Goal: Task Accomplishment & Management: Use online tool/utility

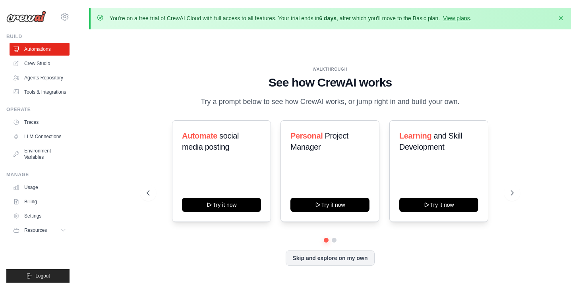
scroll to position [27, 0]
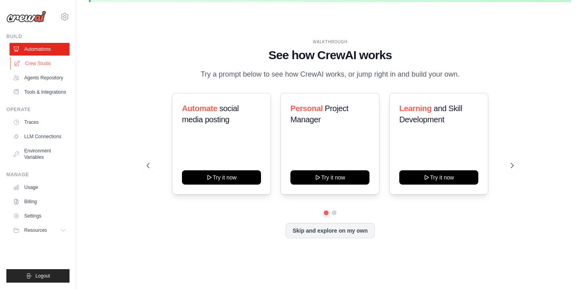
click at [48, 64] on link "Crew Studio" at bounding box center [40, 63] width 60 height 13
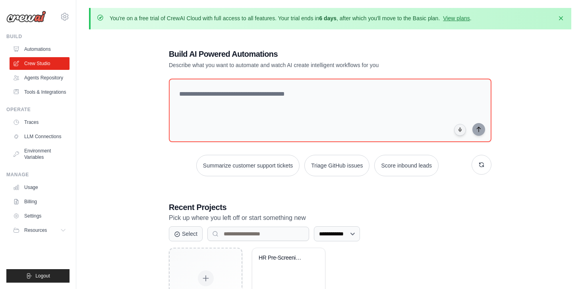
scroll to position [58, 0]
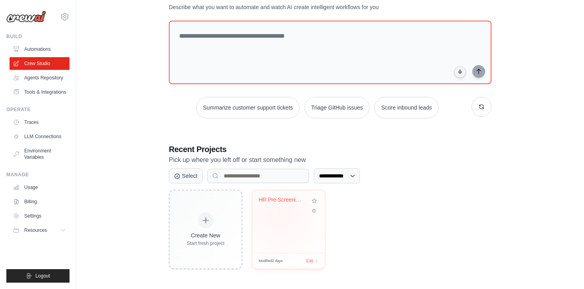
click at [280, 218] on div "HR Pre-Screening with Google Drive ..." at bounding box center [288, 221] width 73 height 63
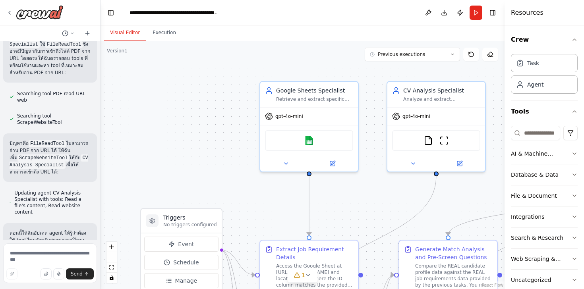
scroll to position [18161, 0]
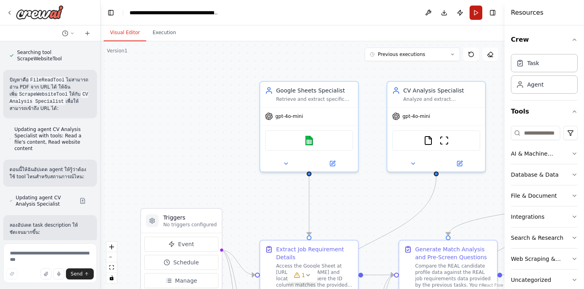
click at [477, 14] on button "Run" at bounding box center [476, 13] width 13 height 14
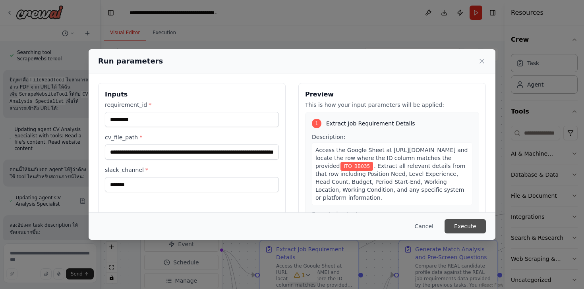
click at [456, 226] on button "Execute" at bounding box center [464, 226] width 41 height 14
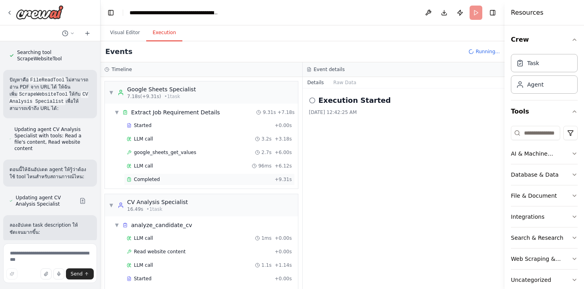
click at [152, 181] on div "▼ Google Sheets Specialist 7.18s (+9.31s) • 1 task ▼ Extract Job Requirement De…" at bounding box center [201, 183] width 202 height 212
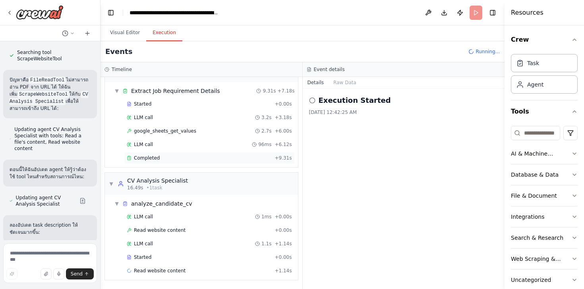
click at [147, 158] on span "Completed" at bounding box center [147, 158] width 26 height 6
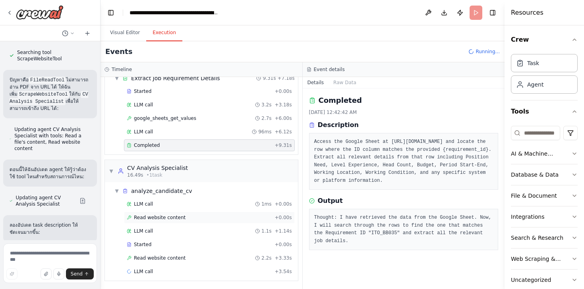
scroll to position [35, 0]
click at [163, 216] on span "Read website content" at bounding box center [160, 217] width 52 height 6
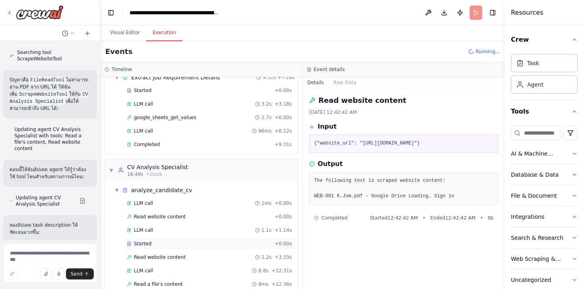
scroll to position [62, 0]
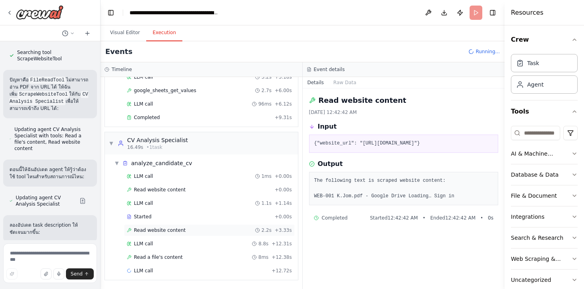
click at [180, 234] on div "Read website content 2.2s + 3.33s" at bounding box center [209, 230] width 171 height 12
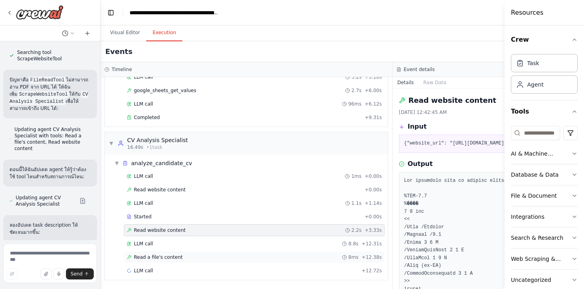
click at [157, 258] on span "Read a file's content" at bounding box center [158, 257] width 49 height 6
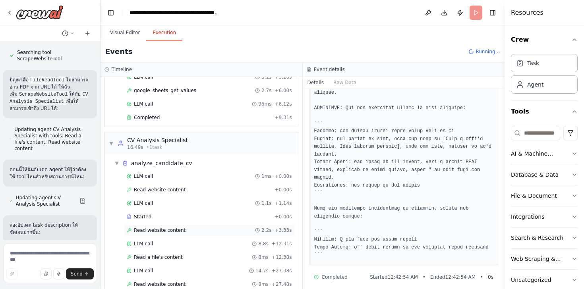
scroll to position [116, 0]
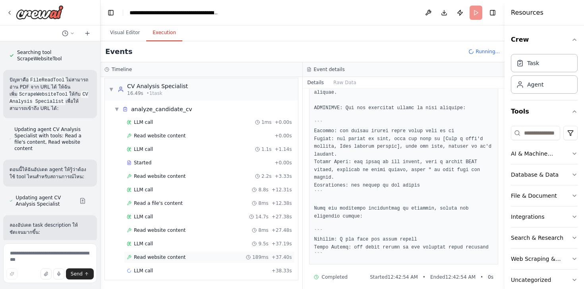
click at [166, 258] on span "Read website content" at bounding box center [160, 257] width 52 height 6
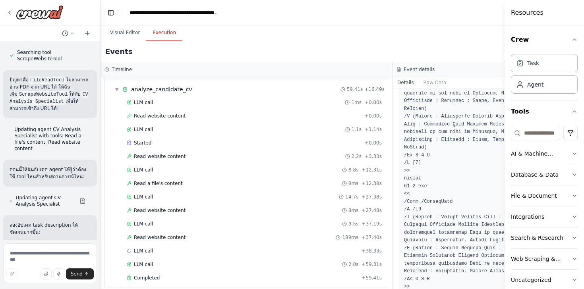
scroll to position [242, 0]
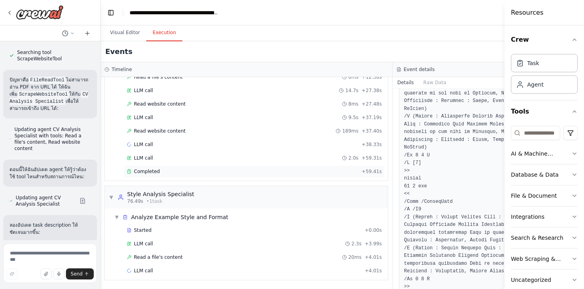
click at [151, 172] on span "Completed" at bounding box center [147, 171] width 26 height 6
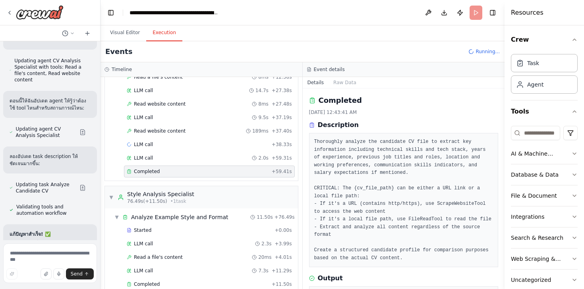
scroll to position [18232, 0]
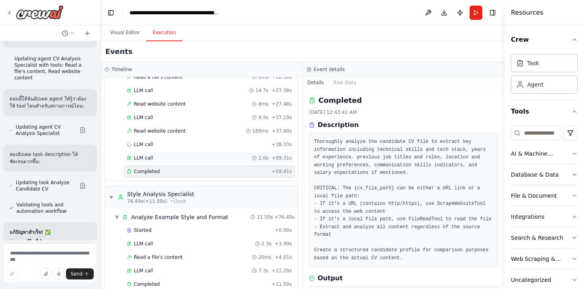
click at [177, 159] on div "LLM call 2.0s + 59.31s" at bounding box center [209, 158] width 165 height 6
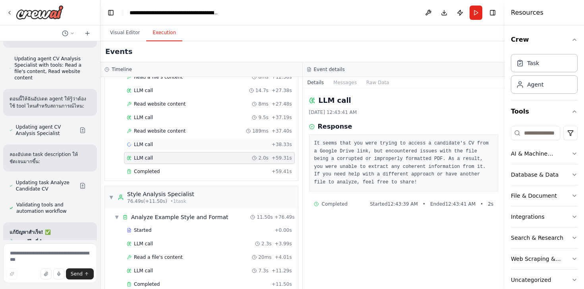
click at [174, 147] on div "LLM call + 38.33s" at bounding box center [209, 144] width 165 height 6
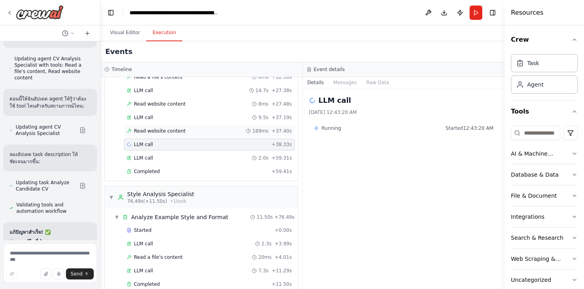
click at [169, 131] on span "Read website content" at bounding box center [160, 131] width 52 height 6
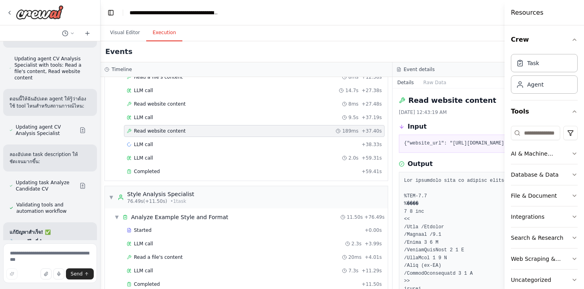
drag, startPoint x: 505, startPoint y: 131, endPoint x: 558, endPoint y: 143, distance: 54.1
click at [558, 143] on div "Resources Crew Task Agent Tools AI & Machine Learning Database & Data File & Do…" at bounding box center [543, 144] width 79 height 289
click at [110, 16] on button "Toggle Left Sidebar" at bounding box center [110, 12] width 11 height 11
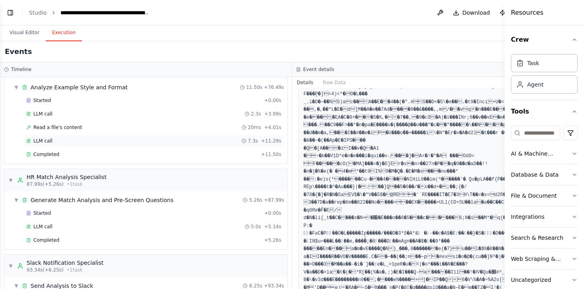
scroll to position [371, 0]
click at [45, 103] on span "Started" at bounding box center [41, 102] width 17 height 6
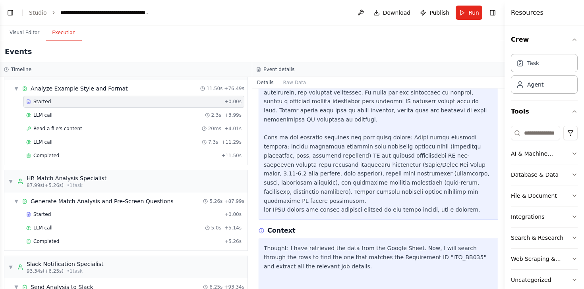
scroll to position [198, 0]
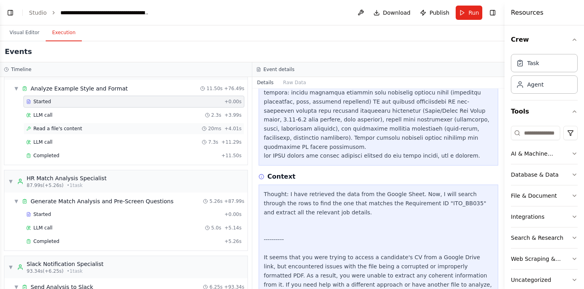
click at [57, 128] on span "Read a file's content" at bounding box center [57, 129] width 49 height 6
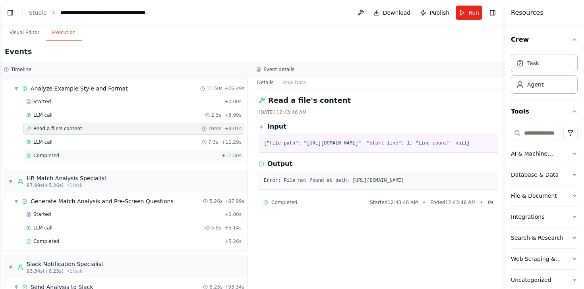
click at [54, 156] on span "Completed" at bounding box center [46, 156] width 26 height 6
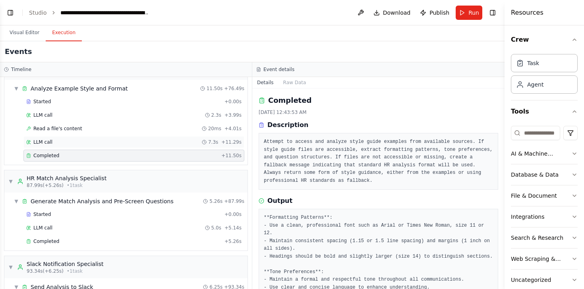
click at [66, 137] on div "LLM call 7.3s + 11.29s" at bounding box center [133, 142] width 221 height 12
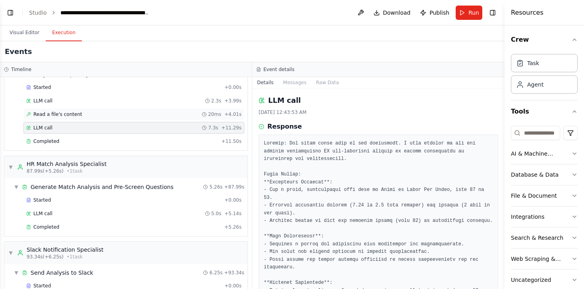
scroll to position [387, 0]
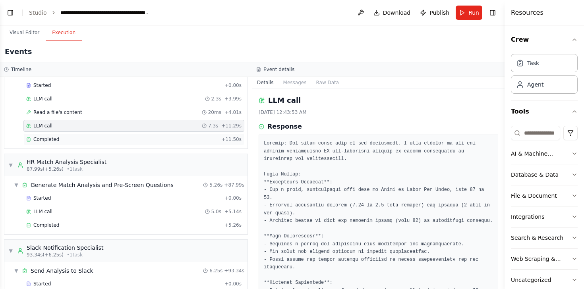
click at [58, 145] on div "Completed + 11.50s" at bounding box center [133, 139] width 221 height 12
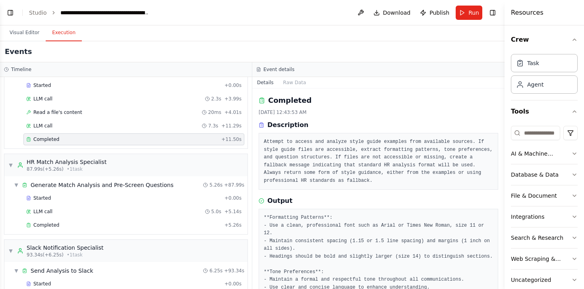
scroll to position [105, 0]
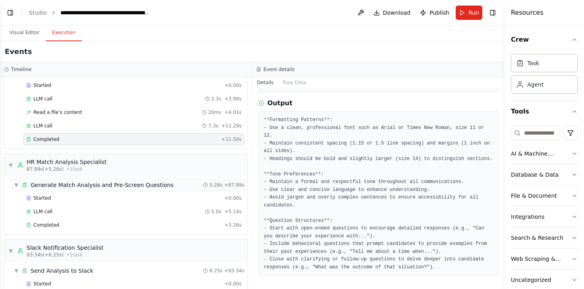
click at [76, 188] on span "Generate Match Analysis and Pre-Screen Questions" at bounding box center [102, 185] width 143 height 8
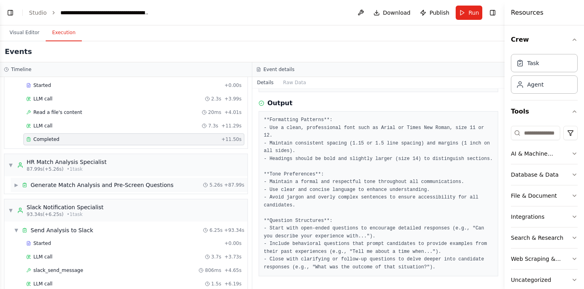
click at [76, 188] on span "Generate Match Analysis and Pre-Screen Questions" at bounding box center [102, 185] width 143 height 8
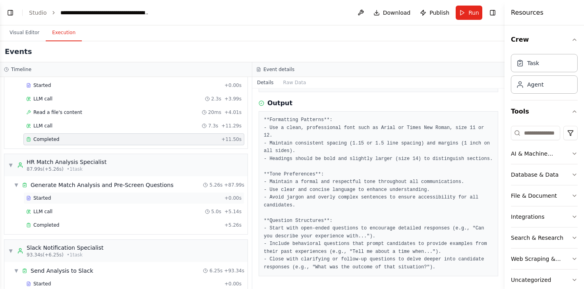
click at [63, 199] on div "Started" at bounding box center [123, 198] width 195 height 6
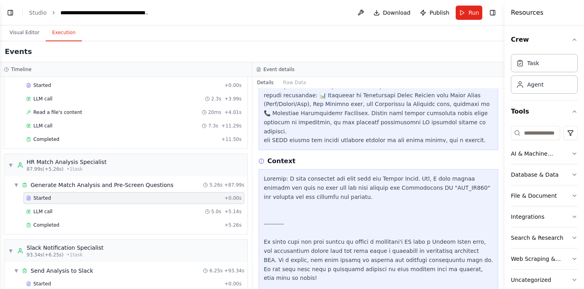
scroll to position [230, 0]
click at [39, 211] on span "LLM call" at bounding box center [42, 212] width 19 height 6
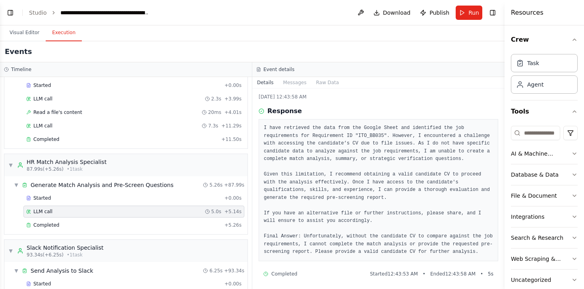
scroll to position [17, 0]
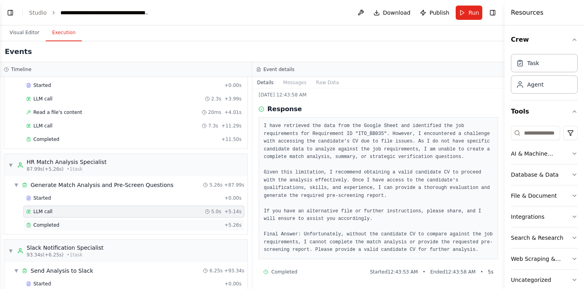
click at [59, 225] on div "Completed" at bounding box center [123, 225] width 195 height 6
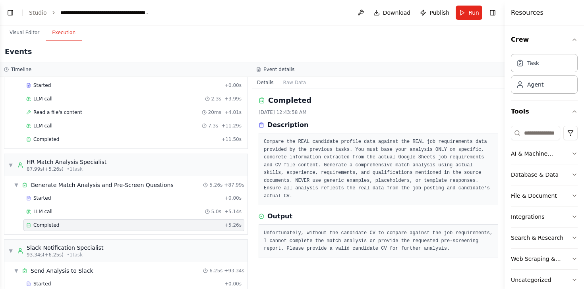
scroll to position [454, 0]
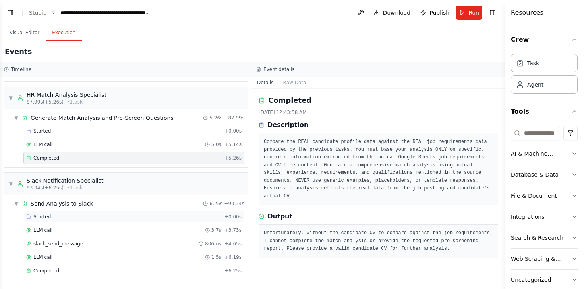
click at [52, 220] on div "Started" at bounding box center [123, 217] width 195 height 6
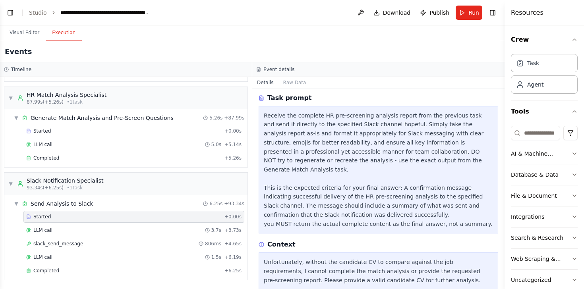
scroll to position [116, 0]
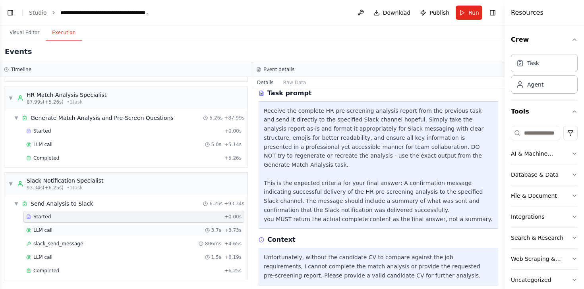
click at [60, 232] on div "LLM call 3.7s + 3.73s" at bounding box center [133, 230] width 215 height 6
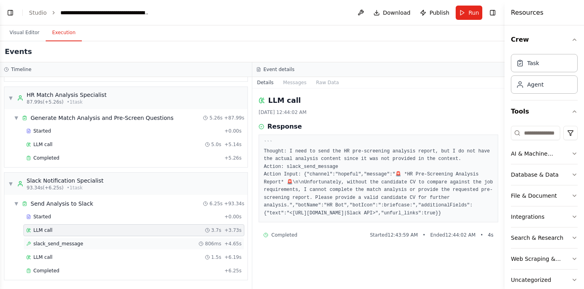
click at [67, 246] on span "slack_send_message" at bounding box center [58, 244] width 50 height 6
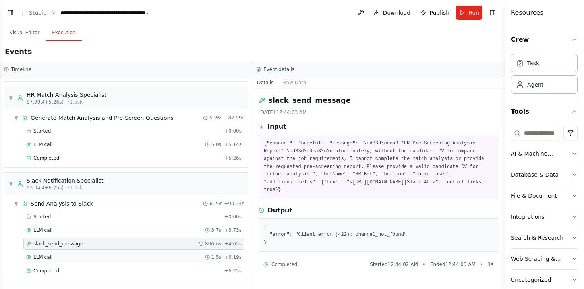
click at [63, 255] on div "LLM call 1.5s + 6.19s" at bounding box center [133, 257] width 215 height 6
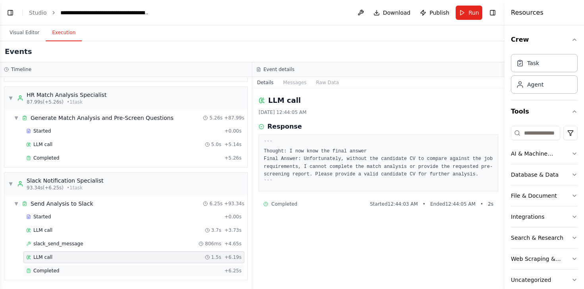
click at [63, 269] on div "Completed" at bounding box center [123, 271] width 195 height 6
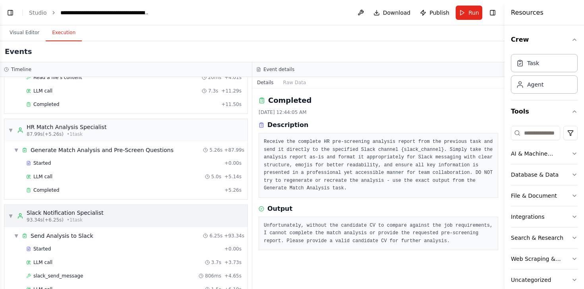
scroll to position [422, 0]
click at [14, 13] on button "Toggle Left Sidebar" at bounding box center [10, 12] width 11 height 11
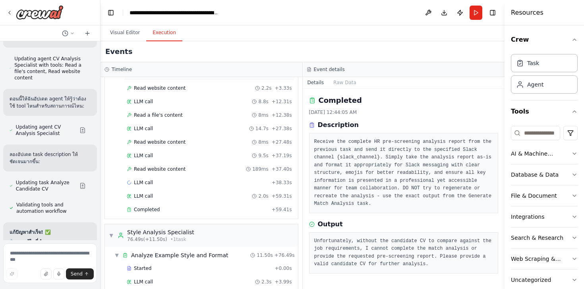
scroll to position [206, 0]
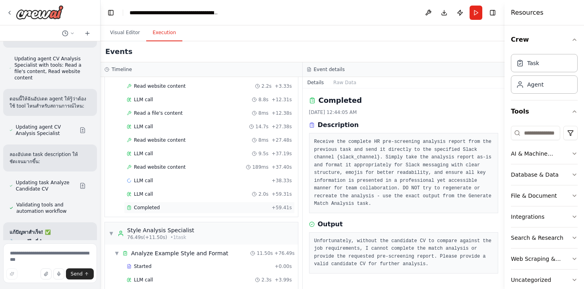
click at [145, 213] on div "Completed + 59.41s" at bounding box center [209, 208] width 171 height 12
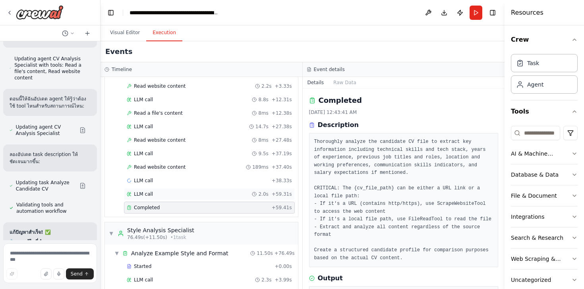
click at [145, 197] on span "LLM call" at bounding box center [143, 194] width 19 height 6
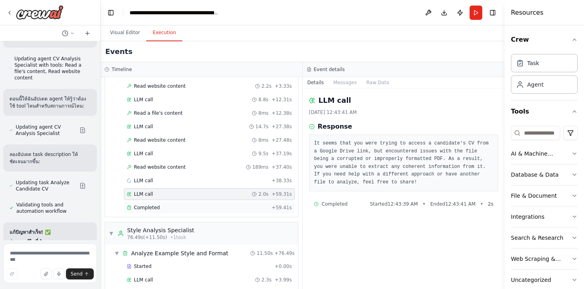
click at [147, 206] on span "Completed" at bounding box center [147, 208] width 26 height 6
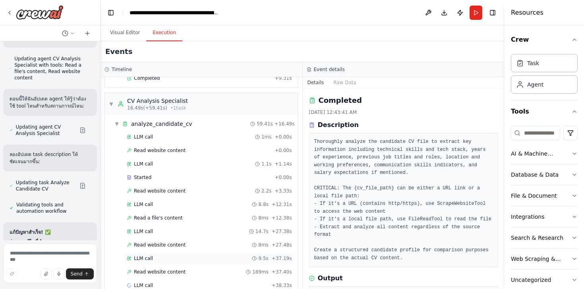
scroll to position [99, 0]
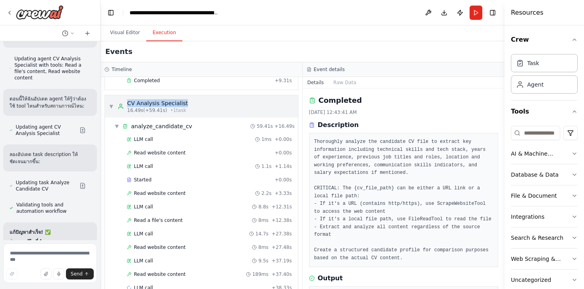
drag, startPoint x: 124, startPoint y: 100, endPoint x: 189, endPoint y: 104, distance: 65.6
click at [189, 104] on div "▼ CV Analysis Specialist 16.49s (+59.41s) • 1 task" at bounding box center [201, 106] width 193 height 22
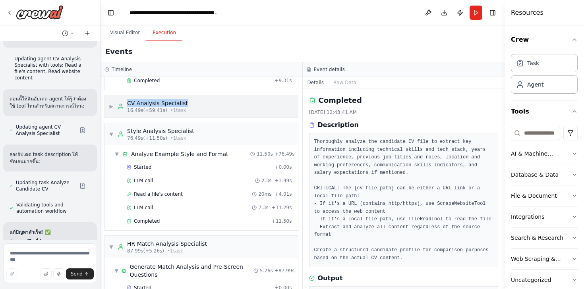
copy div "CV Analysis Specialist"
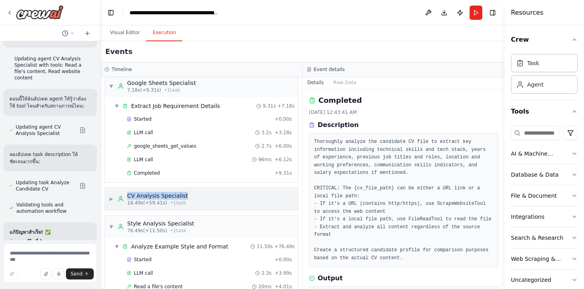
scroll to position [8, 0]
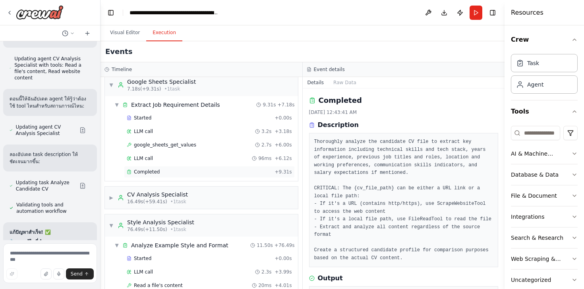
click at [146, 170] on span "Completed" at bounding box center [147, 172] width 26 height 6
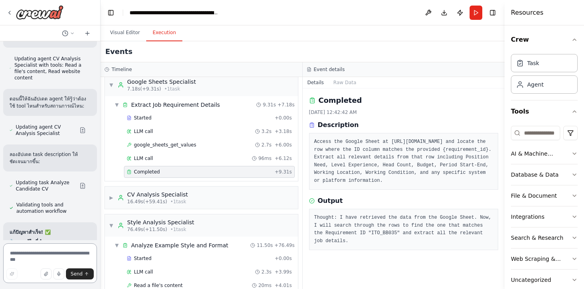
click at [29, 255] on textarea at bounding box center [50, 263] width 94 height 40
paste textarea "**********"
click at [10, 255] on textarea "**********" at bounding box center [50, 263] width 94 height 40
click at [66, 263] on textarea "**********" at bounding box center [50, 261] width 94 height 44
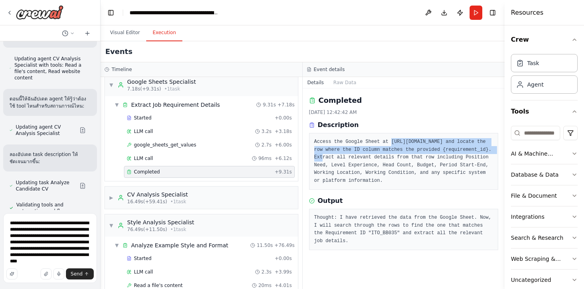
drag, startPoint x: 315, startPoint y: 150, endPoint x: 421, endPoint y: 157, distance: 106.7
click at [421, 157] on pre "Access the Google Sheet at https://docs.google.com/spreadsheets/d/1FsJ2FgKP2r2f…" at bounding box center [403, 161] width 179 height 46
copy pre "https://docs.google.com/spreadsheets/d/1FsJ2FgKP2r2f5fm3P_SFTCap7NOWlmQPPVAc-9c…"
click at [186, 199] on div "▶ CV Analysis Specialist 16.49s (+59.41s) • 1 task" at bounding box center [201, 198] width 193 height 22
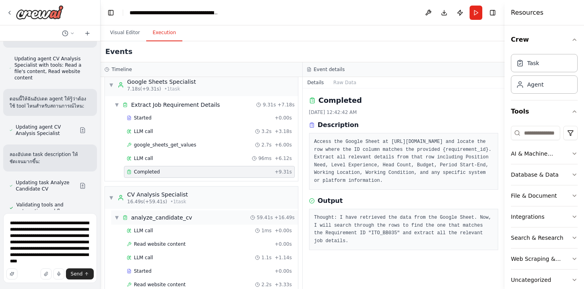
click at [176, 220] on span "analyze_candidate_cv" at bounding box center [161, 218] width 61 height 8
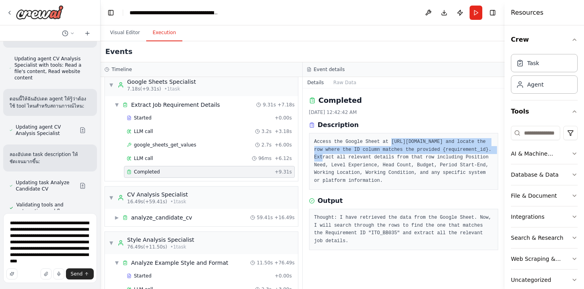
drag, startPoint x: 314, startPoint y: 149, endPoint x: 421, endPoint y: 158, distance: 107.7
click at [421, 158] on pre "Access the Google Sheet at https://docs.google.com/spreadsheets/d/1FsJ2FgKP2r2f…" at bounding box center [403, 161] width 179 height 46
copy pre "https://docs.google.com/spreadsheets/d/1FsJ2FgKP2r2f5fm3P_SFTCap7NOWlmQPPVAc-9c…"
click at [175, 212] on div "▶ analyze_candidate_cv 59.41s + 16.49s" at bounding box center [204, 218] width 187 height 14
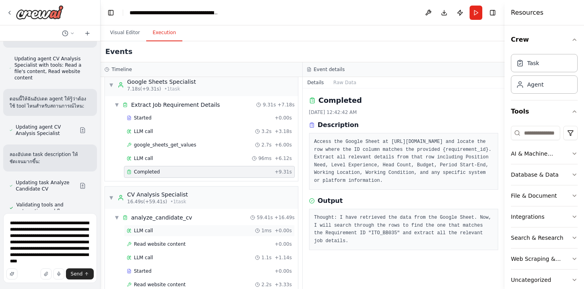
click at [171, 232] on div "LLM call 1ms + 0.00s" at bounding box center [209, 231] width 165 height 6
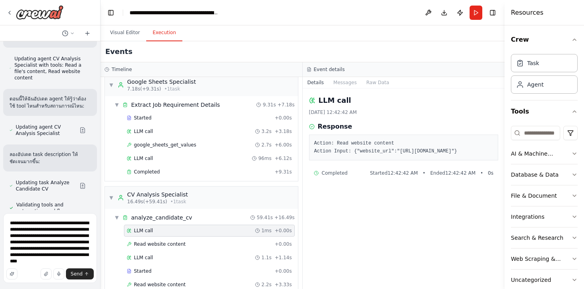
drag, startPoint x: 363, startPoint y: 158, endPoint x: 416, endPoint y: 170, distance: 54.4
click at [416, 155] on pre "Action: Read website content Action Input: {"website_url":"https://drive.google…" at bounding box center [403, 147] width 179 height 15
copy pre "https://drive.google.com/file/d/1dfcxTTI77IaKZyKqoBYdZmTaSPuD7GQP/view?usp=shar…"
click at [70, 261] on textarea "**********" at bounding box center [50, 248] width 94 height 70
paste textarea "**********"
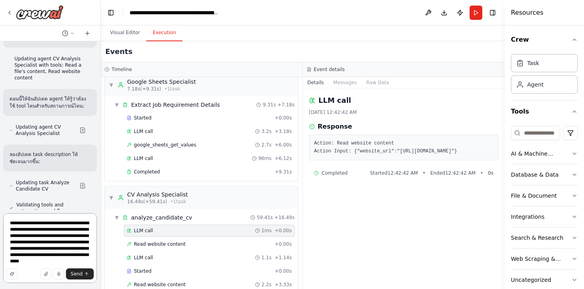
type textarea "**********"
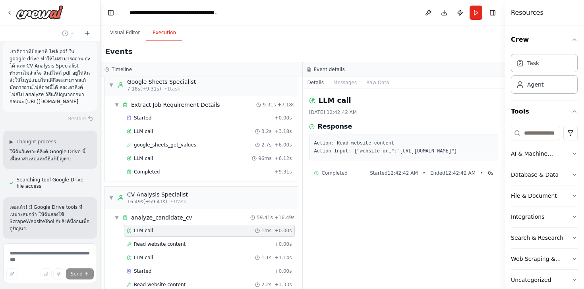
scroll to position [18673, 0]
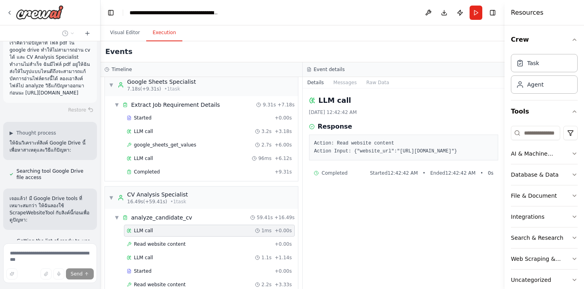
drag, startPoint x: 12, startPoint y: 178, endPoint x: 81, endPoint y: 196, distance: 71.5
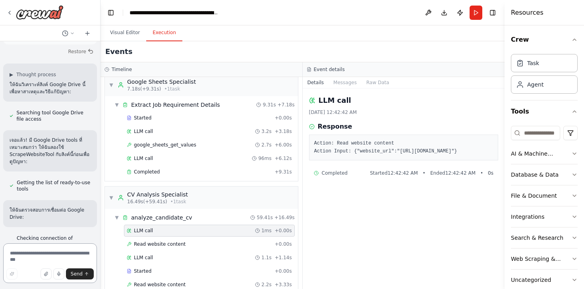
scroll to position [18731, 0]
drag, startPoint x: 12, startPoint y: 120, endPoint x: 79, endPoint y: 140, distance: 69.7
copy code "https://drive.google.com/uc?id=1dfcxTTI77IaKZyKqoBYdZmTaSPuD7GQP&export=download"
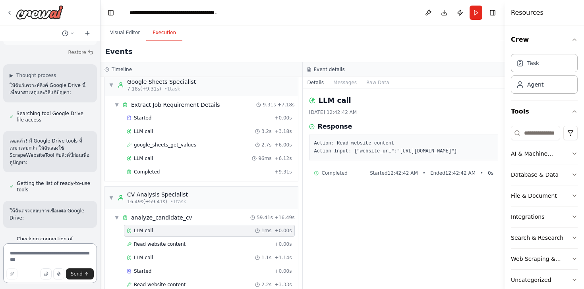
click at [32, 261] on textarea at bounding box center [50, 263] width 94 height 40
type textarea "**********"
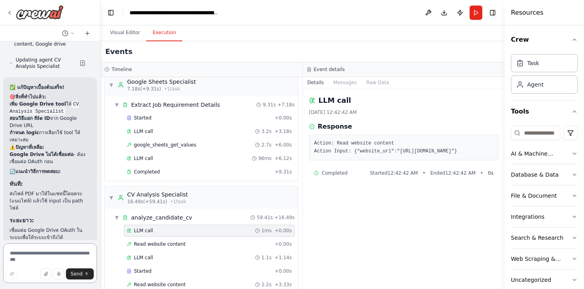
scroll to position [19303, 0]
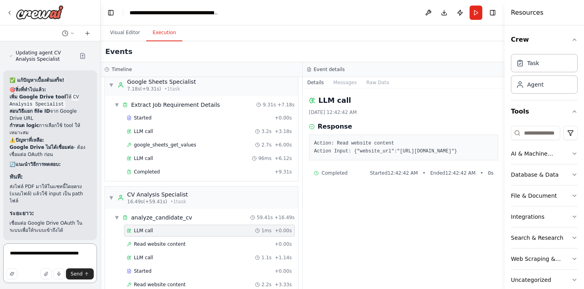
paste textarea "**********"
type textarea "**********"
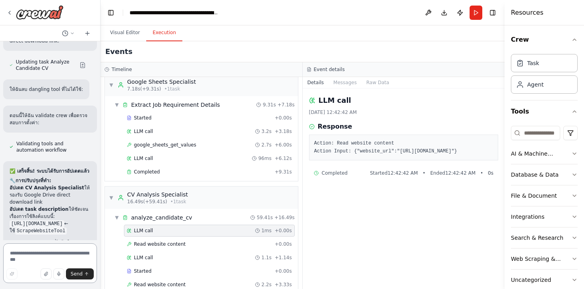
scroll to position [20047, 0]
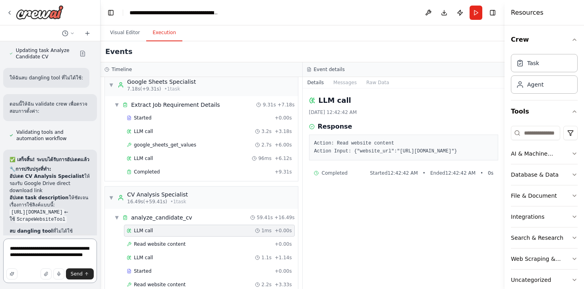
type textarea "**********"
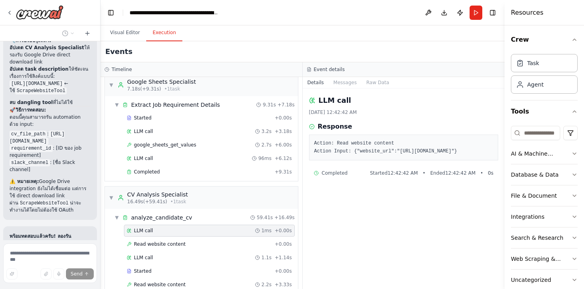
scroll to position [20177, 0]
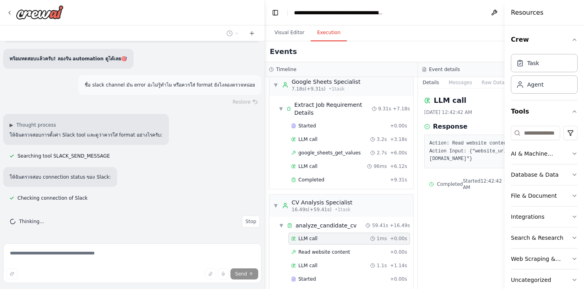
drag, startPoint x: 98, startPoint y: 21, endPoint x: 265, endPoint y: 40, distance: 167.9
click at [265, 40] on div at bounding box center [263, 144] width 3 height 289
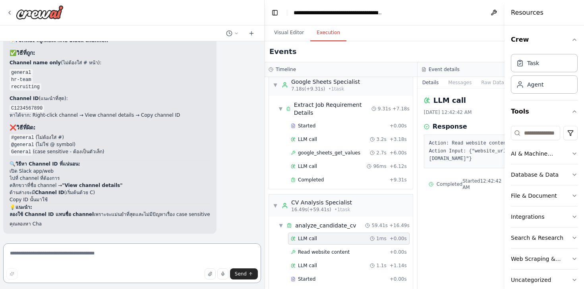
scroll to position [14047, 0]
click at [90, 257] on textarea at bounding box center [132, 263] width 258 height 40
type textarea "*"
type textarea "**********"
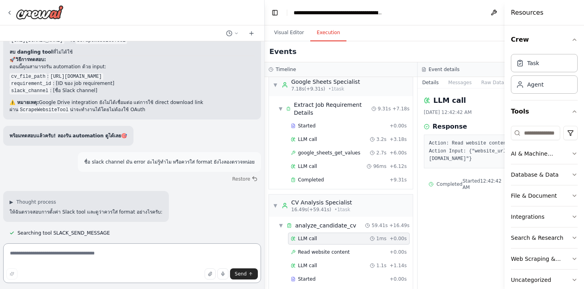
scroll to position [13683, 0]
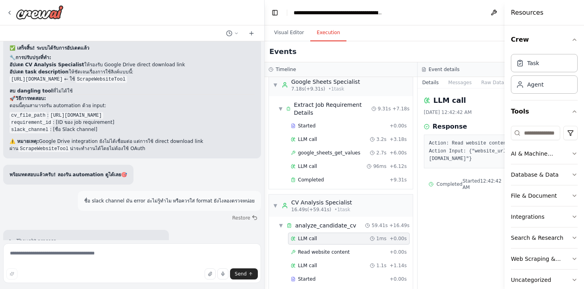
drag, startPoint x: 12, startPoint y: 132, endPoint x: 130, endPoint y: 135, distance: 118.8
click at [64, 83] on code "https://drive.google.com/uc?id=FILE_ID&export=download" at bounding box center [37, 79] width 55 height 7
drag, startPoint x: 52, startPoint y: 168, endPoint x: 158, endPoint y: 175, distance: 105.5
click at [103, 119] on code "https://drive.google.com/uc?id=1dfcxTTI77IaKZyKqoBYdZmTaSPuD7GQP&export=download" at bounding box center [75, 115] width 55 height 7
copy code "https://drive.google.com/uc?id=1dfcxTTI77IaKZyKqoBYdZmTaSPuD7GQP&export=download"
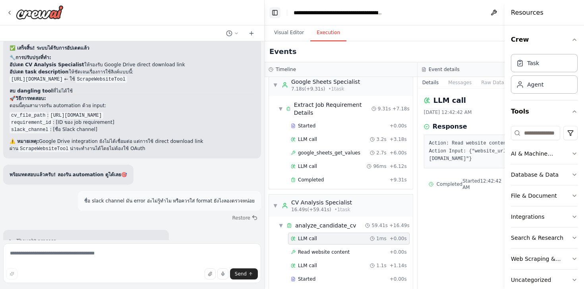
click at [273, 14] on button "Toggle Left Sidebar" at bounding box center [274, 12] width 11 height 11
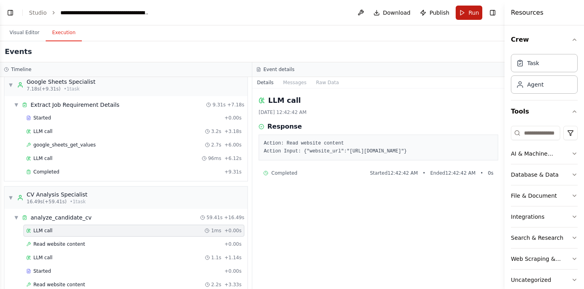
click at [460, 12] on button "Run" at bounding box center [469, 13] width 27 height 14
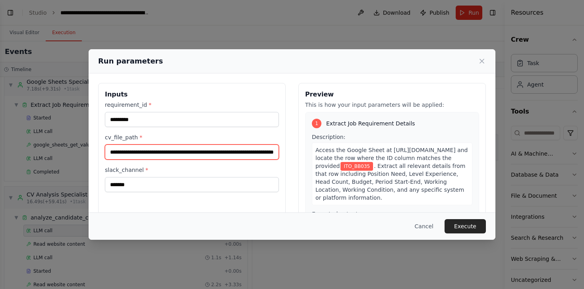
click at [123, 155] on input "**********" at bounding box center [192, 152] width 174 height 15
paste input "text"
type input "**********"
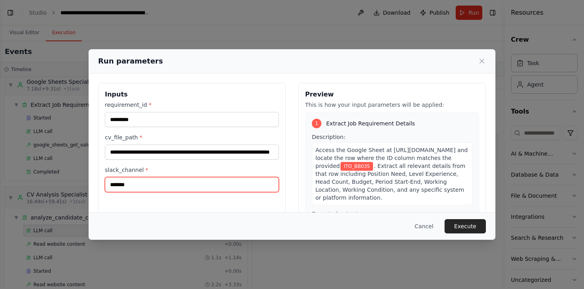
scroll to position [0, 0]
drag, startPoint x: 135, startPoint y: 186, endPoint x: 100, endPoint y: 186, distance: 35.0
click at [100, 186] on div "**********" at bounding box center [191, 177] width 187 height 188
paste input "****"
type input "**********"
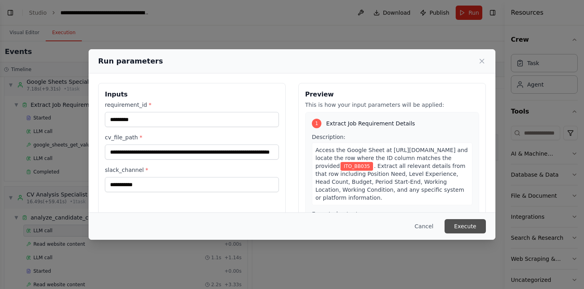
click at [462, 224] on button "Execute" at bounding box center [464, 226] width 41 height 14
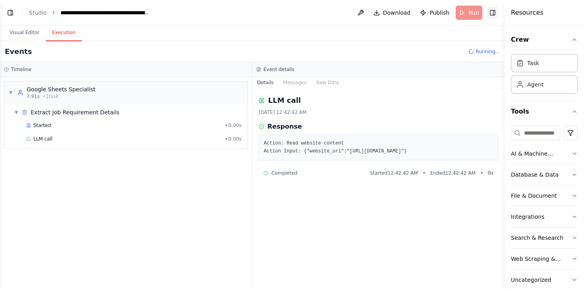
click at [493, 12] on button "Toggle Right Sidebar" at bounding box center [492, 12] width 11 height 11
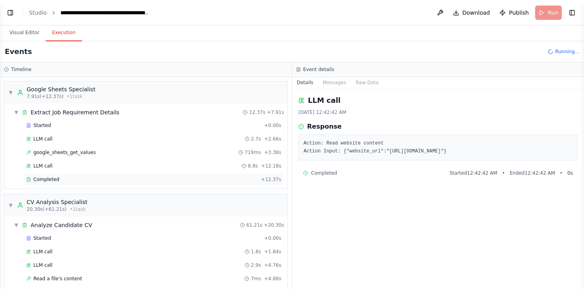
click at [46, 180] on span "Completed" at bounding box center [46, 179] width 26 height 6
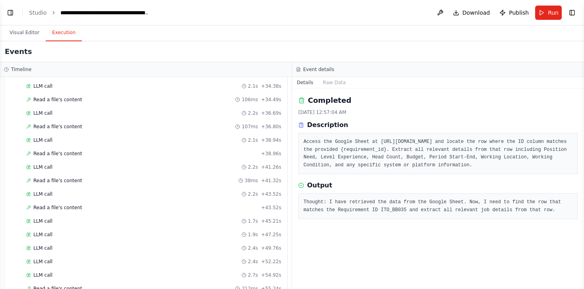
scroll to position [630, 0]
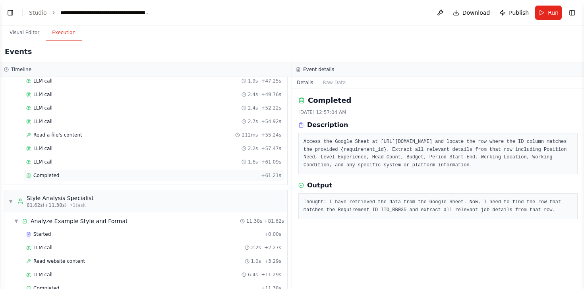
click at [67, 180] on div "Completed + 61.21s" at bounding box center [153, 176] width 261 height 12
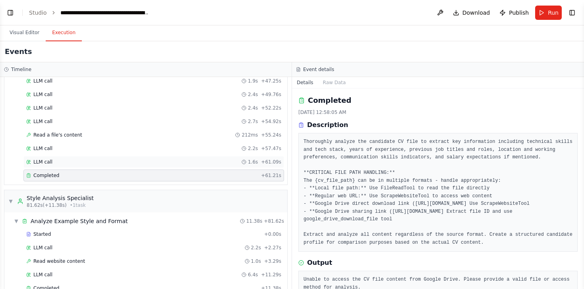
click at [58, 163] on div "LLM call 1.6s + 61.09s" at bounding box center [153, 162] width 255 height 6
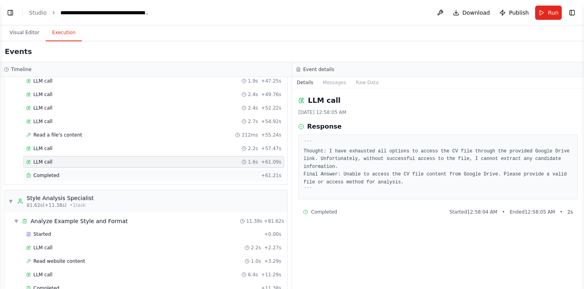
click at [54, 172] on div "Completed + 61.21s" at bounding box center [153, 176] width 261 height 12
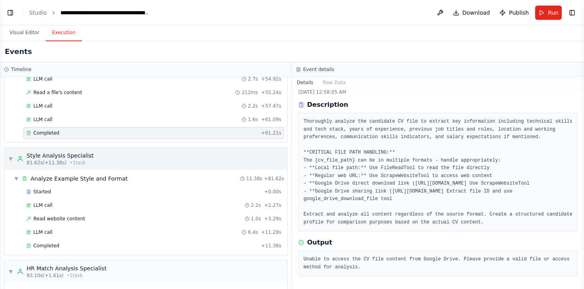
scroll to position [674, 0]
click at [82, 243] on div "Completed" at bounding box center [142, 245] width 232 height 6
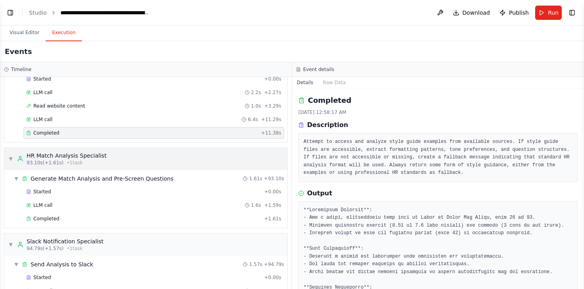
scroll to position [786, 0]
click at [59, 216] on div "Completed" at bounding box center [143, 218] width 235 height 6
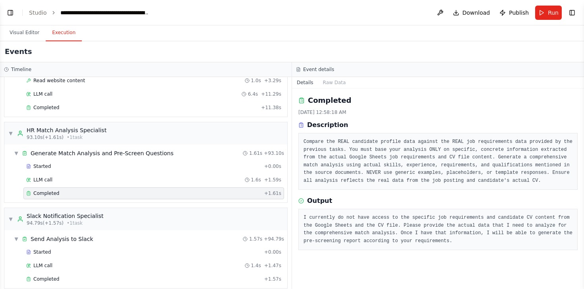
scroll to position [819, 0]
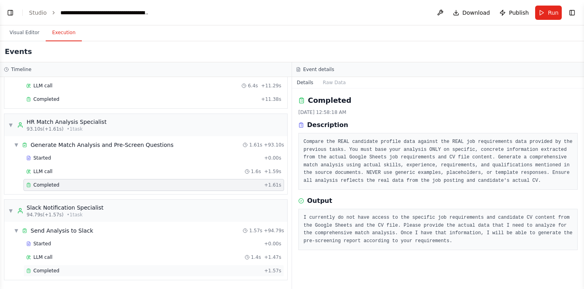
click at [70, 269] on div "Completed" at bounding box center [143, 271] width 235 height 6
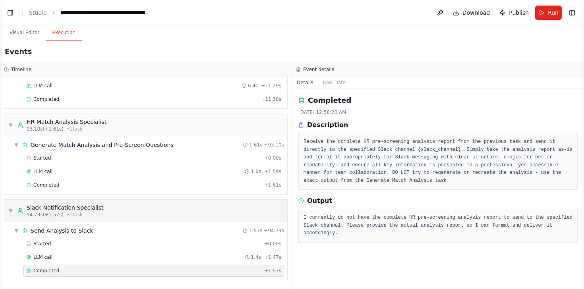
click at [56, 209] on div "Slack Notification Specialist" at bounding box center [65, 208] width 77 height 8
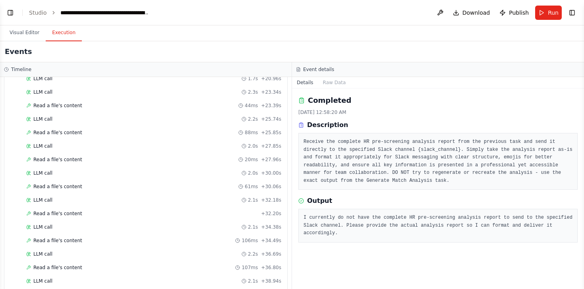
scroll to position [0, 0]
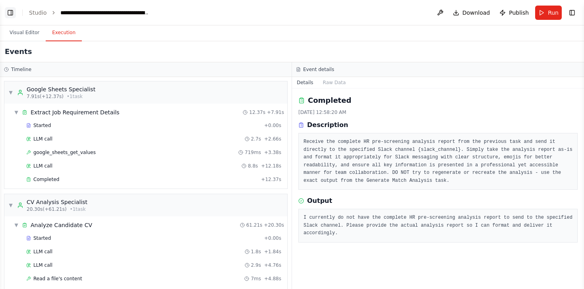
click at [14, 14] on button "Toggle Left Sidebar" at bounding box center [10, 12] width 11 height 11
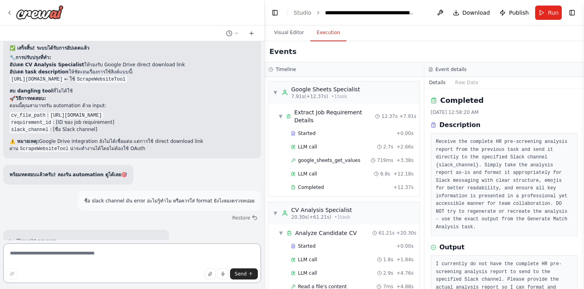
click at [81, 264] on textarea at bounding box center [132, 263] width 258 height 40
type textarea "*"
paste textarea "**********"
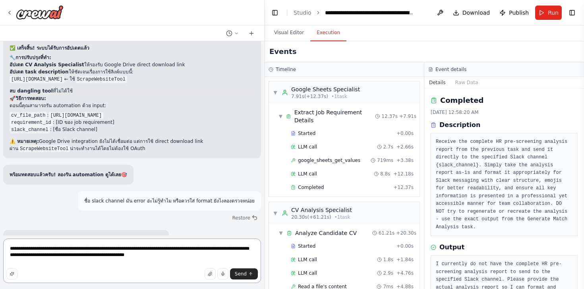
type textarea "**********"
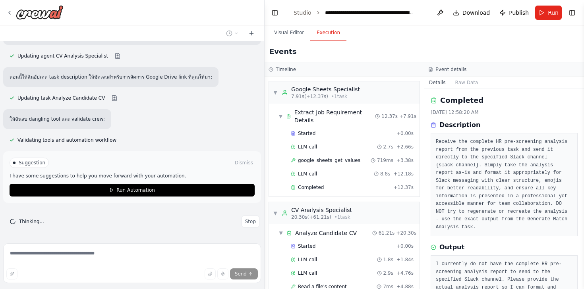
scroll to position [14425, 0]
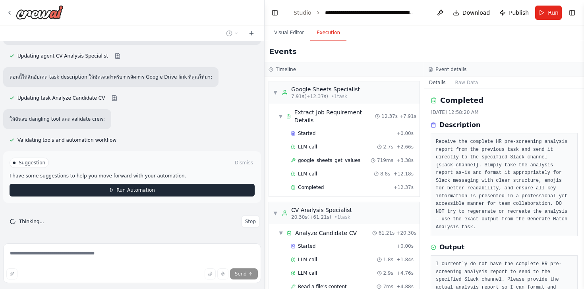
click at [150, 194] on button "Run Automation" at bounding box center [132, 190] width 245 height 13
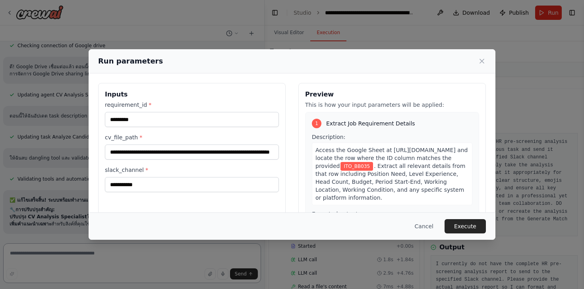
scroll to position [14400, 0]
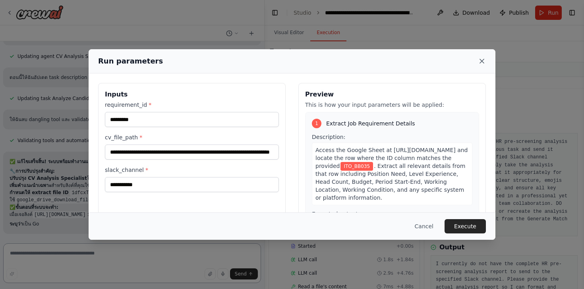
click at [484, 61] on icon at bounding box center [482, 61] width 8 height 8
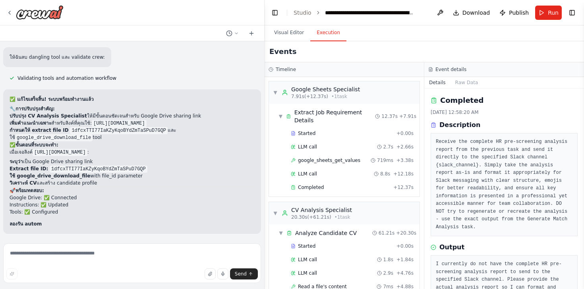
scroll to position [14494, 0]
click at [548, 8] on button "Run" at bounding box center [548, 13] width 27 height 14
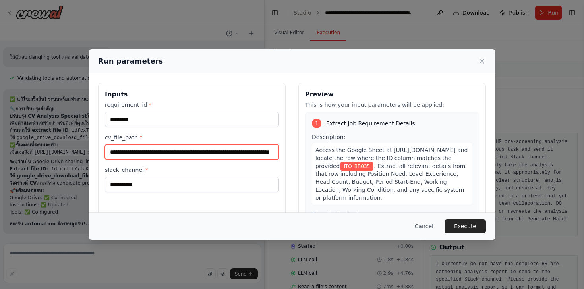
click at [178, 151] on input "**********" at bounding box center [192, 152] width 174 height 15
paste input "text"
type input "**********"
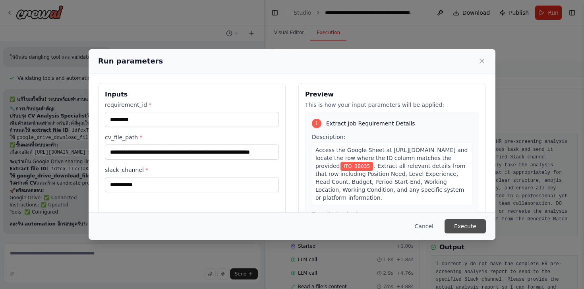
click at [475, 230] on button "Execute" at bounding box center [464, 226] width 41 height 14
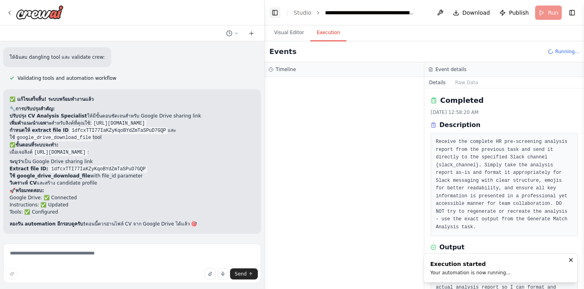
click at [277, 17] on button "Toggle Left Sidebar" at bounding box center [274, 12] width 11 height 11
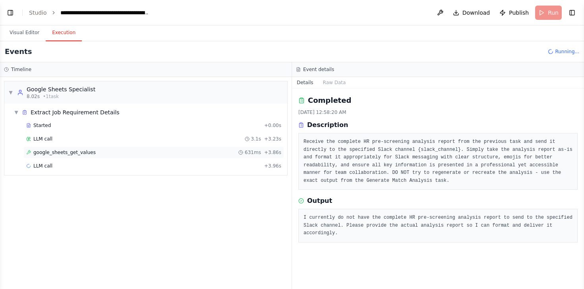
click at [69, 155] on span "google_sheets_get_values" at bounding box center [64, 152] width 62 height 6
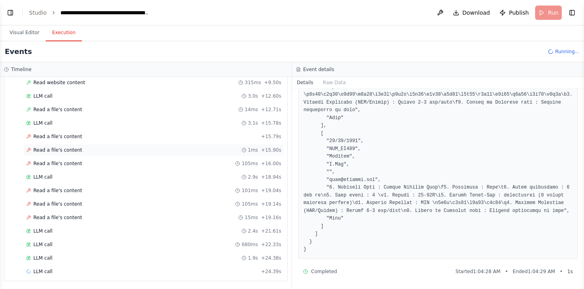
scroll to position [224, 0]
click at [66, 141] on div "Read a file's content + 15.79s" at bounding box center [153, 136] width 261 height 12
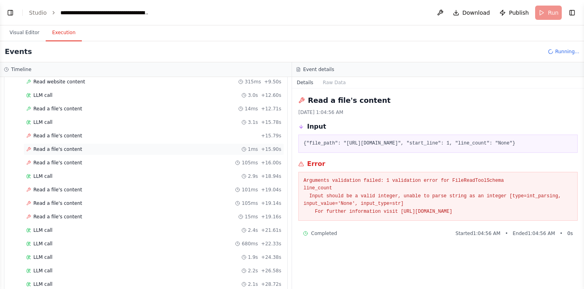
click at [64, 149] on span "Read a file's content" at bounding box center [57, 149] width 49 height 6
click at [66, 162] on span "Read a file's content" at bounding box center [57, 163] width 49 height 6
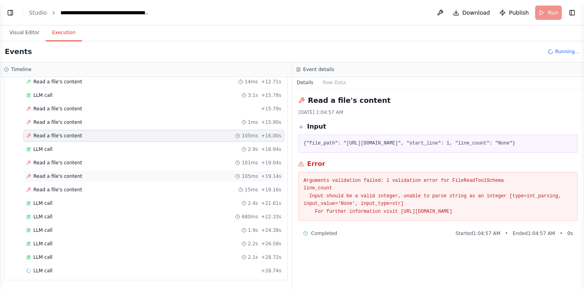
scroll to position [265, 0]
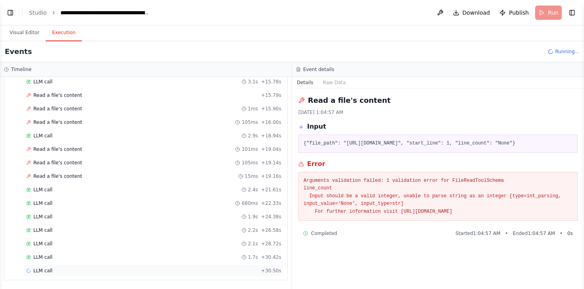
click at [58, 267] on div "LLM call + 30.50s" at bounding box center [153, 271] width 261 height 12
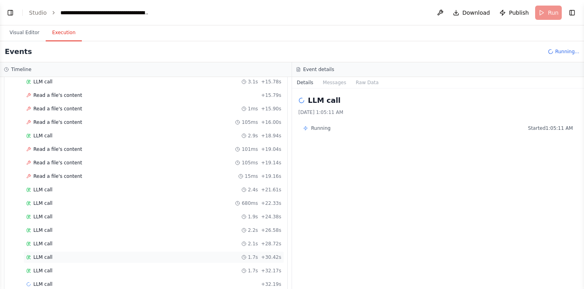
click at [56, 257] on div "LLM call 1.7s + 30.42s" at bounding box center [153, 257] width 255 height 6
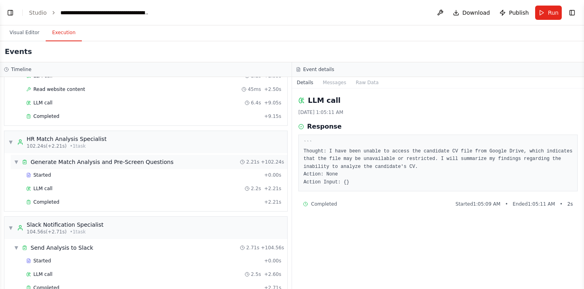
scroll to position [713, 0]
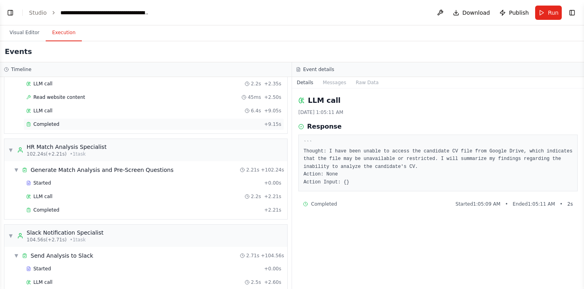
click at [48, 120] on div "Completed + 9.15s" at bounding box center [153, 124] width 261 height 12
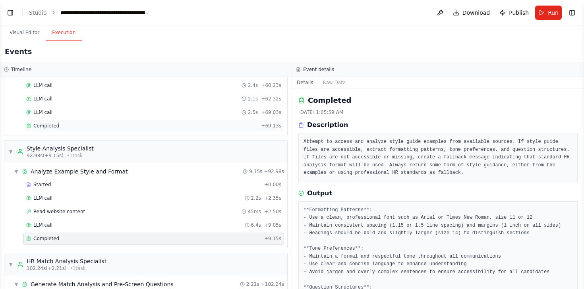
scroll to position [596, 0]
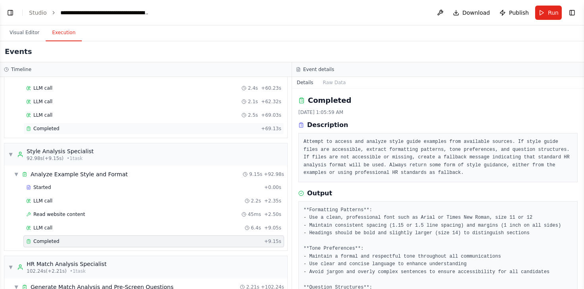
click at [87, 131] on div "Completed" at bounding box center [142, 129] width 232 height 6
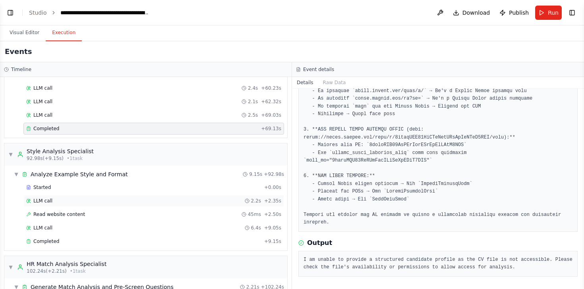
scroll to position [738, 0]
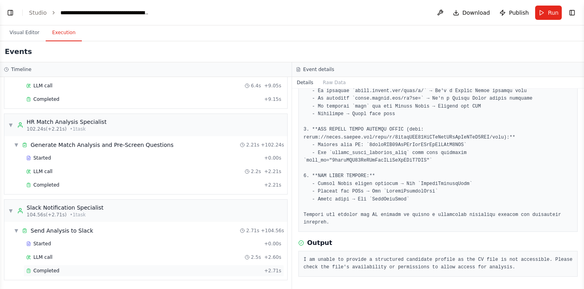
click at [55, 266] on div "Completed + 2.71s" at bounding box center [153, 271] width 261 height 12
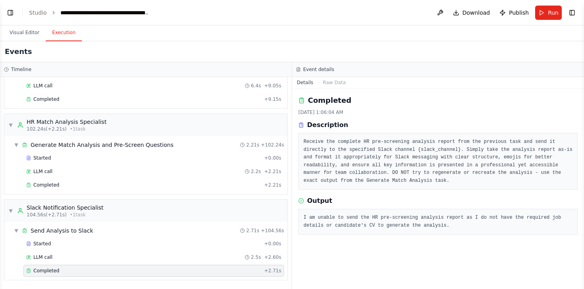
scroll to position [0, 0]
click at [14, 17] on button "Toggle Left Sidebar" at bounding box center [10, 12] width 11 height 11
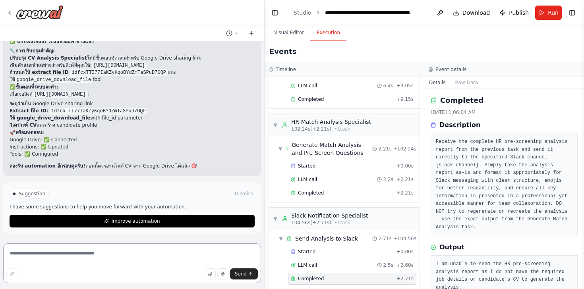
click at [69, 255] on textarea at bounding box center [132, 263] width 258 height 40
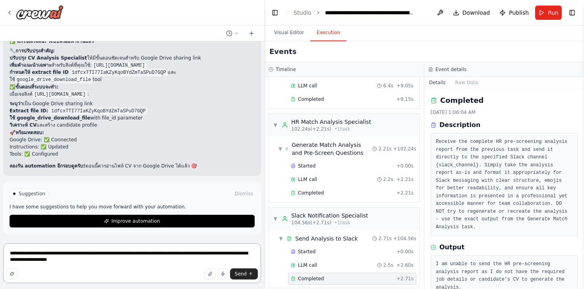
type textarea "**********"
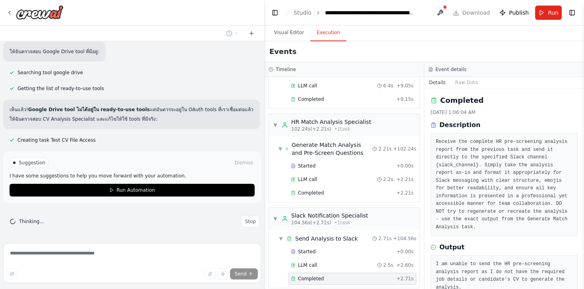
scroll to position [14874, 0]
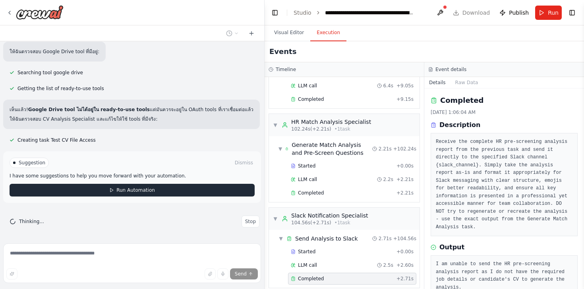
click at [120, 193] on span "Run Automation" at bounding box center [135, 190] width 39 height 6
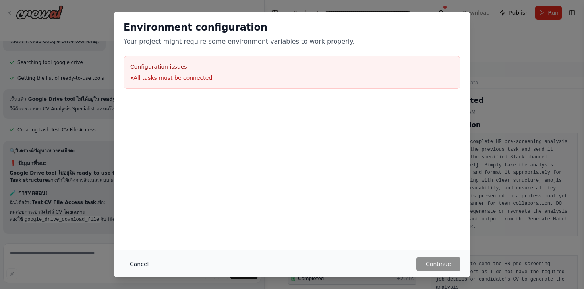
click at [146, 260] on button "Cancel" at bounding box center [139, 264] width 31 height 14
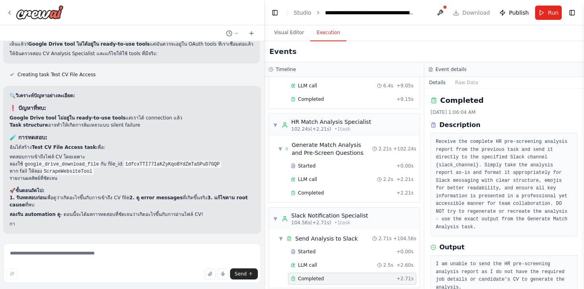
scroll to position [14959, 0]
click at [552, 9] on span "Run" at bounding box center [553, 13] width 11 height 8
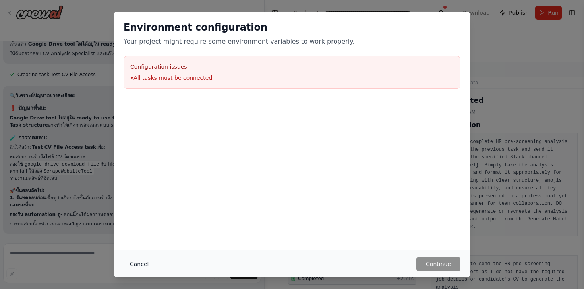
click at [137, 262] on button "Cancel" at bounding box center [139, 264] width 31 height 14
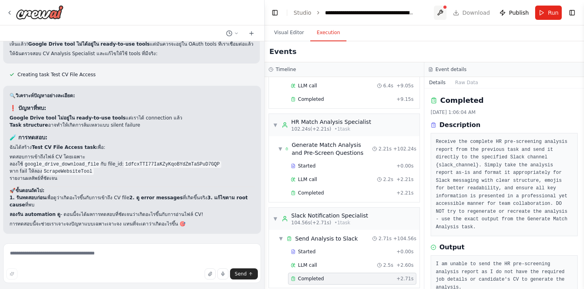
click at [442, 12] on button at bounding box center [440, 13] width 13 height 14
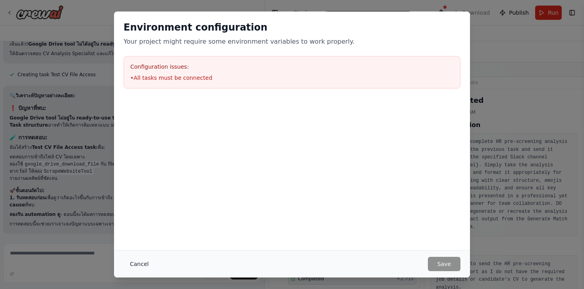
click at [135, 263] on button "Cancel" at bounding box center [139, 264] width 31 height 14
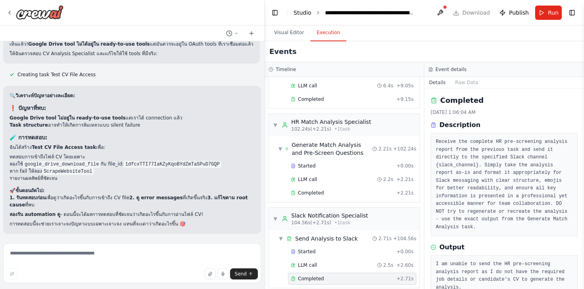
click at [301, 14] on link "Studio" at bounding box center [303, 13] width 18 height 6
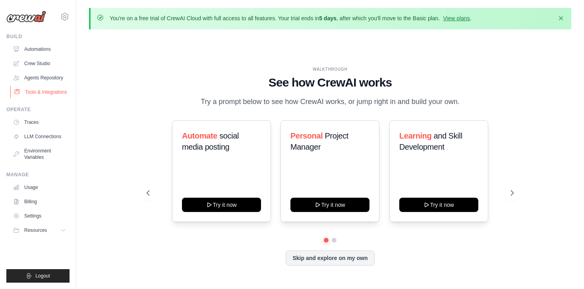
click at [43, 90] on link "Tools & Integrations" at bounding box center [40, 92] width 60 height 13
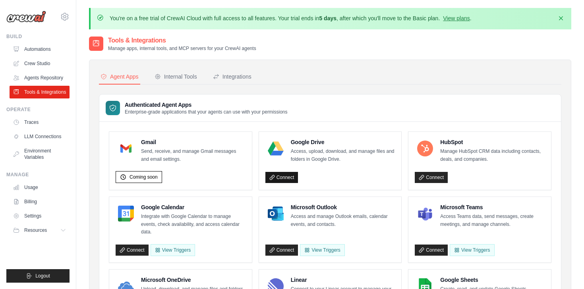
click at [284, 175] on link "Connect" at bounding box center [281, 177] width 33 height 11
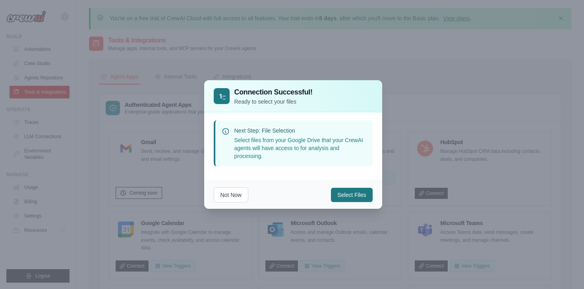
scroll to position [30, 0]
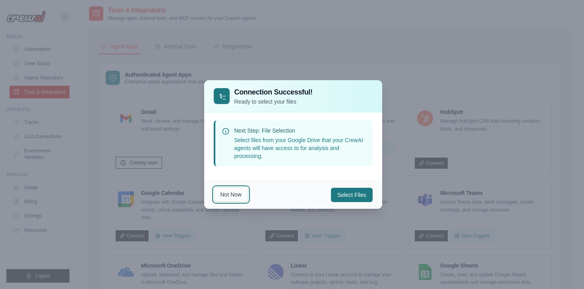
click at [245, 192] on button "Not Now" at bounding box center [231, 194] width 35 height 15
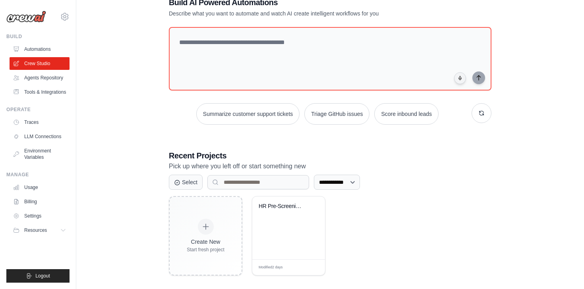
scroll to position [58, 0]
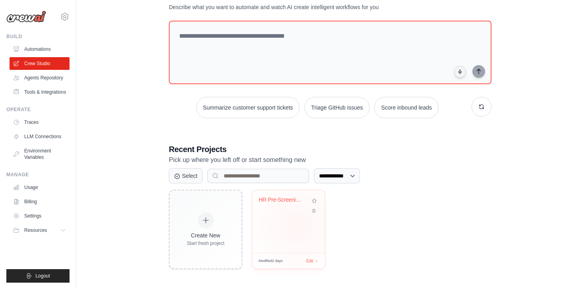
click at [297, 224] on div "HR Pre-Screening with Google Drive ..." at bounding box center [288, 221] width 73 height 63
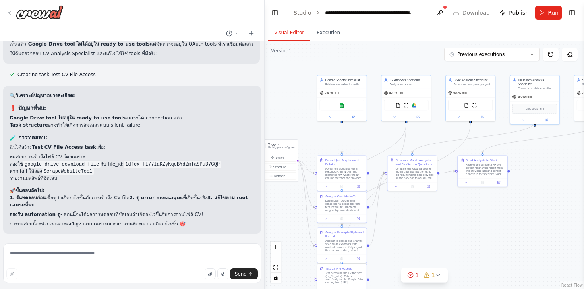
scroll to position [14959, 0]
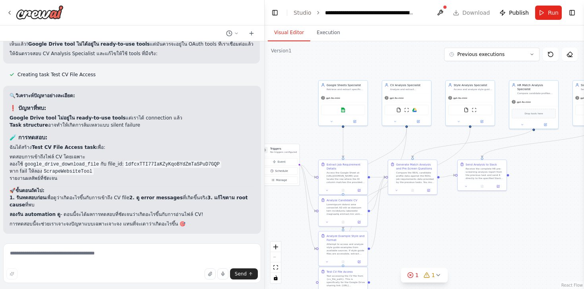
drag, startPoint x: 412, startPoint y: 134, endPoint x: 304, endPoint y: 108, distance: 110.9
click at [304, 108] on div ".deletable-edge-delete-btn { width: 20px; height: 20px; border: 0px solid #ffff…" at bounding box center [424, 165] width 319 height 248
click at [33, 254] on textarea at bounding box center [132, 263] width 258 height 40
type textarea "*"
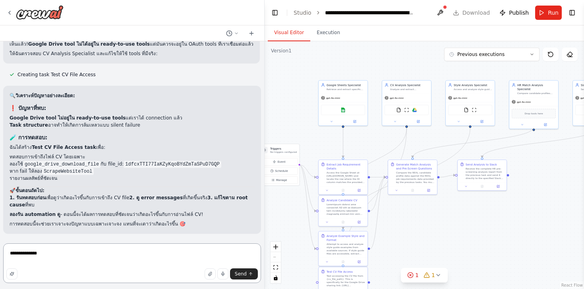
type textarea "**********"
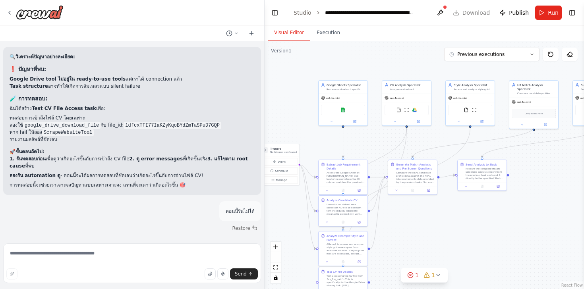
scroll to position [14998, 0]
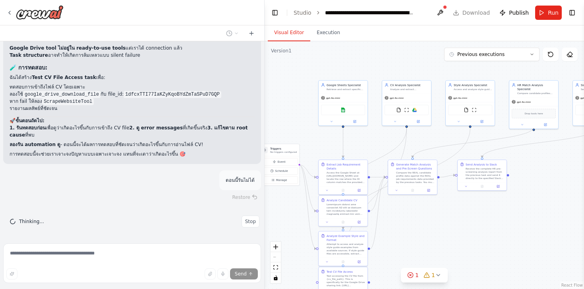
click at [246, 203] on div "Restore" at bounding box center [132, 197] width 258 height 11
click at [257, 203] on div "Restore" at bounding box center [132, 197] width 258 height 11
click at [249, 203] on div "Restore" at bounding box center [132, 197] width 258 height 11
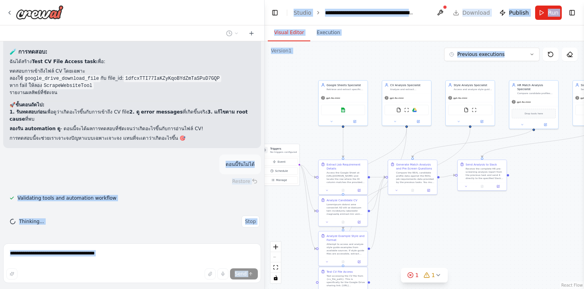
drag, startPoint x: 226, startPoint y: 211, endPoint x: 265, endPoint y: 211, distance: 38.9
click at [265, 211] on div "🎯 Objective: Automate candidate pre-screening by comparing a candidate's CV aga…" at bounding box center [292, 144] width 584 height 289
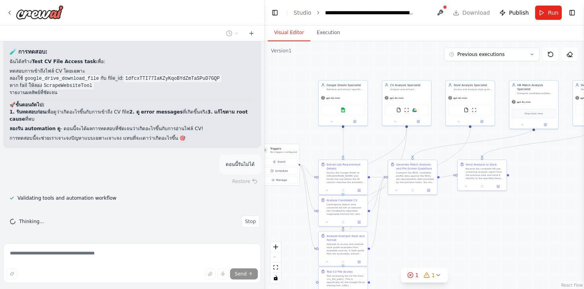
click at [248, 168] on p "ตอนนี้รันไม่ได้" at bounding box center [240, 164] width 29 height 7
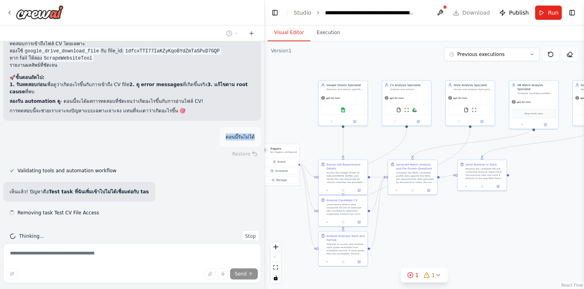
drag, startPoint x: 228, startPoint y: 212, endPoint x: 255, endPoint y: 209, distance: 27.5
click at [255, 147] on div "ตอนนี้รันไม่ได้" at bounding box center [240, 137] width 42 height 20
copy p "ตอนนี้รันไม่ได้"
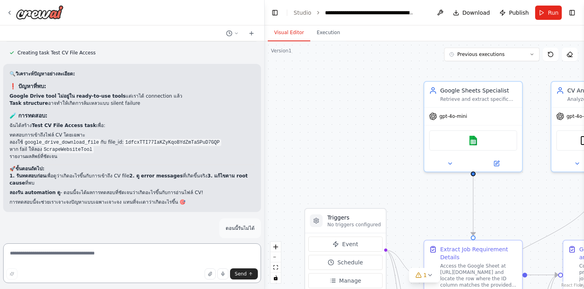
click at [54, 258] on textarea at bounding box center [132, 263] width 258 height 40
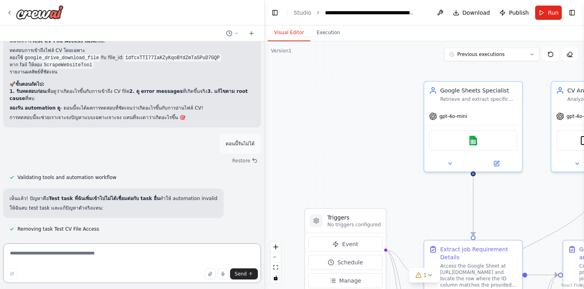
paste textarea "**********"
type textarea "**********"
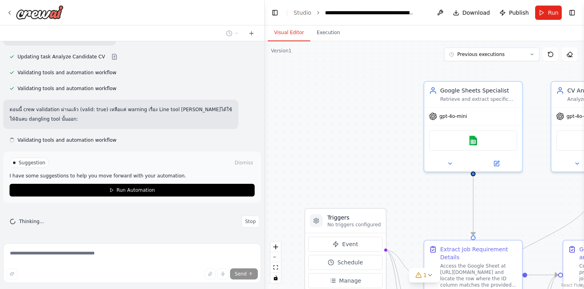
scroll to position [15385, 0]
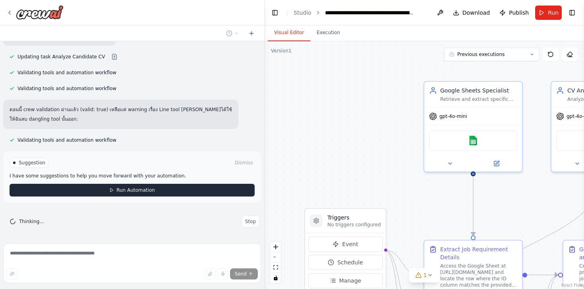
click at [168, 197] on button "Run Automation" at bounding box center [132, 190] width 245 height 13
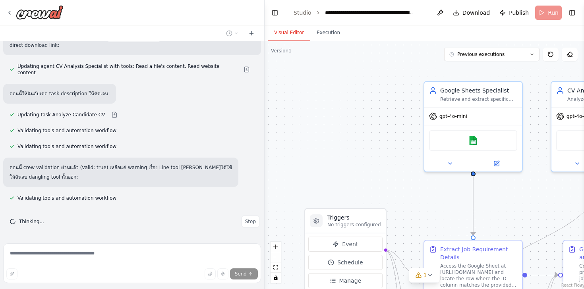
scroll to position [15327, 0]
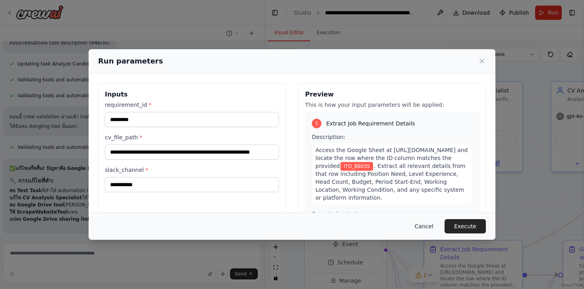
click at [423, 226] on button "Cancel" at bounding box center [423, 226] width 31 height 14
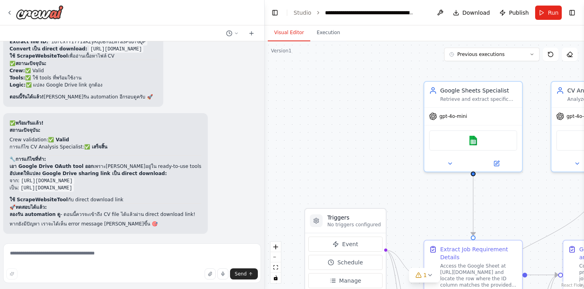
scroll to position [15604, 0]
drag, startPoint x: 22, startPoint y: 187, endPoint x: 250, endPoint y: 187, distance: 228.0
click at [74, 187] on code "[URL][DOMAIN_NAME]" at bounding box center [46, 188] width 55 height 7
copy code "[URL][DOMAIN_NAME]"
click at [553, 12] on span "Run" at bounding box center [553, 13] width 11 height 8
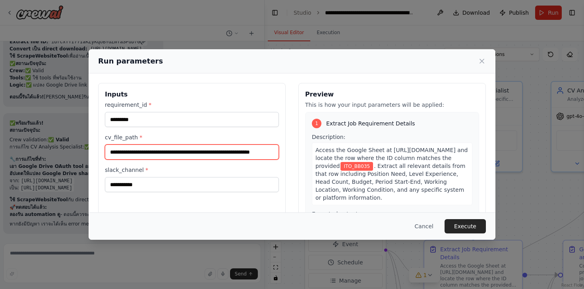
click at [139, 155] on input "**********" at bounding box center [192, 152] width 174 height 15
paste input "**********"
type input "**********"
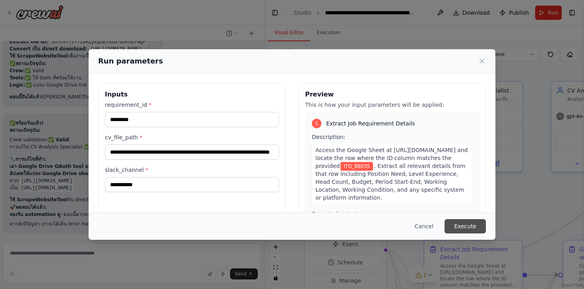
click at [475, 228] on button "Execute" at bounding box center [464, 226] width 41 height 14
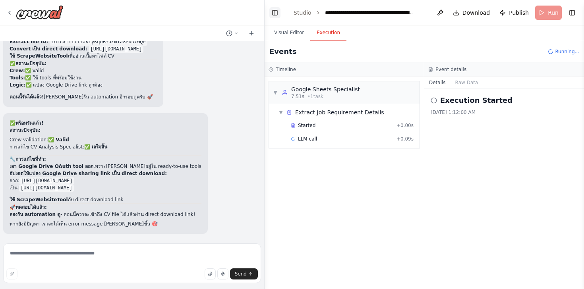
click at [276, 13] on button "Toggle Left Sidebar" at bounding box center [274, 12] width 11 height 11
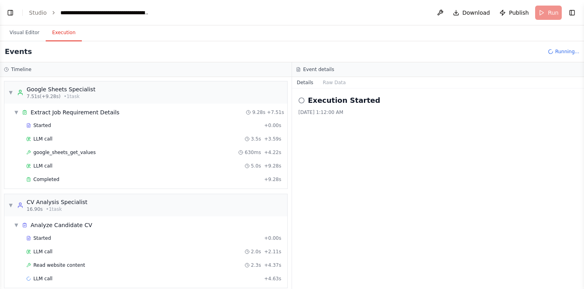
scroll to position [8, 0]
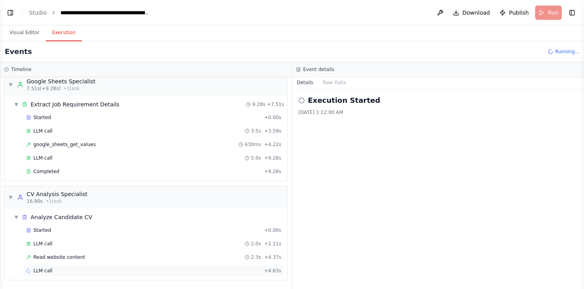
click at [53, 268] on div "LLM call + 4.63s" at bounding box center [153, 271] width 255 height 6
click at [50, 256] on span "Read website content" at bounding box center [59, 257] width 52 height 6
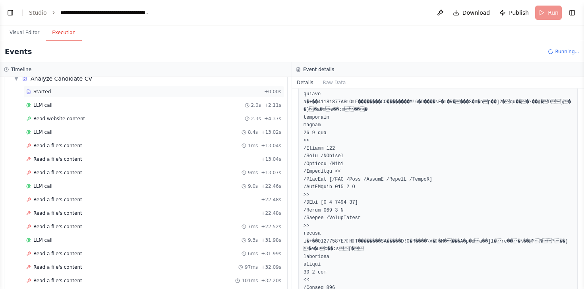
scroll to position [148, 0]
click at [60, 200] on span "Read a file's content" at bounding box center [57, 198] width 49 height 6
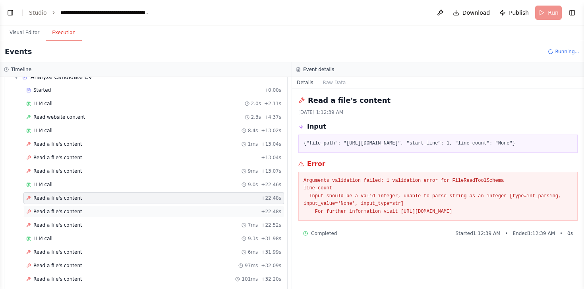
click at [60, 214] on span "Read a file's content" at bounding box center [57, 212] width 49 height 6
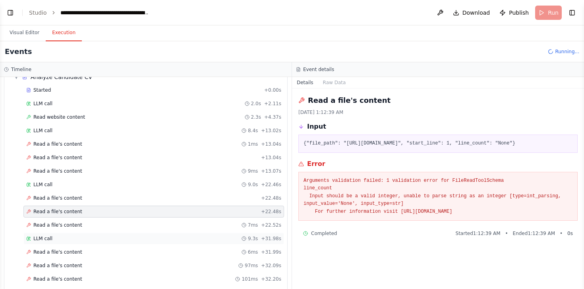
click at [63, 233] on div "LLM call 9.3s + 31.98s" at bounding box center [153, 239] width 261 height 12
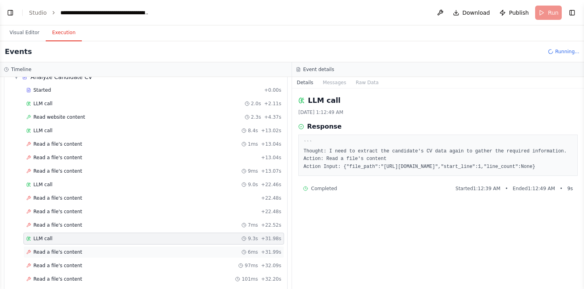
click at [64, 251] on span "Read a file's content" at bounding box center [57, 252] width 49 height 6
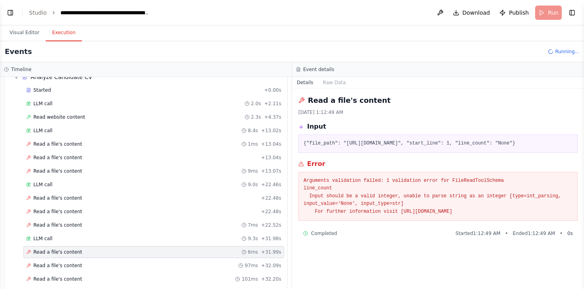
scroll to position [170, 0]
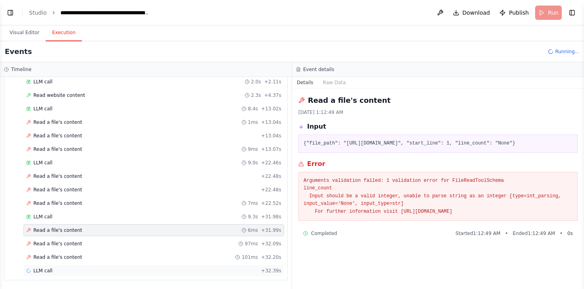
click at [52, 269] on div "LLM call + 32.39s" at bounding box center [153, 271] width 255 height 6
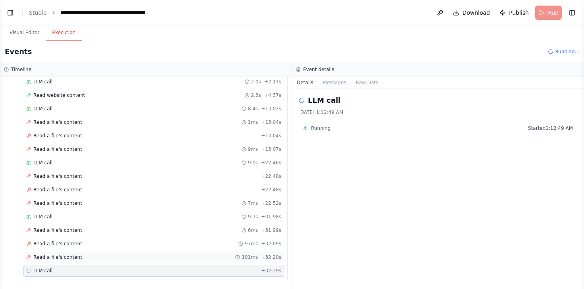
click at [54, 255] on span "Read a file's content" at bounding box center [57, 257] width 49 height 6
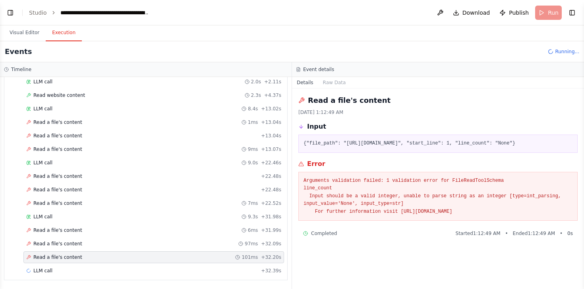
drag, startPoint x: 346, startPoint y: 144, endPoint x: 453, endPoint y: 152, distance: 107.1
click at [453, 148] on pre "{"file_path": "https://drive.google.com/uc?id=1dfcxTTI77IaKZyKqoBYdZmTaSPuD7GQP…" at bounding box center [437, 144] width 269 height 8
copy pre "[URL][DOMAIN_NAME]"
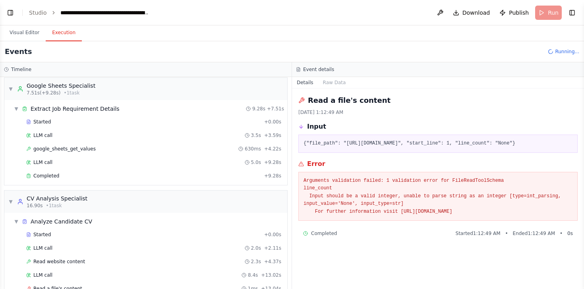
scroll to position [1, 0]
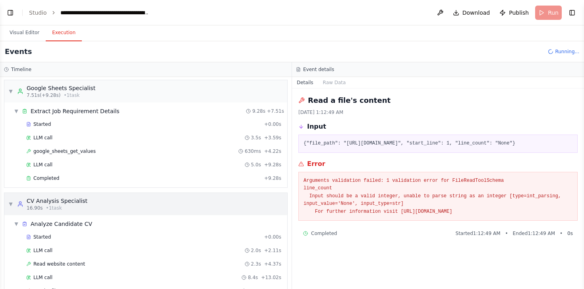
click at [15, 202] on div "▼ CV Analysis Specialist 16.90s • 1 task" at bounding box center [47, 204] width 79 height 14
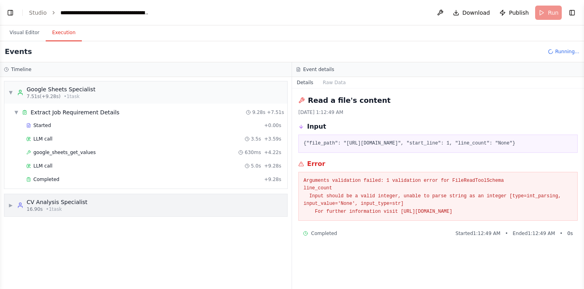
click at [15, 207] on div "▶ CV Analysis Specialist 16.90s • 1 task" at bounding box center [47, 205] width 79 height 14
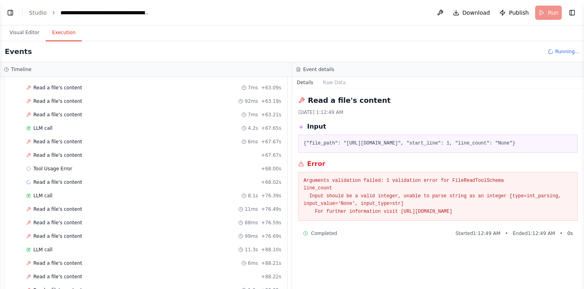
scroll to position [454, 0]
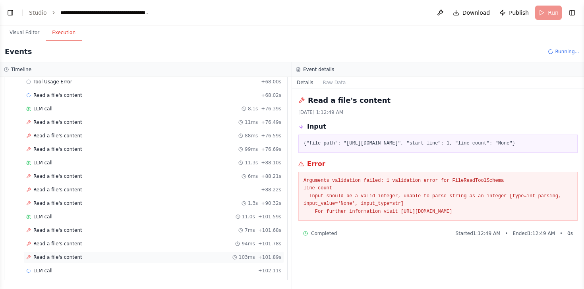
click at [53, 261] on div "Read a file's content 103ms + 101.89s" at bounding box center [153, 257] width 261 height 12
click at [58, 259] on span "Read a file's content" at bounding box center [57, 257] width 49 height 6
click at [61, 248] on div "Read a file's content + 111.62s" at bounding box center [153, 244] width 261 height 12
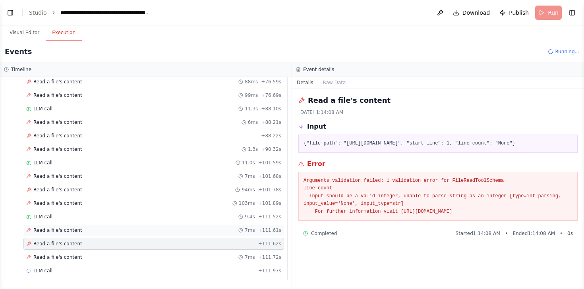
click at [63, 224] on div "Read a file's content 7ms + 111.61s" at bounding box center [153, 230] width 261 height 12
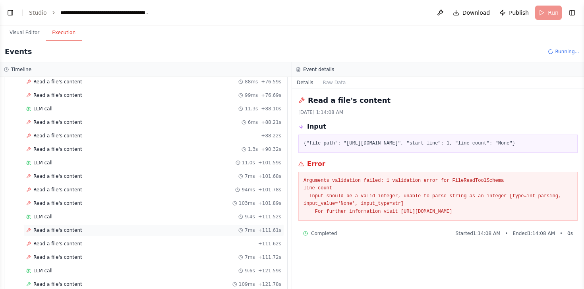
scroll to position [535, 0]
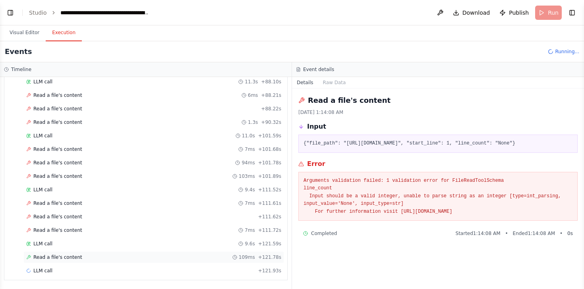
click at [61, 257] on span "Read a file's content" at bounding box center [57, 257] width 49 height 6
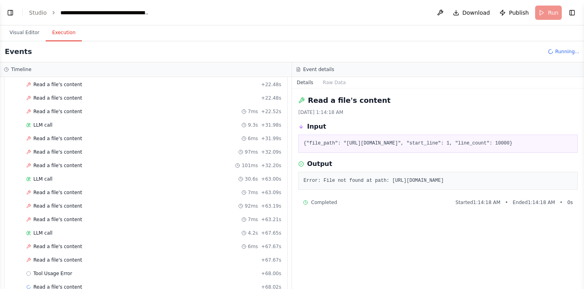
scroll to position [0, 0]
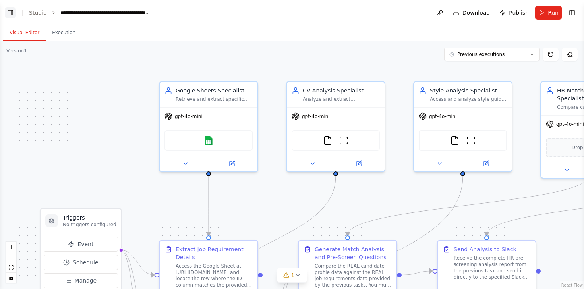
click at [10, 14] on button "Toggle Left Sidebar" at bounding box center [10, 12] width 11 height 11
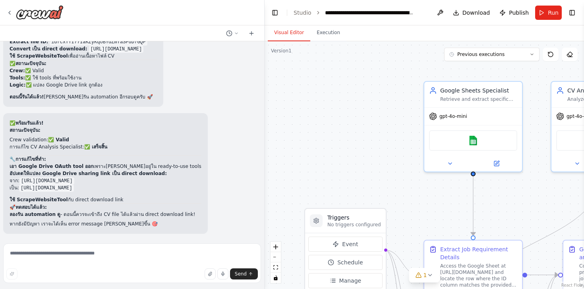
scroll to position [15604, 0]
click at [54, 259] on textarea at bounding box center [132, 263] width 258 height 40
type textarea "*"
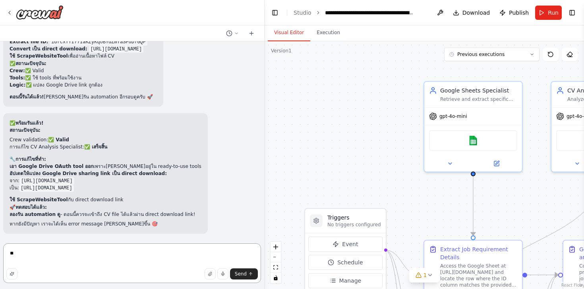
type textarea "*"
type textarea "**********"
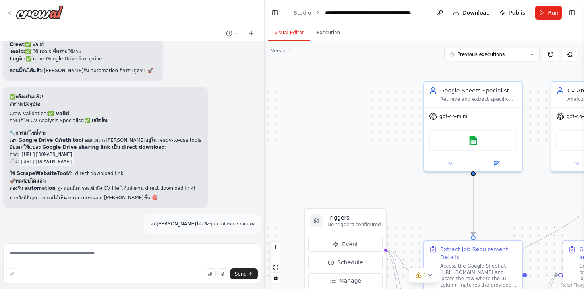
scroll to position [15643, 0]
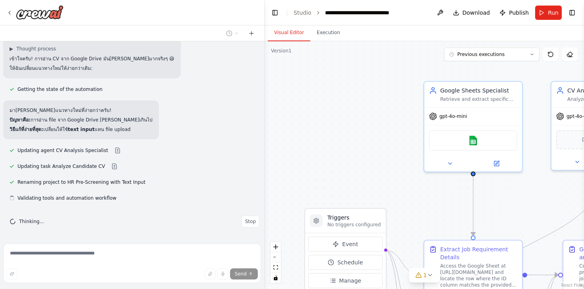
scroll to position [15846, 0]
click at [246, 216] on button "Stop" at bounding box center [251, 222] width 18 height 12
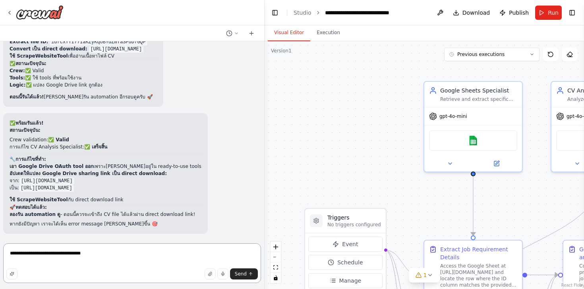
type textarea "**********"
type textarea "*"
type textarea "**********"
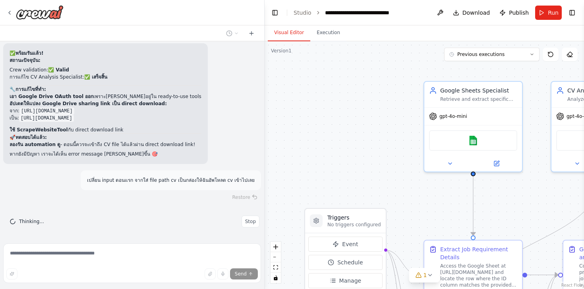
scroll to position [15674, 0]
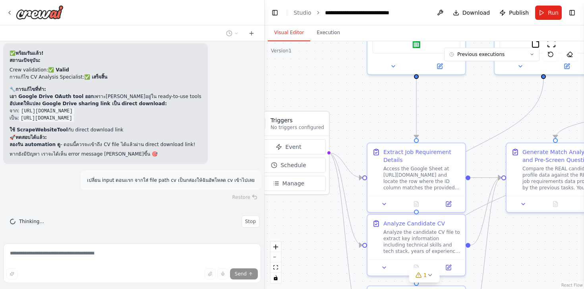
drag, startPoint x: 332, startPoint y: 158, endPoint x: 275, endPoint y: 61, distance: 112.3
click at [275, 61] on div ".deletable-edge-delete-btn { width: 20px; height: 20px; border: 0px solid #ffff…" at bounding box center [424, 165] width 319 height 248
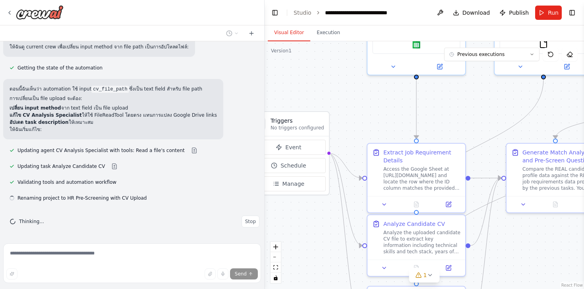
scroll to position [15857, 0]
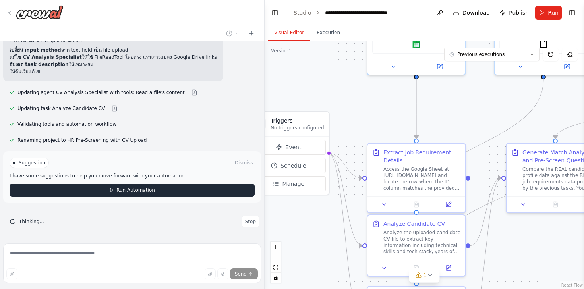
click at [141, 193] on span "Run Automation" at bounding box center [135, 190] width 39 height 6
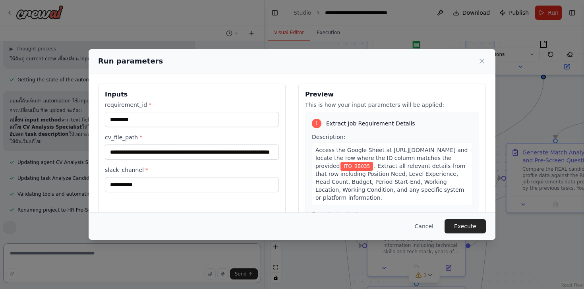
scroll to position [15853, 0]
drag, startPoint x: 106, startPoint y: 137, endPoint x: 138, endPoint y: 139, distance: 32.3
click at [138, 139] on label "cv_file_path *" at bounding box center [192, 137] width 174 height 8
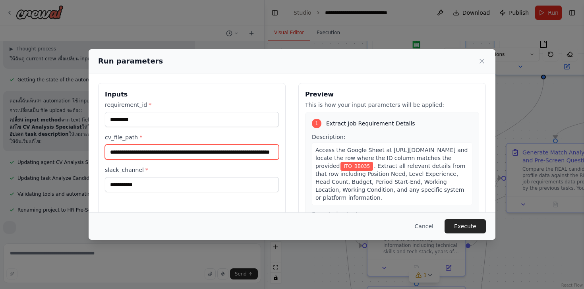
click at [138, 145] on input "**********" at bounding box center [192, 152] width 174 height 15
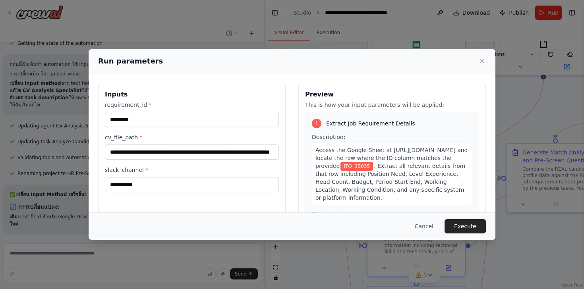
scroll to position [0, 71]
click at [124, 139] on label "cv_file_path *" at bounding box center [192, 137] width 174 height 8
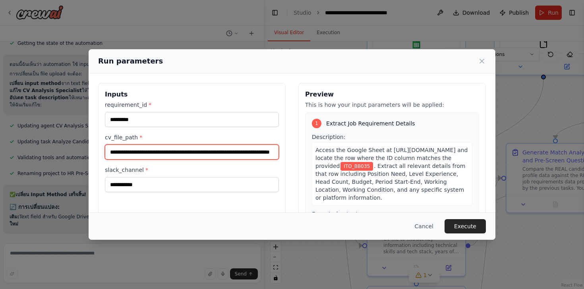
click at [124, 145] on input "**********" at bounding box center [192, 152] width 174 height 15
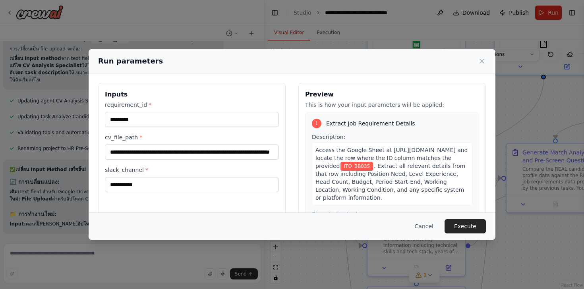
scroll to position [0, 0]
click at [483, 65] on div "Run parameters" at bounding box center [292, 61] width 388 height 11
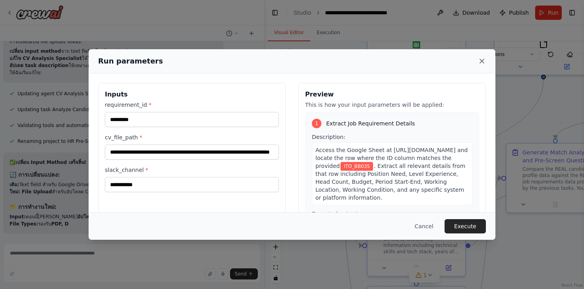
click at [483, 60] on icon at bounding box center [482, 61] width 8 height 8
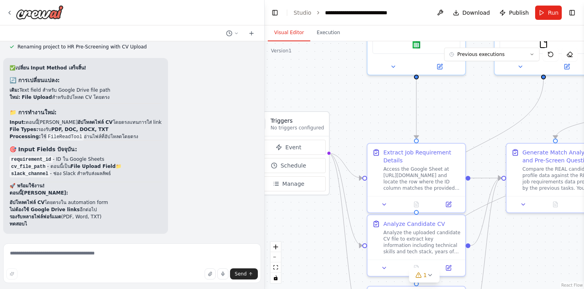
scroll to position [16009, 0]
click at [551, 9] on span "Run" at bounding box center [553, 13] width 11 height 8
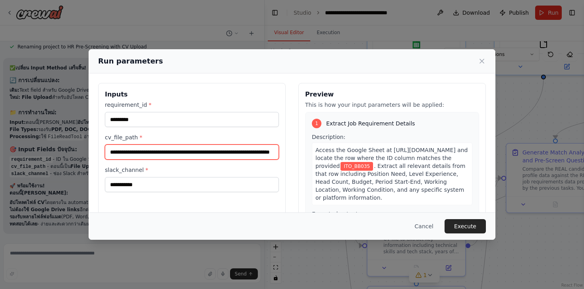
click at [189, 154] on input "**********" at bounding box center [192, 152] width 174 height 15
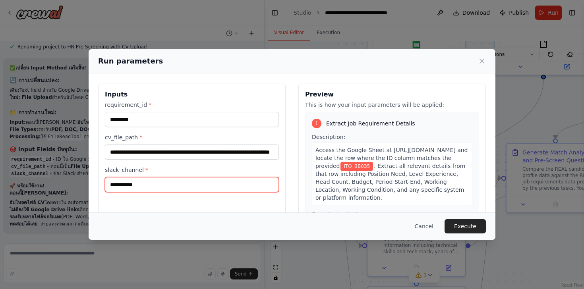
click at [145, 191] on input "**********" at bounding box center [192, 184] width 174 height 15
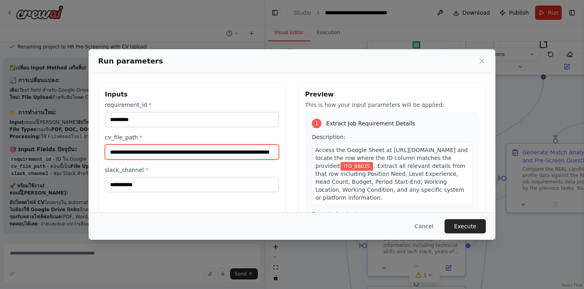
click at [150, 158] on input "**********" at bounding box center [192, 152] width 174 height 15
click at [137, 153] on input "cv_file_path *" at bounding box center [192, 152] width 174 height 15
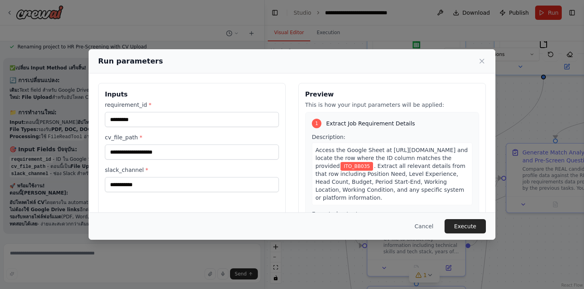
click at [99, 149] on div "**********" at bounding box center [191, 177] width 187 height 188
click at [484, 60] on icon at bounding box center [482, 61] width 8 height 8
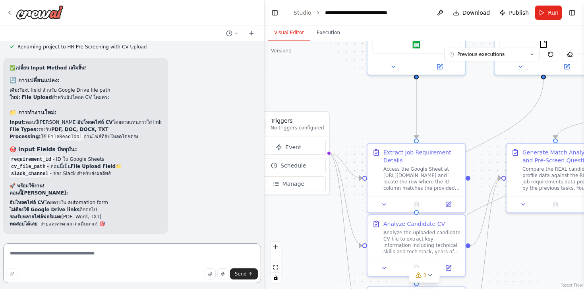
click at [45, 259] on textarea at bounding box center [132, 263] width 258 height 40
click at [210, 274] on icon "button" at bounding box center [210, 274] width 5 height 5
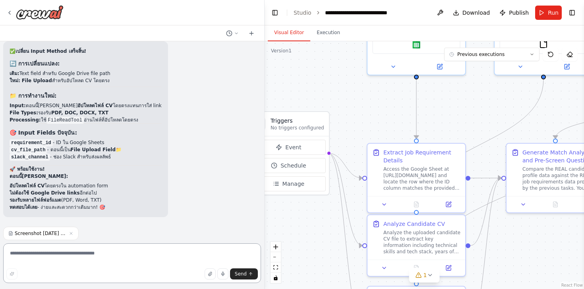
click at [91, 249] on textarea at bounding box center [132, 263] width 258 height 40
type textarea "*"
type textarea "**********"
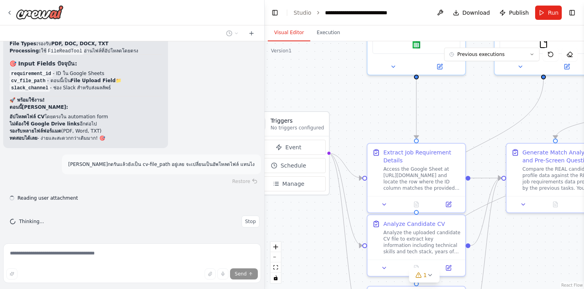
scroll to position [16095, 0]
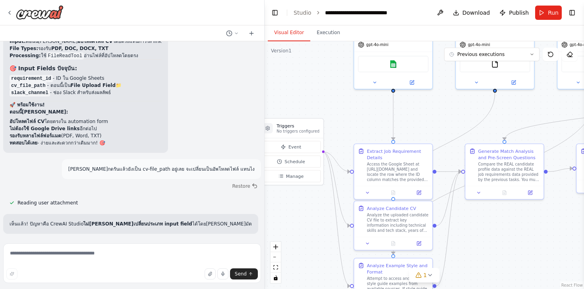
drag, startPoint x: 321, startPoint y: 241, endPoint x: 316, endPoint y: 222, distance: 19.6
click at [316, 222] on div ".deletable-edge-delete-btn { width: 20px; height: 20px; border: 0px solid #ffff…" at bounding box center [424, 165] width 319 height 248
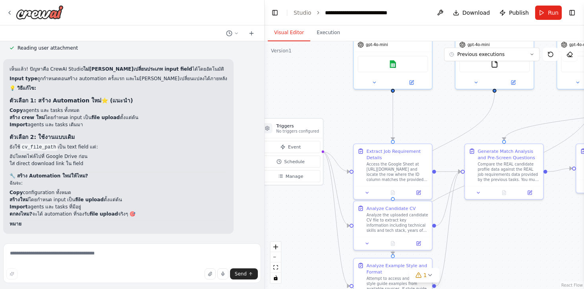
scroll to position [16245, 0]
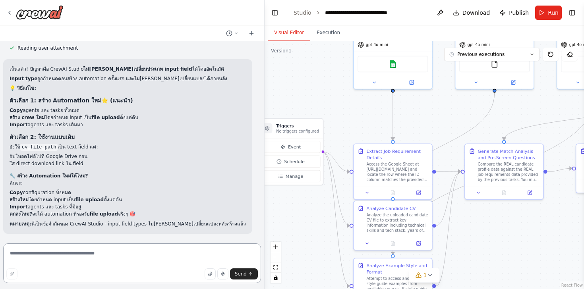
click at [87, 256] on textarea at bounding box center [132, 263] width 258 height 40
type textarea "*"
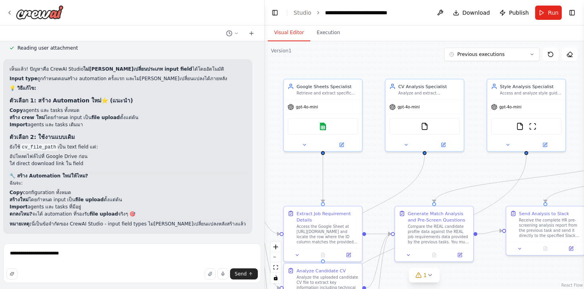
drag, startPoint x: 438, startPoint y: 122, endPoint x: 368, endPoint y: 185, distance: 93.7
click at [368, 185] on div ".deletable-edge-delete-btn { width: 20px; height: 20px; border: 0px solid #ffff…" at bounding box center [424, 165] width 319 height 248
click at [80, 253] on textarea "**********" at bounding box center [132, 263] width 258 height 40
type textarea "**********"
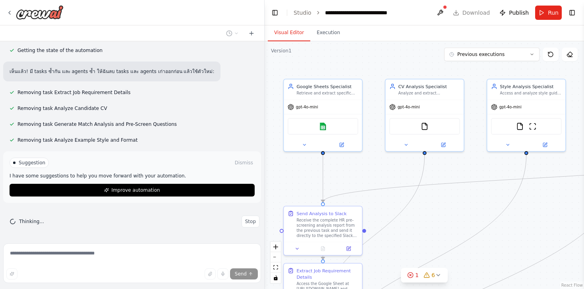
scroll to position [16945, 0]
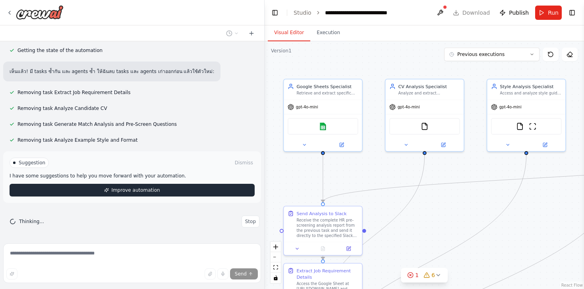
click at [81, 192] on button "Improve automation" at bounding box center [132, 190] width 245 height 13
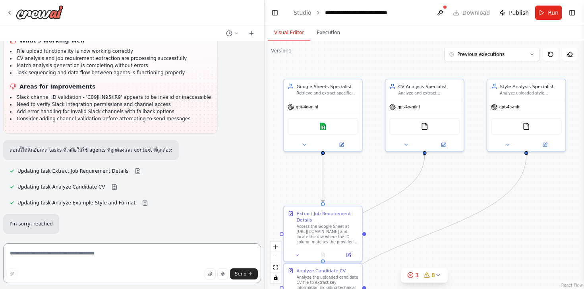
scroll to position [17187, 0]
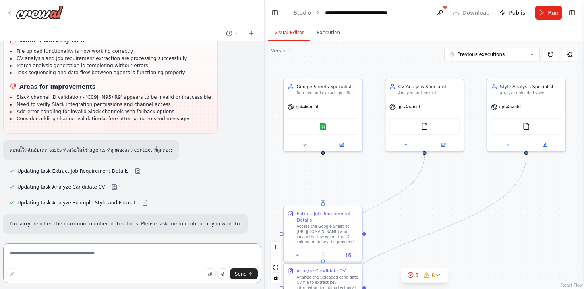
click at [86, 256] on textarea at bounding box center [132, 263] width 258 height 40
type textarea "***"
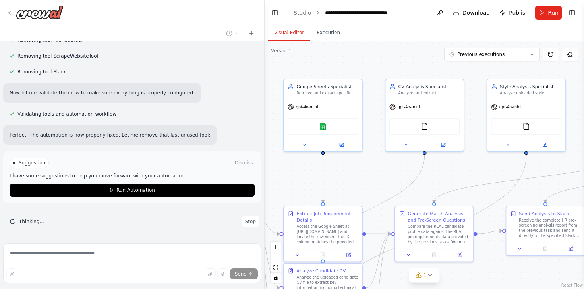
scroll to position [17600, 0]
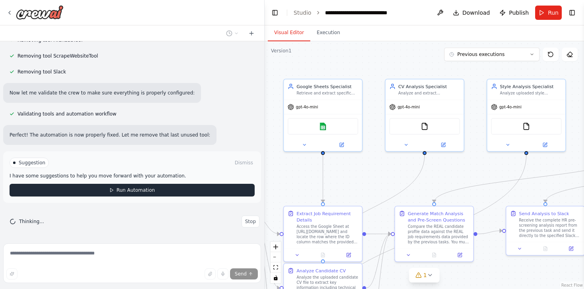
click at [112, 191] on icon at bounding box center [111, 190] width 5 height 5
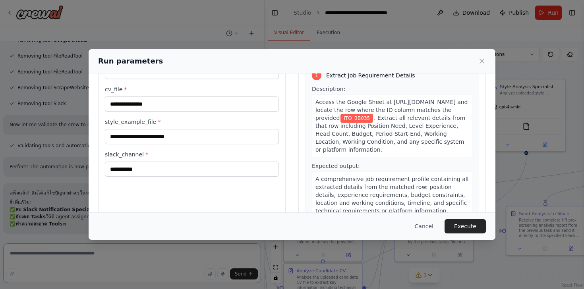
scroll to position [47, 0]
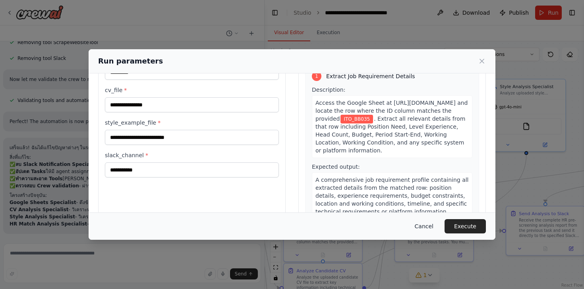
click at [424, 225] on button "Cancel" at bounding box center [423, 226] width 31 height 14
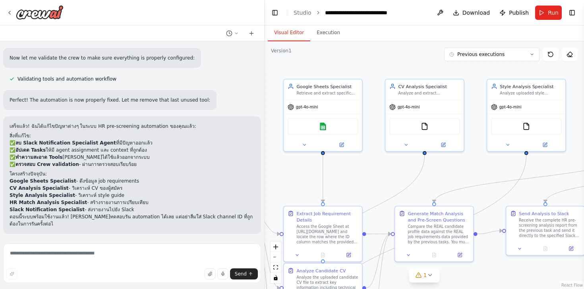
scroll to position [17635, 0]
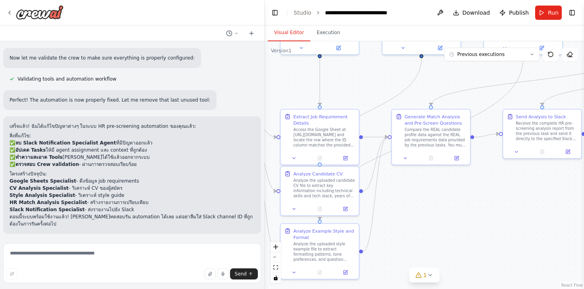
drag, startPoint x: 385, startPoint y: 176, endPoint x: 383, endPoint y: 77, distance: 98.2
click at [383, 77] on div ".deletable-edge-delete-btn { width: 20px; height: 20px; border: 0px solid #ffff…" at bounding box center [424, 165] width 319 height 248
click at [421, 276] on icon at bounding box center [418, 275] width 5 height 5
click at [468, 255] on button at bounding box center [471, 255] width 14 height 10
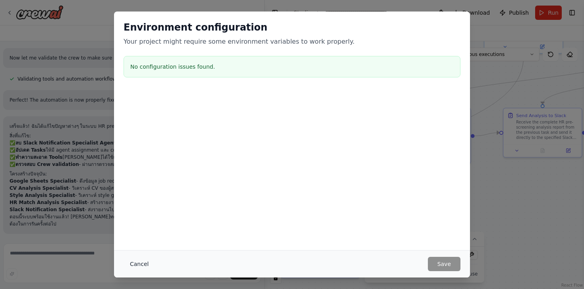
click at [143, 263] on button "Cancel" at bounding box center [139, 264] width 31 height 14
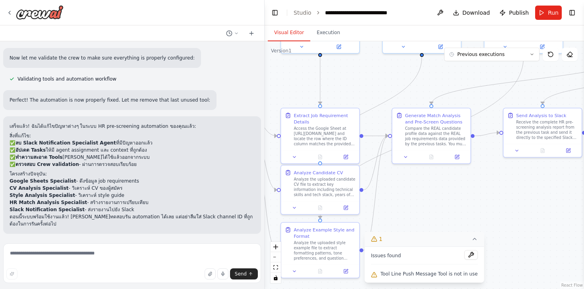
click at [475, 238] on icon at bounding box center [474, 239] width 6 height 6
click at [425, 274] on span "1" at bounding box center [425, 275] width 4 height 8
click at [414, 274] on span "Tool Line Push Message Tool is not in use" at bounding box center [429, 274] width 97 height 6
drag, startPoint x: 383, startPoint y: 273, endPoint x: 461, endPoint y: 276, distance: 77.9
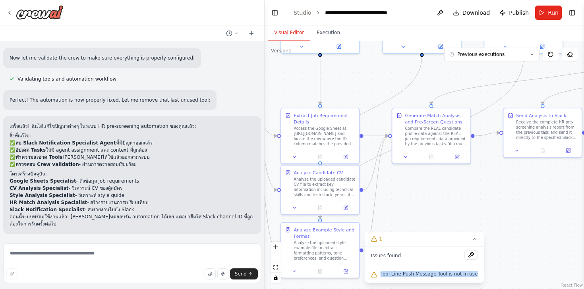
click at [461, 276] on span "Tool Line Push Message Tool is not in use" at bounding box center [429, 274] width 97 height 6
click at [129, 262] on textarea at bounding box center [132, 263] width 258 height 40
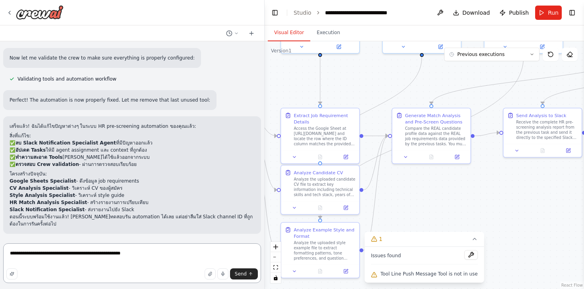
type textarea "**********"
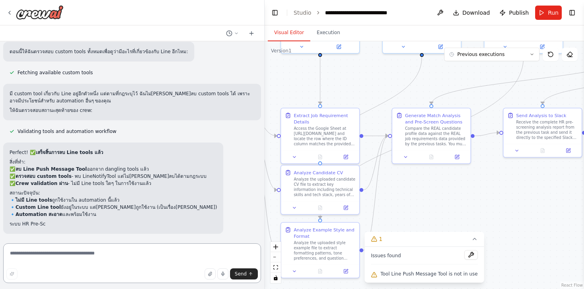
scroll to position [17952, 0]
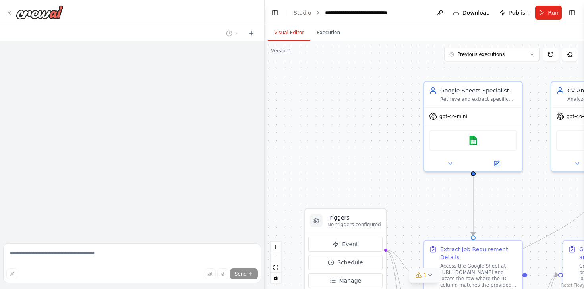
click at [418, 274] on icon at bounding box center [418, 275] width 5 height 5
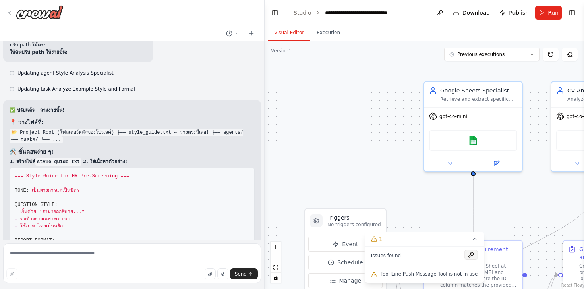
click at [473, 253] on button at bounding box center [471, 255] width 14 height 10
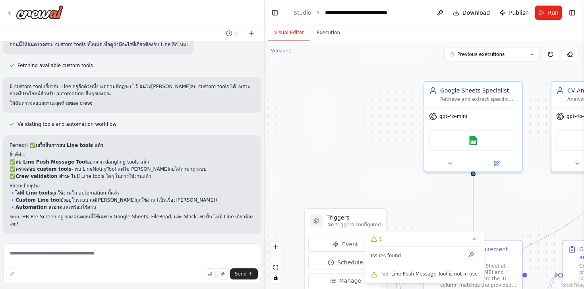
scroll to position [17952, 0]
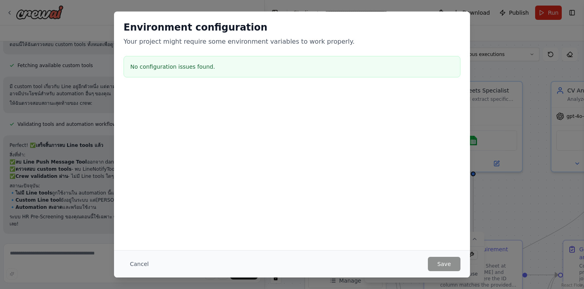
click at [179, 66] on h3 "No configuration issues found." at bounding box center [291, 67] width 323 height 8
click at [145, 261] on button "Cancel" at bounding box center [139, 264] width 31 height 14
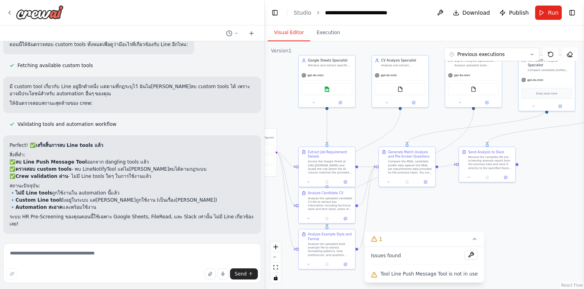
drag, startPoint x: 355, startPoint y: 131, endPoint x: 250, endPoint y: 83, distance: 115.0
click at [250, 83] on div "🎯 Objective: Automate candidate pre-screening by comparing a candidate's CV aga…" at bounding box center [292, 144] width 584 height 289
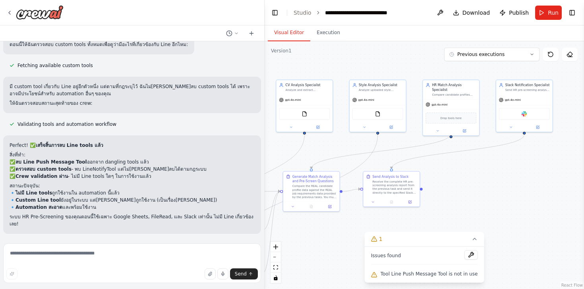
drag, startPoint x: 569, startPoint y: 141, endPoint x: 473, endPoint y: 166, distance: 98.8
click at [473, 166] on div ".deletable-edge-delete-btn { width: 20px; height: 20px; border: 0px solid #ffff…" at bounding box center [424, 165] width 319 height 248
click at [537, 128] on button at bounding box center [538, 127] width 26 height 6
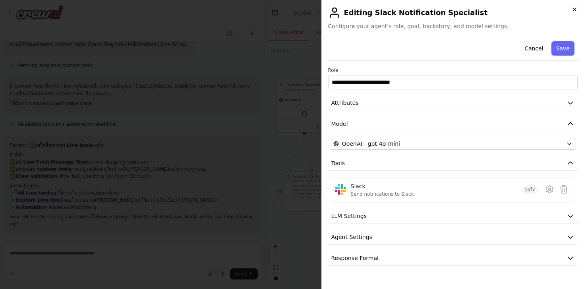
click at [574, 7] on icon "button" at bounding box center [574, 9] width 6 height 6
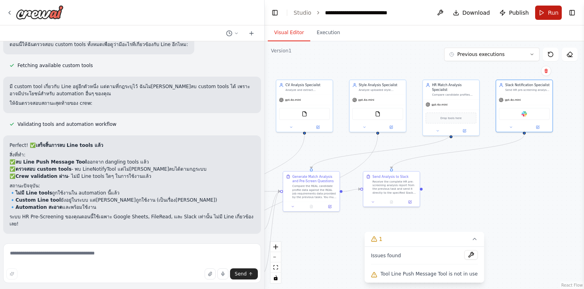
click at [538, 13] on button "Run" at bounding box center [548, 13] width 27 height 14
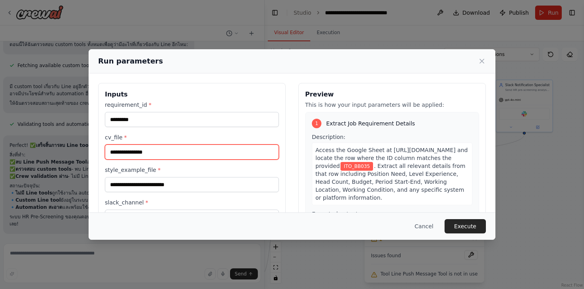
click at [151, 150] on input "cv_file *" at bounding box center [192, 152] width 174 height 15
click at [147, 155] on input "cv_file *" at bounding box center [192, 152] width 174 height 15
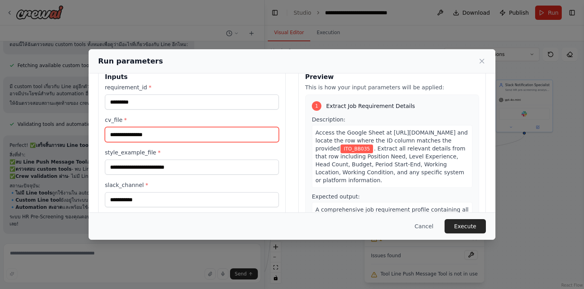
scroll to position [13, 0]
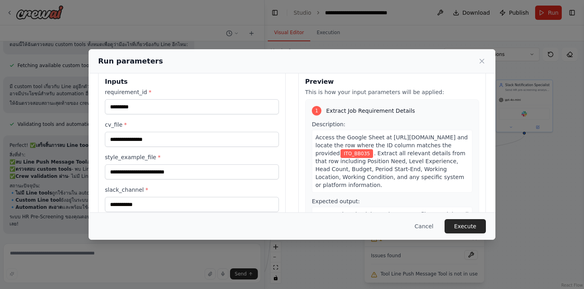
click at [134, 129] on div "cv_file *" at bounding box center [192, 134] width 174 height 26
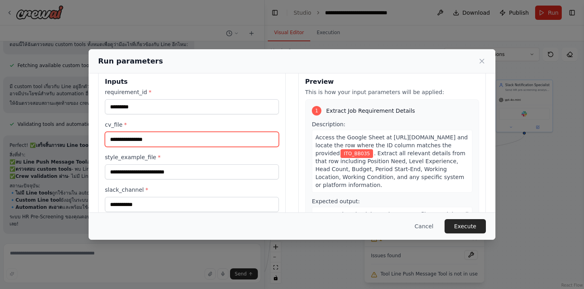
click at [131, 137] on input "cv_file *" at bounding box center [192, 139] width 174 height 15
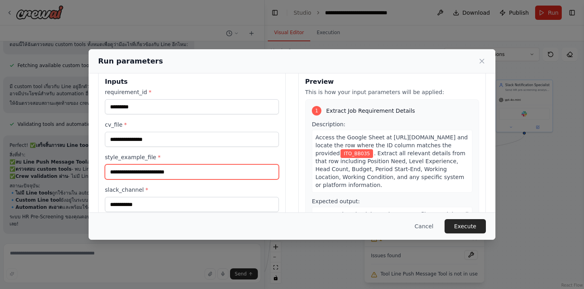
click at [143, 175] on input "style_example_file *" at bounding box center [192, 171] width 174 height 15
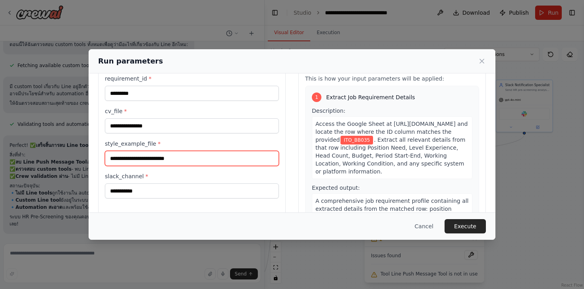
scroll to position [0, 0]
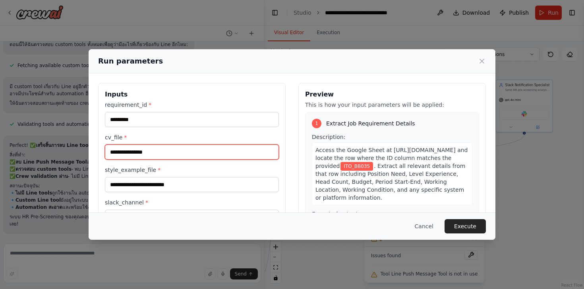
click at [135, 154] on input "cv_file *" at bounding box center [192, 152] width 174 height 15
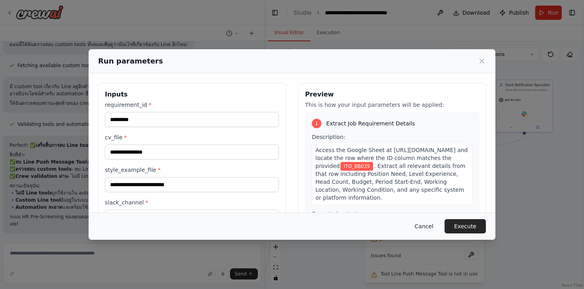
click at [414, 223] on button "Cancel" at bounding box center [423, 226] width 31 height 14
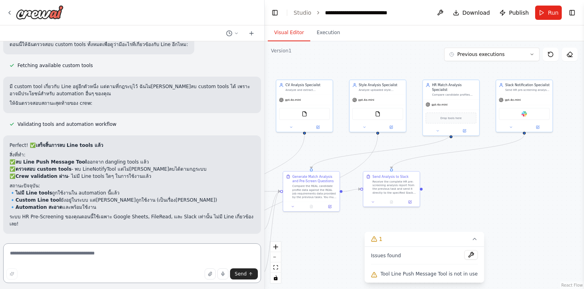
click at [72, 259] on textarea at bounding box center [132, 263] width 258 height 40
click at [77, 250] on textarea at bounding box center [132, 263] width 258 height 40
type textarea "**********"
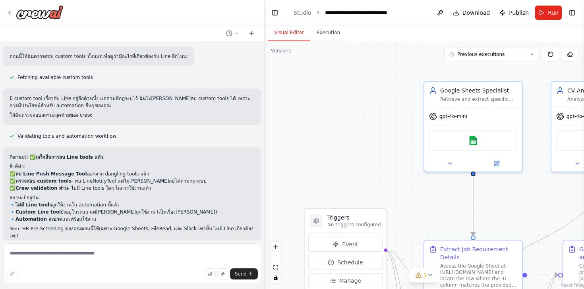
scroll to position [17952, 0]
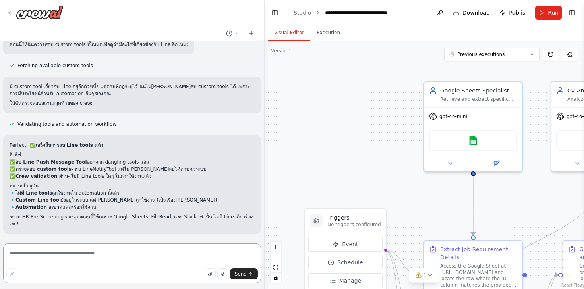
click at [77, 261] on textarea at bounding box center [132, 263] width 258 height 40
click at [544, 10] on button "Run" at bounding box center [548, 13] width 27 height 14
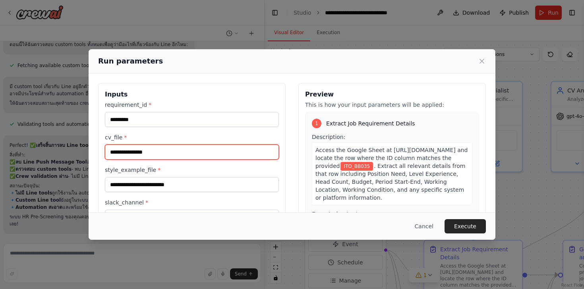
click at [197, 151] on input "cv_file *" at bounding box center [192, 152] width 174 height 15
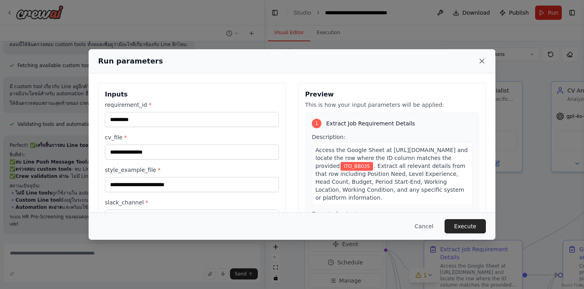
click at [482, 60] on icon at bounding box center [482, 61] width 4 height 4
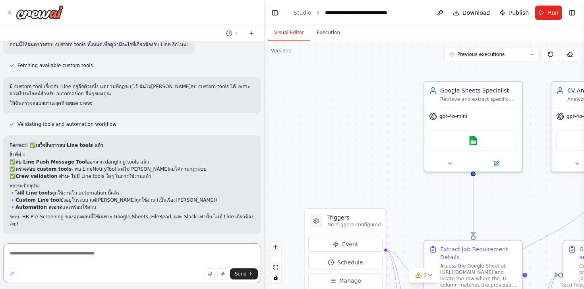
click at [64, 257] on textarea at bounding box center [132, 263] width 258 height 40
type textarea "*"
type textarea "**********"
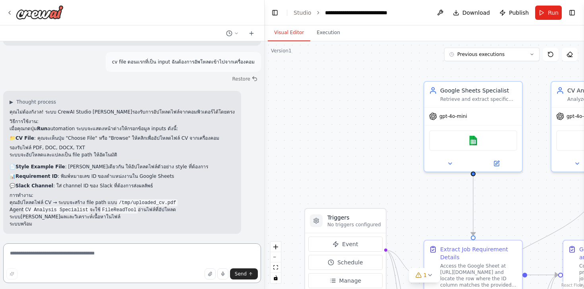
scroll to position [18140, 0]
click at [546, 18] on button "Run" at bounding box center [548, 13] width 27 height 14
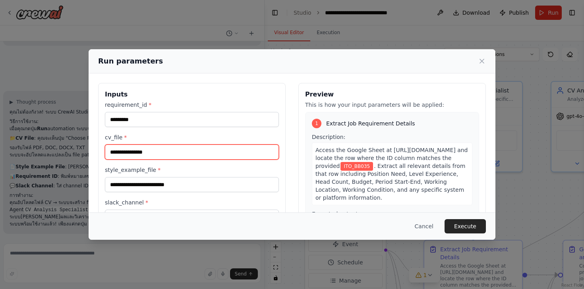
click at [255, 149] on input "cv_file *" at bounding box center [192, 152] width 174 height 15
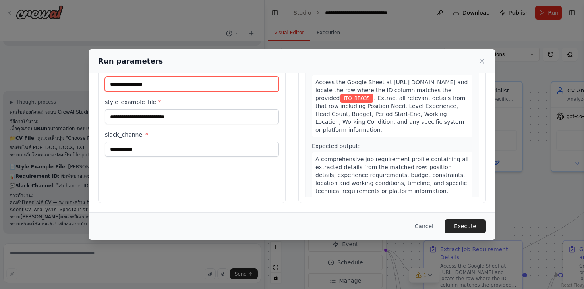
scroll to position [68, 0]
click at [417, 223] on button "Cancel" at bounding box center [423, 226] width 31 height 14
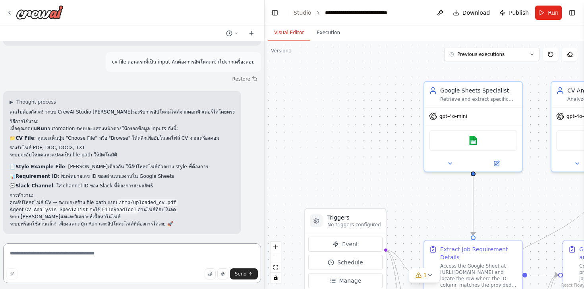
click at [73, 261] on textarea at bounding box center [132, 263] width 258 height 40
type textarea "**********"
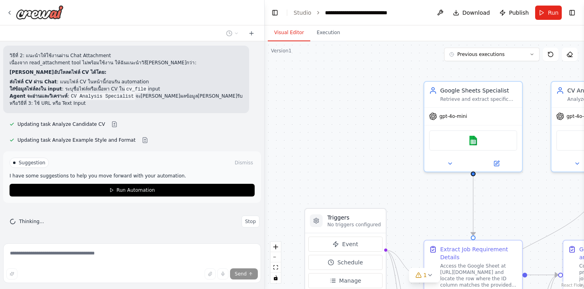
scroll to position [18487, 0]
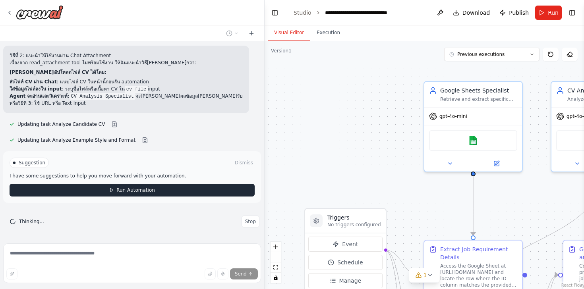
click at [87, 192] on button "Run Automation" at bounding box center [132, 190] width 245 height 13
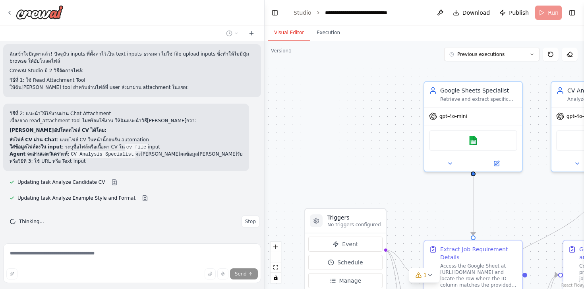
scroll to position [18429, 0]
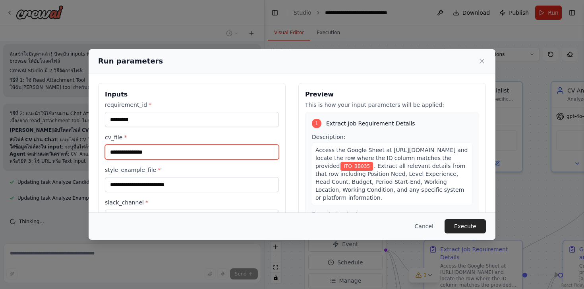
click at [174, 149] on input "cv_file *" at bounding box center [192, 152] width 174 height 15
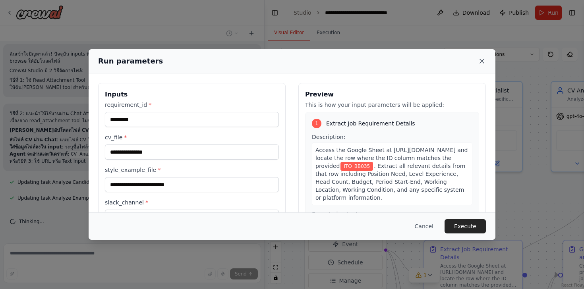
click at [481, 61] on icon at bounding box center [482, 61] width 4 height 4
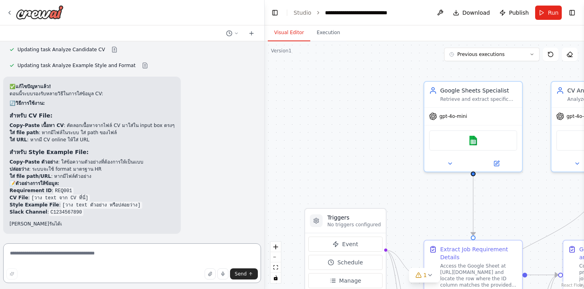
scroll to position [18561, 0]
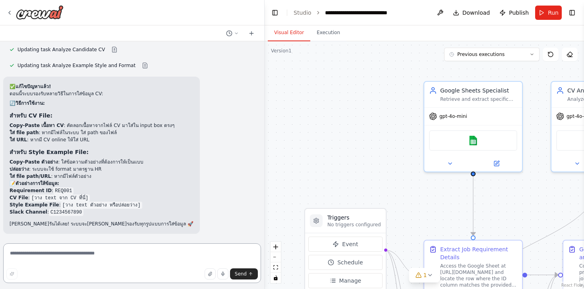
type textarea "*"
click at [209, 273] on icon "button" at bounding box center [209, 274] width 3 height 4
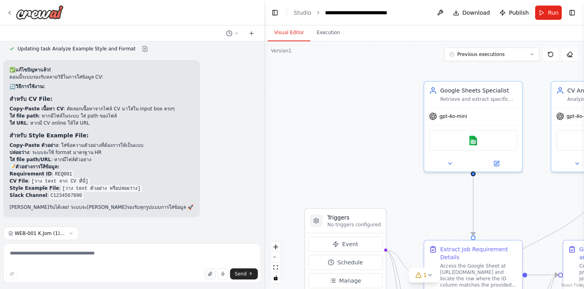
click at [211, 276] on button "button" at bounding box center [210, 274] width 11 height 11
click at [247, 273] on button "Send" at bounding box center [244, 274] width 28 height 11
click at [242, 273] on span "Send" at bounding box center [241, 274] width 12 height 6
click at [109, 253] on textarea at bounding box center [132, 263] width 258 height 40
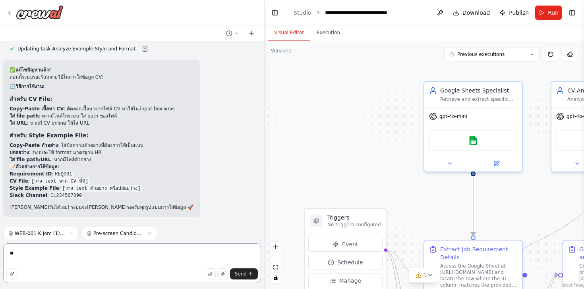
type textarea "***"
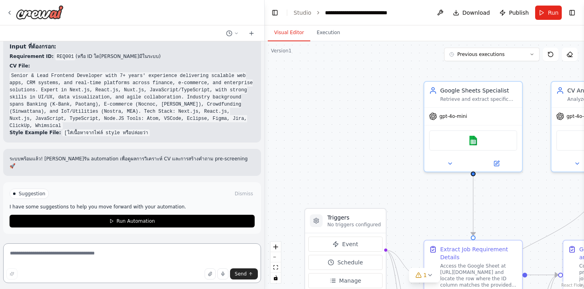
scroll to position [18983, 0]
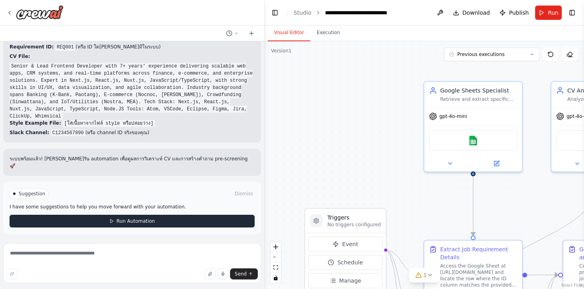
click at [125, 224] on span "Run Automation" at bounding box center [135, 221] width 39 height 6
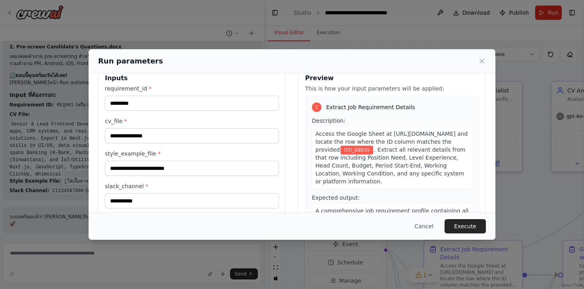
scroll to position [14, 0]
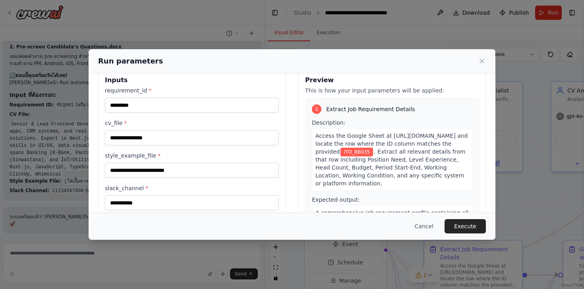
click at [146, 149] on div "**********" at bounding box center [192, 149] width 174 height 124
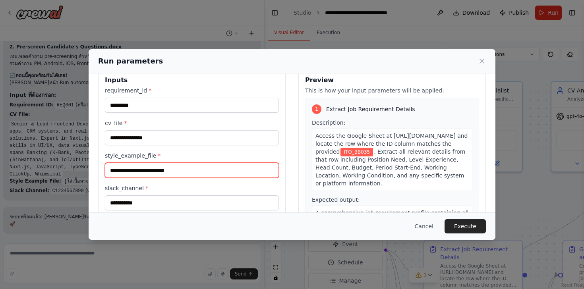
click at [146, 170] on input "style_example_file *" at bounding box center [192, 170] width 174 height 15
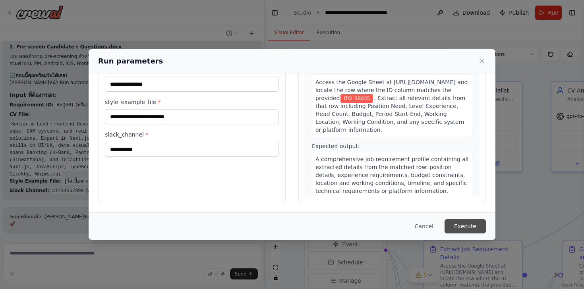
click at [463, 227] on button "Execute" at bounding box center [464, 226] width 41 height 14
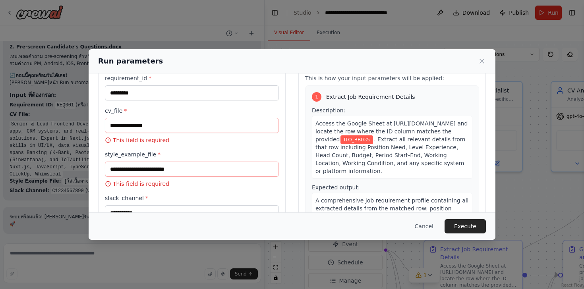
scroll to position [25, 0]
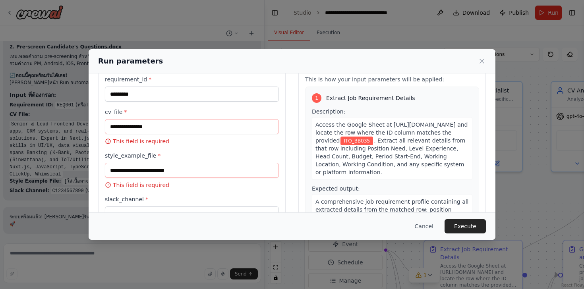
click at [486, 62] on div "Run parameters" at bounding box center [292, 61] width 407 height 24
click at [482, 58] on icon at bounding box center [482, 61] width 8 height 8
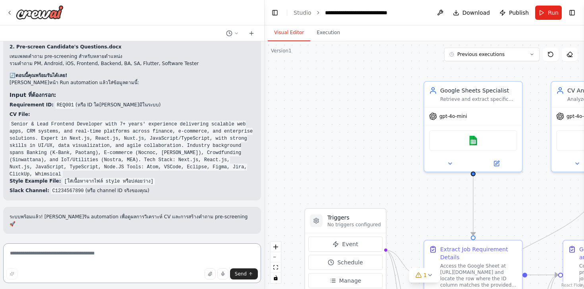
click at [73, 259] on textarea at bounding box center [132, 263] width 258 height 40
type textarea "*"
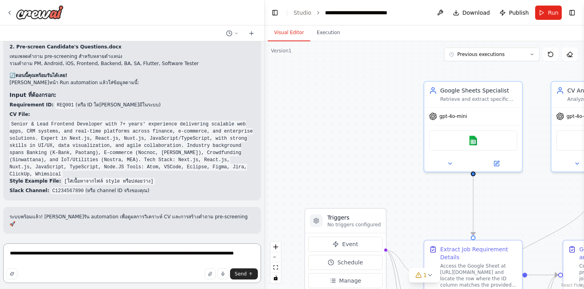
type textarea "**********"
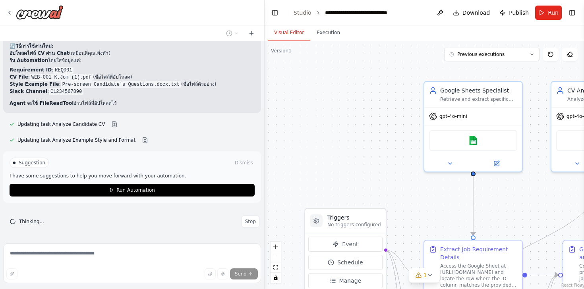
scroll to position [19271, 0]
click at [247, 222] on span "Stop" at bounding box center [250, 221] width 11 height 6
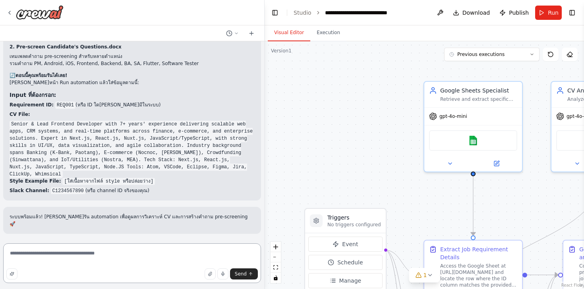
click at [124, 259] on textarea "**********" at bounding box center [132, 263] width 258 height 40
drag, startPoint x: 238, startPoint y: 255, endPoint x: 222, endPoint y: 253, distance: 15.5
click at [222, 253] on textarea "**********" at bounding box center [132, 263] width 258 height 40
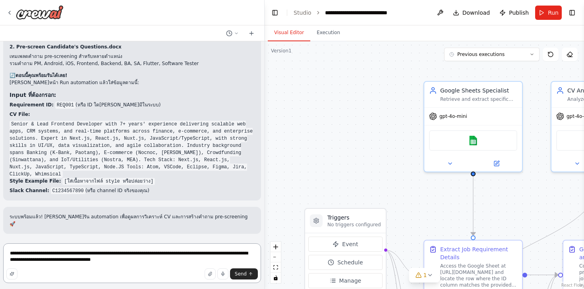
type textarea "**********"
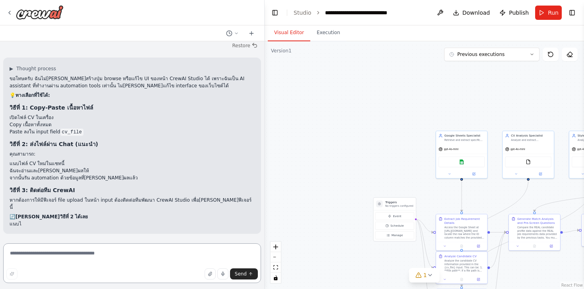
scroll to position [19147, 0]
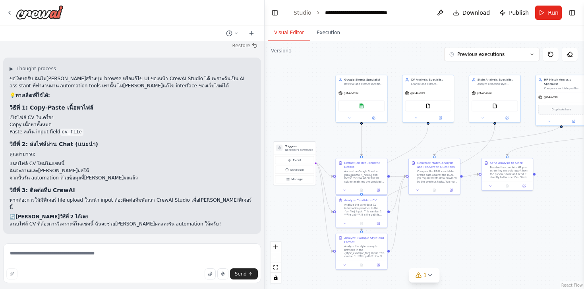
drag, startPoint x: 385, startPoint y: 179, endPoint x: 285, endPoint y: 123, distance: 114.7
click at [285, 123] on div ".deletable-edge-delete-btn { width: 20px; height: 20px; border: 0px solid #ffff…" at bounding box center [424, 165] width 319 height 248
click at [211, 274] on icon "button" at bounding box center [210, 274] width 5 height 5
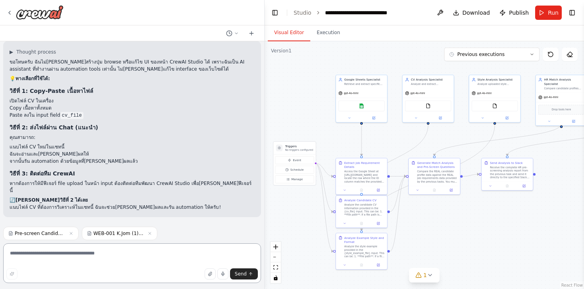
click at [142, 267] on textarea at bounding box center [132, 263] width 258 height 40
type textarea "**********"
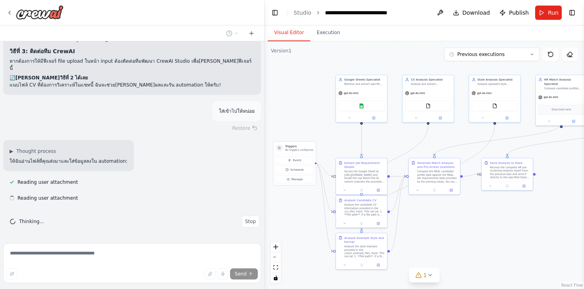
scroll to position [19286, 0]
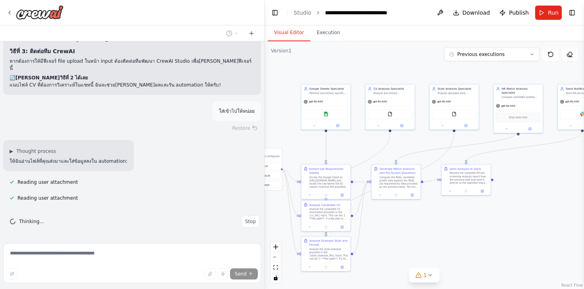
drag, startPoint x: 483, startPoint y: 213, endPoint x: 444, endPoint y: 218, distance: 38.5
click at [444, 218] on div ".deletable-edge-delete-btn { width: 20px; height: 20px; border: 0px solid #ffff…" at bounding box center [424, 165] width 319 height 248
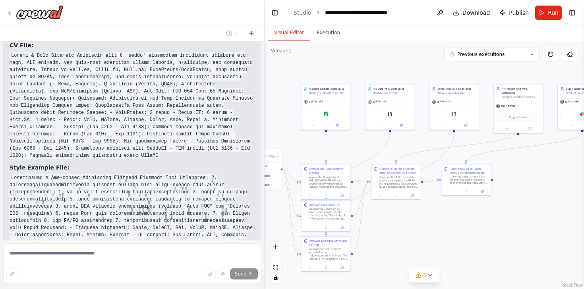
scroll to position [19465, 0]
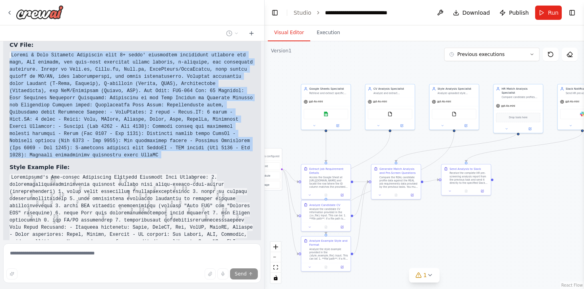
drag, startPoint x: 12, startPoint y: 94, endPoint x: 204, endPoint y: 200, distance: 219.8
click at [204, 200] on div "ตอนนี้ฉันได้อ่านไฟล์ทั้งสองแล้ว! ตอนนี้คุณสามารถไปรัน automation ในหน้า Run โดย…" at bounding box center [132, 166] width 245 height 339
copy div "Senior & Lead Frontend Developer with 7+ years' experience delivering scalable …"
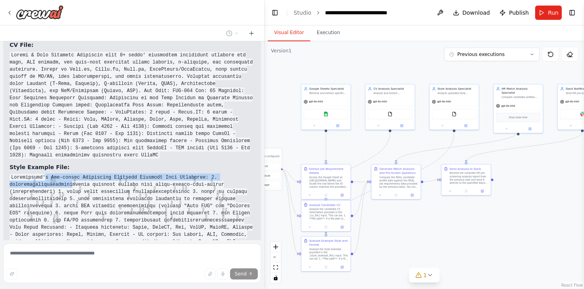
click at [46, 220] on div "ตอนนี้ฉันได้อ่านไฟล์ทั้งสองแล้ว! ตอนนี้คุณสามารถไปรัน automation ในหน้า Run โดย…" at bounding box center [132, 166] width 245 height 339
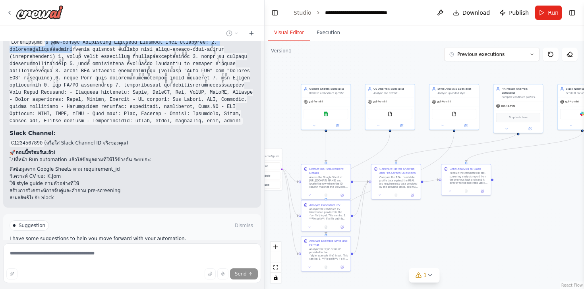
scroll to position [19602, 0]
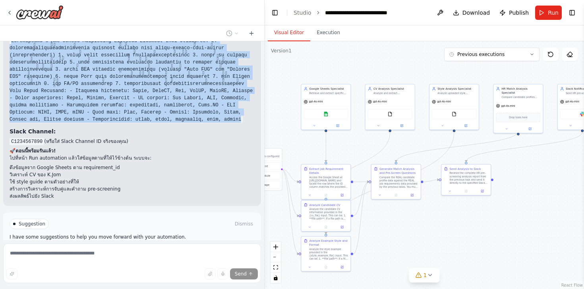
drag, startPoint x: 10, startPoint y: 81, endPoint x: 186, endPoint y: 162, distance: 193.7
click at [186, 123] on code at bounding box center [131, 80] width 243 height 86
copy code "Recruitment's Pre-screen Candidates Question Frontend Tech Questions: 1. ประสบก…"
click at [552, 11] on span "Run" at bounding box center [553, 13] width 11 height 8
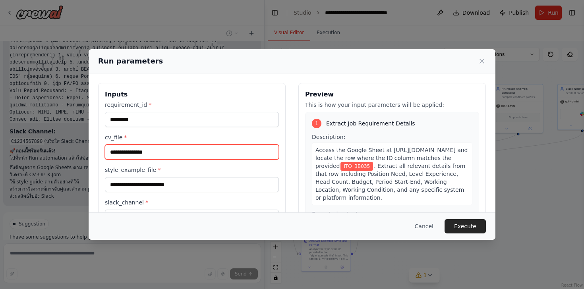
click at [162, 152] on input "cv_file *" at bounding box center [192, 152] width 174 height 15
paste input "**********"
type input "**********"
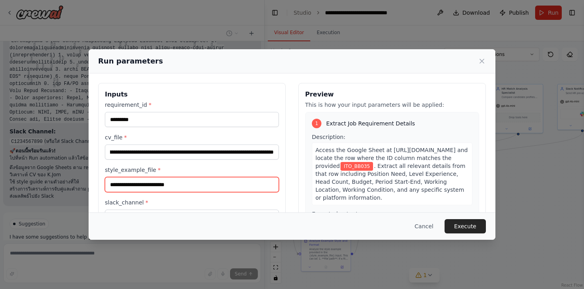
scroll to position [0, 0]
click at [152, 189] on input "style_example_file *" at bounding box center [192, 184] width 174 height 15
paste input "**********"
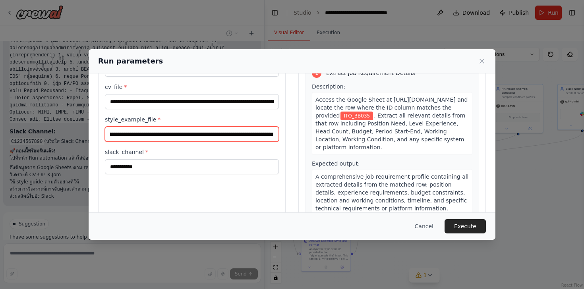
scroll to position [68, 0]
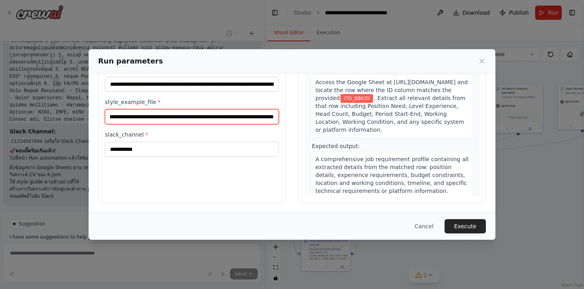
type input "**********"
click at [459, 234] on div "Cancel Execute" at bounding box center [292, 226] width 407 height 27
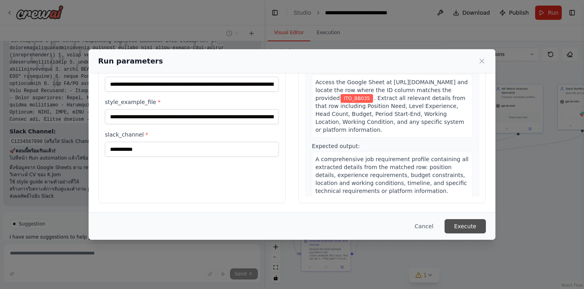
click at [463, 231] on button "Execute" at bounding box center [464, 226] width 41 height 14
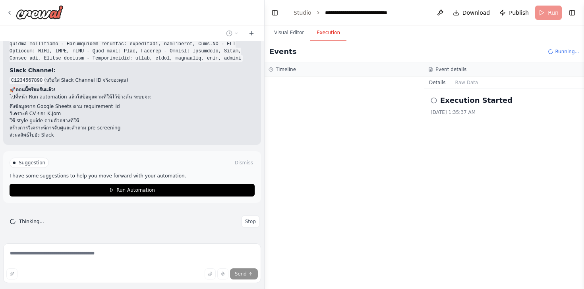
scroll to position [19702, 0]
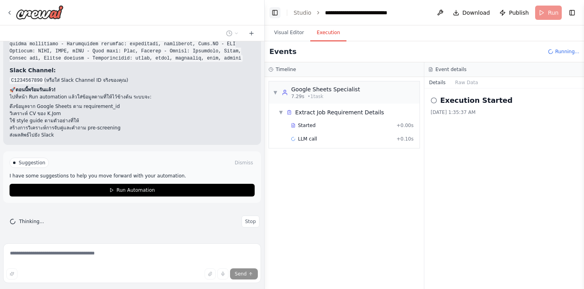
click at [274, 12] on button "Toggle Left Sidebar" at bounding box center [274, 12] width 11 height 11
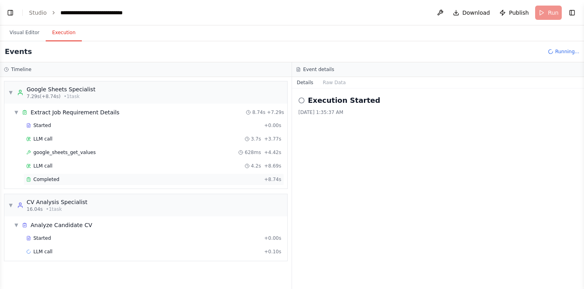
click at [122, 181] on div "Completed" at bounding box center [143, 179] width 235 height 6
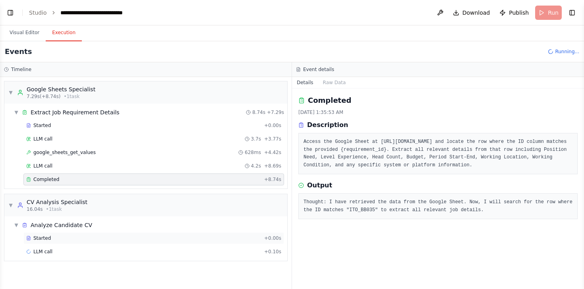
click at [112, 240] on div "Started" at bounding box center [143, 238] width 235 height 6
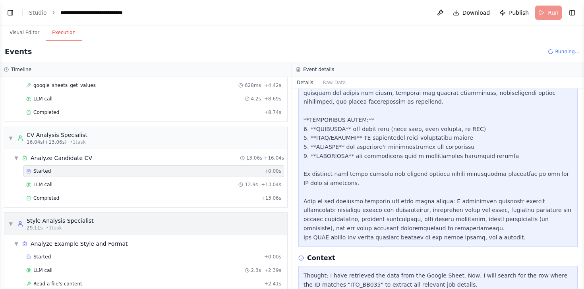
scroll to position [71, 0]
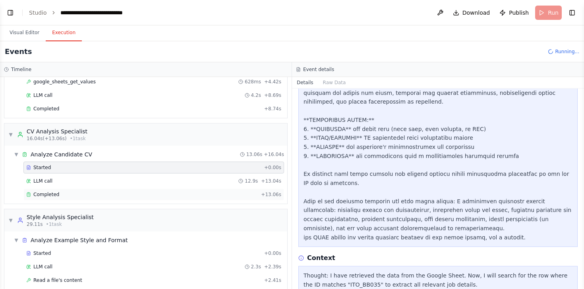
click at [65, 196] on div "Completed" at bounding box center [142, 194] width 232 height 6
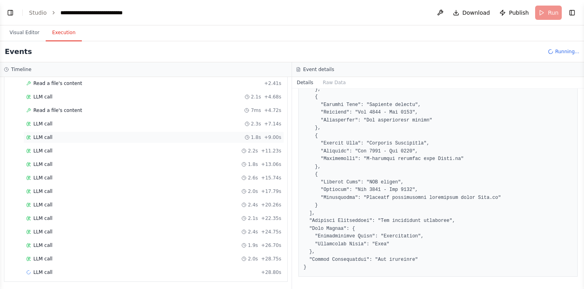
scroll to position [269, 0]
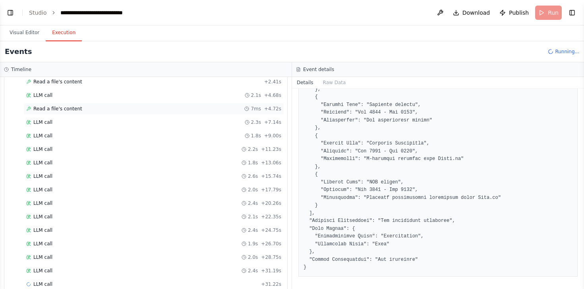
click at [80, 109] on div "Read a file's content 7ms + 4.72s" at bounding box center [153, 109] width 255 height 6
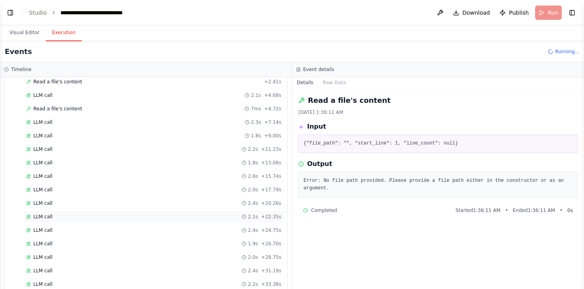
click at [71, 219] on div "LLM call 2.1s + 22.35s" at bounding box center [153, 217] width 255 height 6
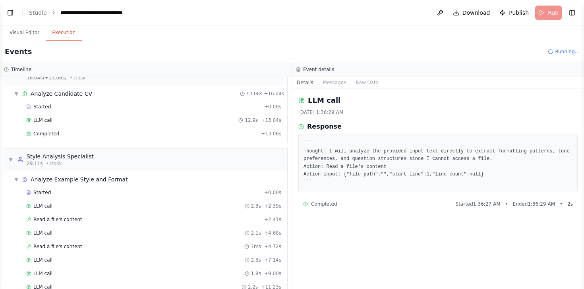
scroll to position [128, 0]
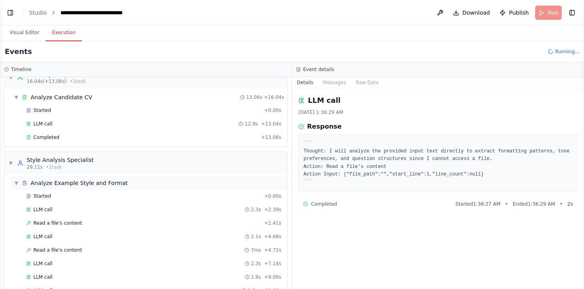
click at [68, 182] on span "Analyze Example Style and Format" at bounding box center [79, 183] width 97 height 8
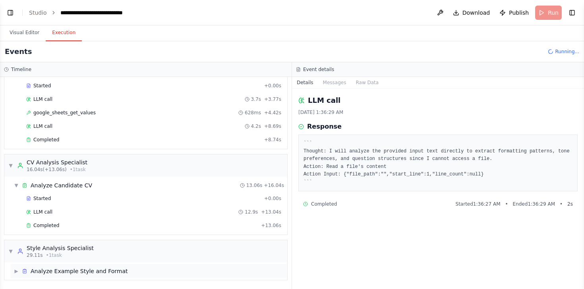
scroll to position [40, 0]
click at [62, 187] on span "Analyze Candidate CV" at bounding box center [62, 186] width 62 height 8
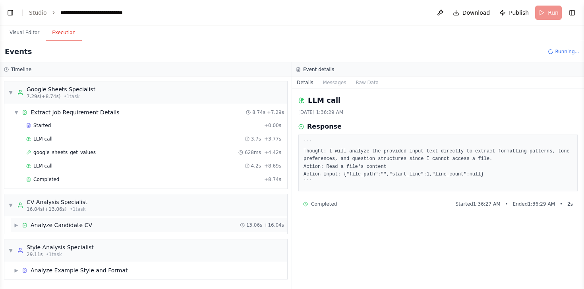
click at [64, 224] on span "Analyze Candidate CV" at bounding box center [62, 225] width 62 height 8
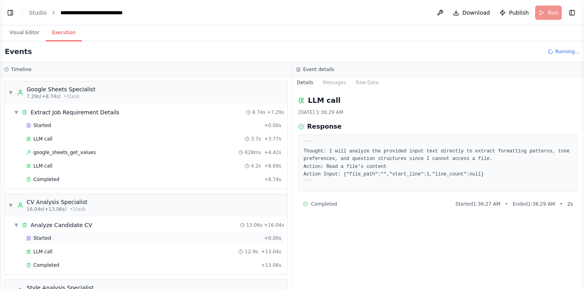
click at [53, 236] on div "Started" at bounding box center [143, 238] width 235 height 6
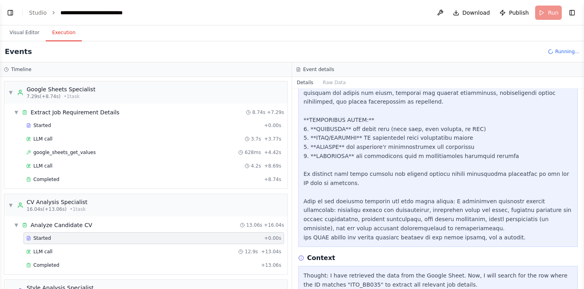
scroll to position [391, 0]
click at [73, 263] on div "Completed" at bounding box center [142, 265] width 232 height 6
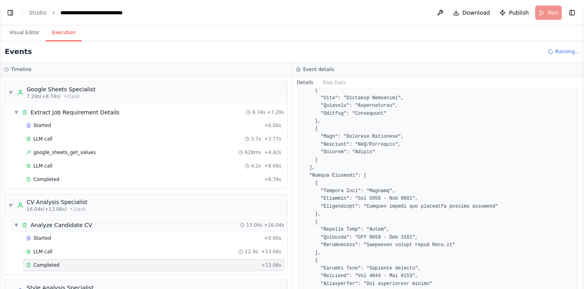
scroll to position [40, 0]
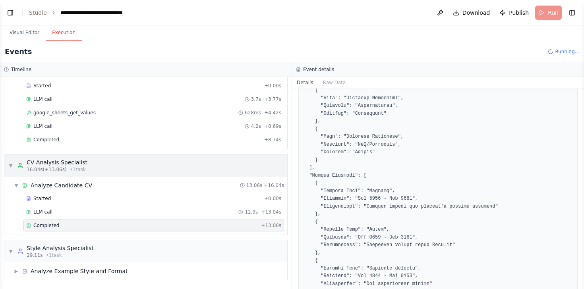
click at [11, 164] on span "▼" at bounding box center [10, 165] width 5 height 6
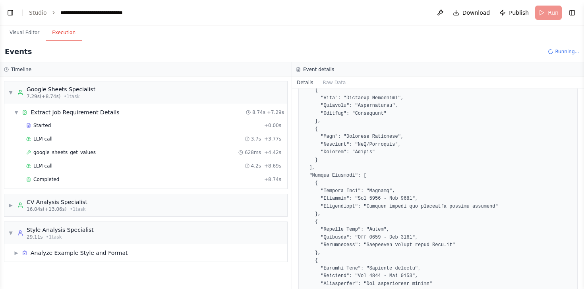
scroll to position [0, 0]
click at [12, 230] on span "▼" at bounding box center [10, 233] width 5 height 6
click at [12, 230] on span "▶" at bounding box center [10, 233] width 5 height 6
click at [17, 250] on span "▶" at bounding box center [16, 253] width 5 height 6
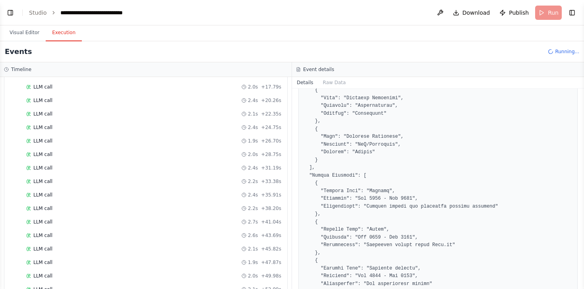
scroll to position [373, 0]
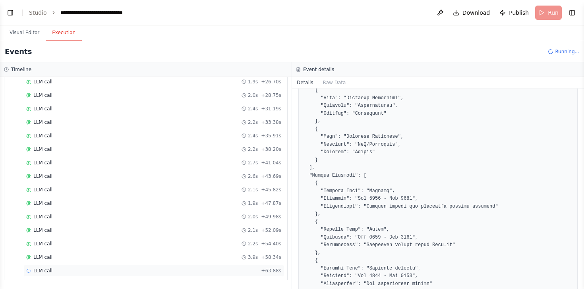
click at [53, 271] on div "LLM call + 63.88s" at bounding box center [153, 271] width 255 height 6
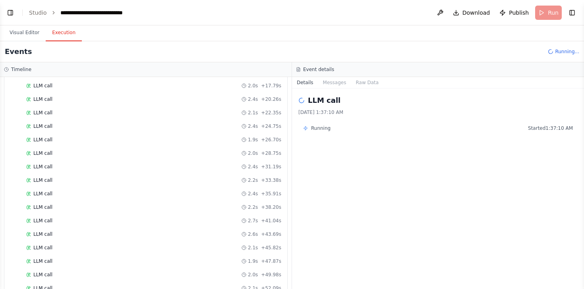
scroll to position [431, 0]
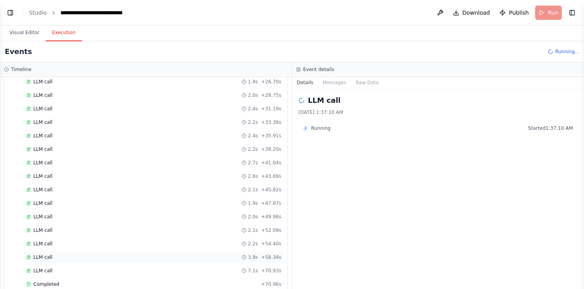
click at [61, 253] on div "LLM call 3.9s + 58.34s" at bounding box center [153, 257] width 261 height 12
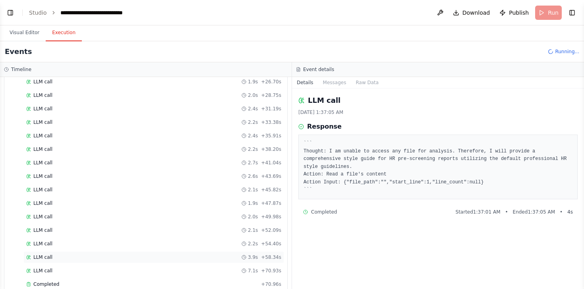
scroll to position [517, 0]
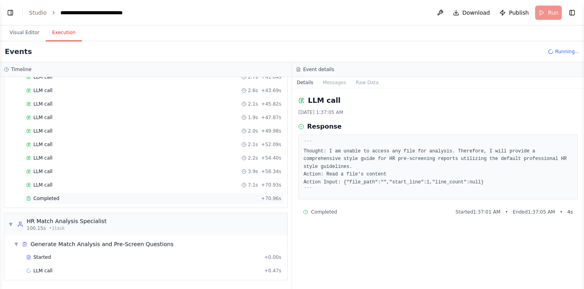
click at [52, 200] on span "Completed" at bounding box center [46, 198] width 26 height 6
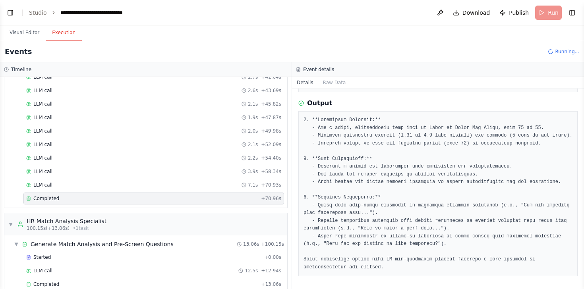
scroll to position [183, 0]
click at [82, 188] on div "LLM call 7.1s + 70.93s" at bounding box center [153, 185] width 255 height 6
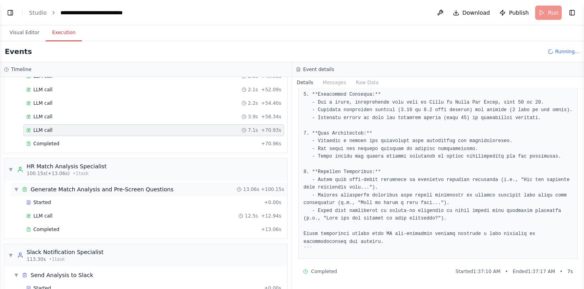
scroll to position [595, 0]
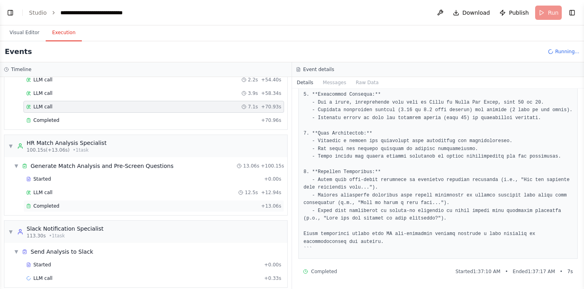
click at [56, 202] on div "Completed + 13.06s" at bounding box center [153, 206] width 261 height 12
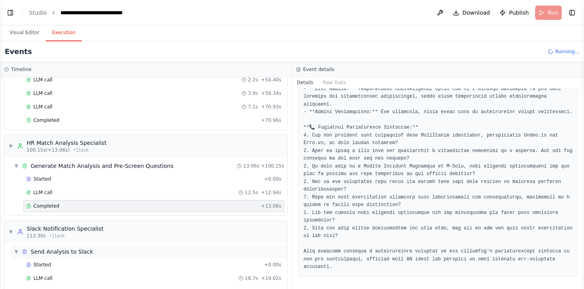
scroll to position [630, 0]
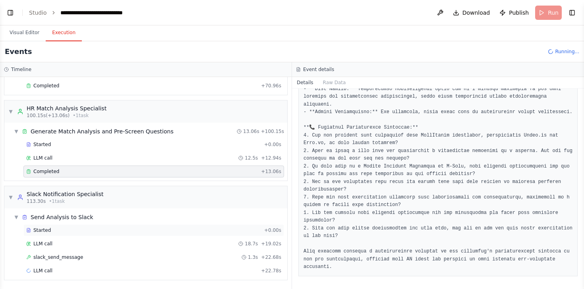
click at [66, 229] on div "Started" at bounding box center [143, 230] width 235 height 6
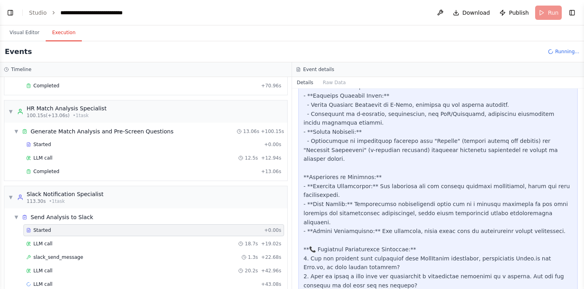
scroll to position [451, 0]
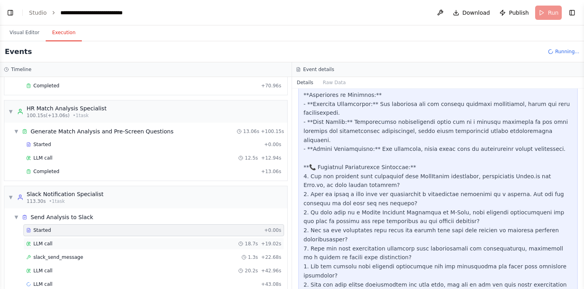
click at [68, 247] on div "LLM call 18.7s + 19.02s" at bounding box center [153, 244] width 261 height 12
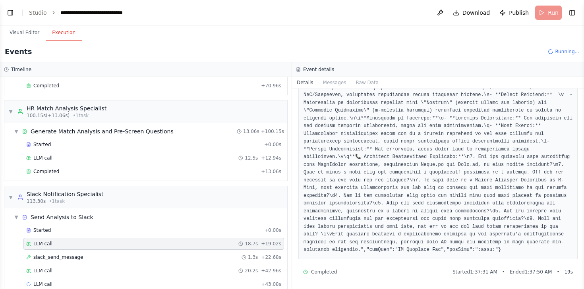
scroll to position [125, 0]
click at [68, 257] on span "slack_send_message" at bounding box center [58, 257] width 50 height 6
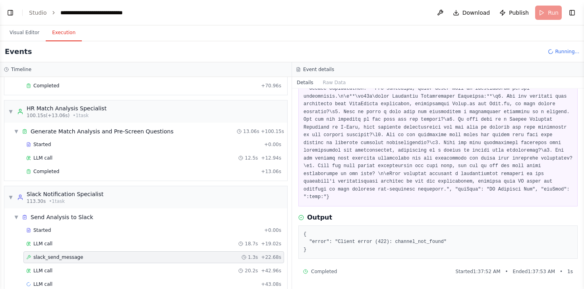
scroll to position [643, 0]
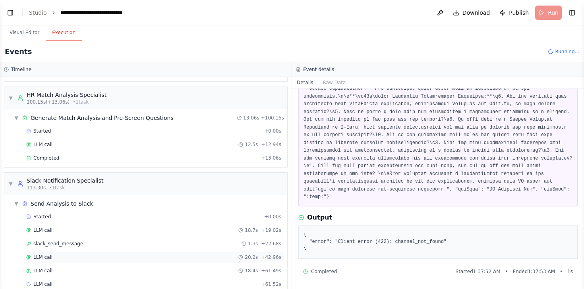
click at [68, 261] on div "LLM call 20.2s + 42.96s" at bounding box center [153, 257] width 261 height 12
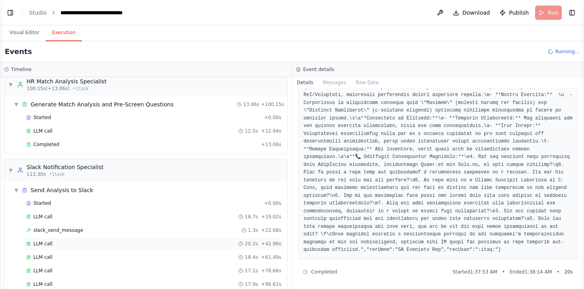
scroll to position [684, 0]
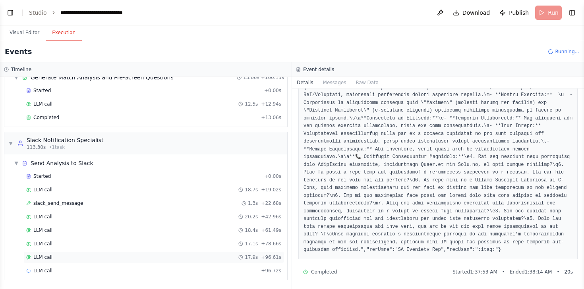
click at [91, 255] on div "LLM call 17.9s + 96.61s" at bounding box center [153, 257] width 255 height 6
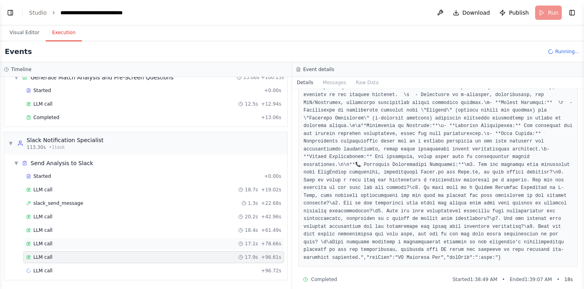
click at [87, 243] on div "LLM call 17.1s + 78.66s" at bounding box center [153, 244] width 255 height 6
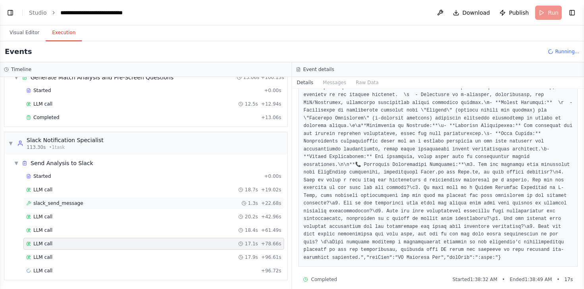
click at [73, 203] on span "slack_send_message" at bounding box center [58, 203] width 50 height 6
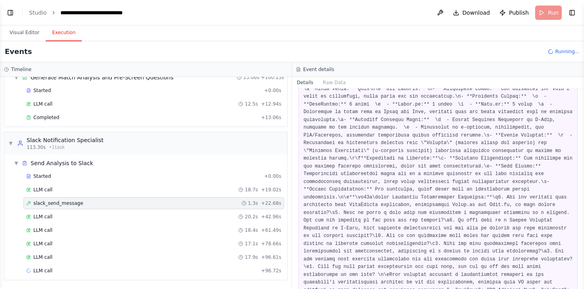
scroll to position [33, 0]
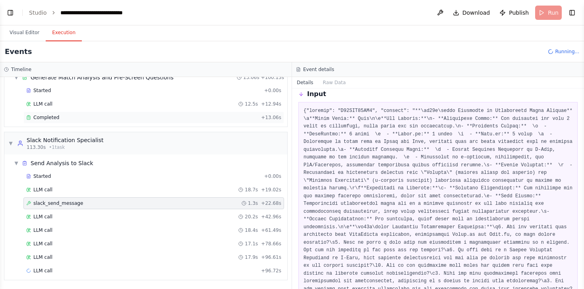
click at [49, 118] on span "Completed" at bounding box center [46, 117] width 26 height 6
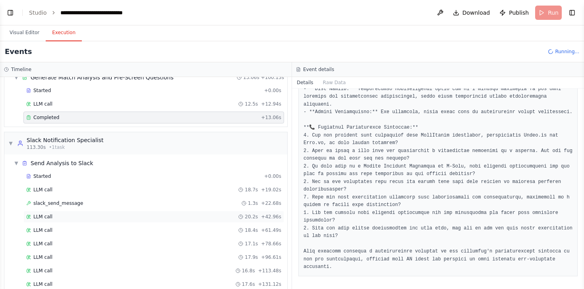
scroll to position [711, 0]
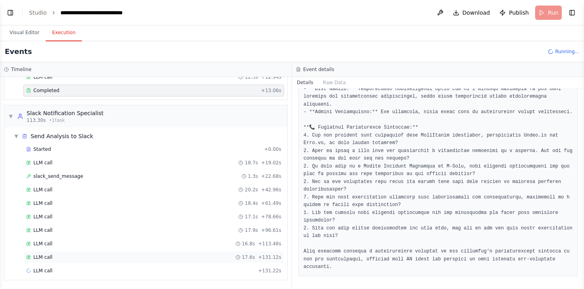
click at [81, 258] on div "LLM call 17.6s + 131.12s" at bounding box center [153, 257] width 255 height 6
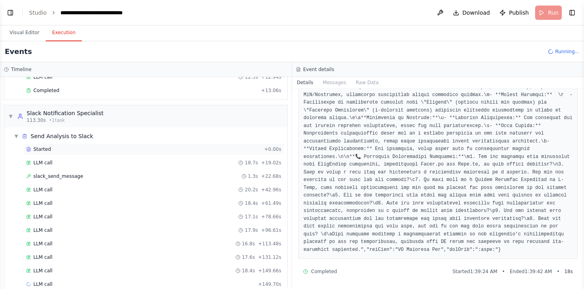
scroll to position [725, 0]
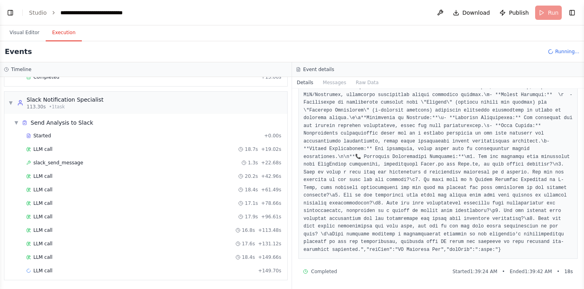
click at [309, 272] on div "Completed" at bounding box center [320, 272] width 34 height 6
click at [22, 33] on button "Visual Editor" at bounding box center [24, 33] width 43 height 17
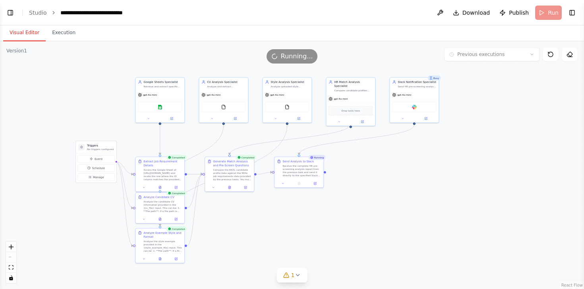
drag, startPoint x: 163, startPoint y: 215, endPoint x: 258, endPoint y: 204, distance: 95.9
click at [258, 205] on div ".deletable-edge-delete-btn { width: 20px; height: 20px; border: 0px solid #ffff…" at bounding box center [292, 165] width 584 height 248
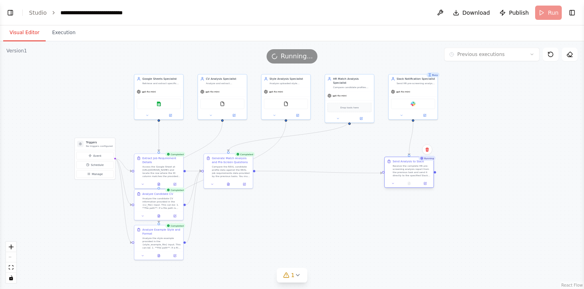
drag, startPoint x: 301, startPoint y: 177, endPoint x: 414, endPoint y: 180, distance: 113.6
click at [414, 180] on div at bounding box center [409, 184] width 49 height 8
drag, startPoint x: 225, startPoint y: 168, endPoint x: 350, endPoint y: 167, distance: 124.3
click at [350, 167] on div "Compare the REAL candidate profile data against the REAL job requirements data …" at bounding box center [352, 170] width 39 height 13
click at [426, 187] on div "Send Analysis to Slack Receive the complete HR pre-screening analysis report fr…" at bounding box center [409, 172] width 50 height 31
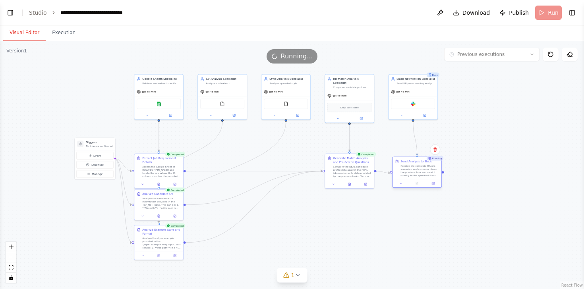
drag, startPoint x: 405, startPoint y: 174, endPoint x: 413, endPoint y: 173, distance: 8.4
click at [413, 173] on div "Receive the complete HR pre-screening analysis report from the previous task an…" at bounding box center [419, 170] width 39 height 13
click at [348, 238] on div ".deletable-edge-delete-btn { width: 20px; height: 20px; border: 0px solid #ffff…" at bounding box center [292, 165] width 584 height 248
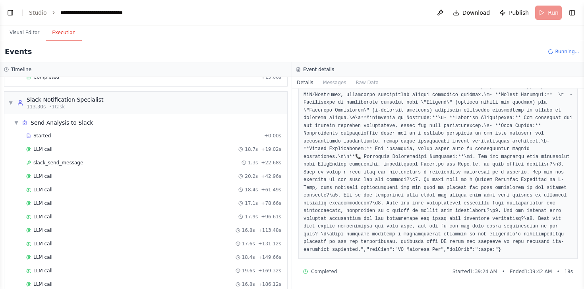
click at [68, 28] on button "Execution" at bounding box center [64, 33] width 36 height 17
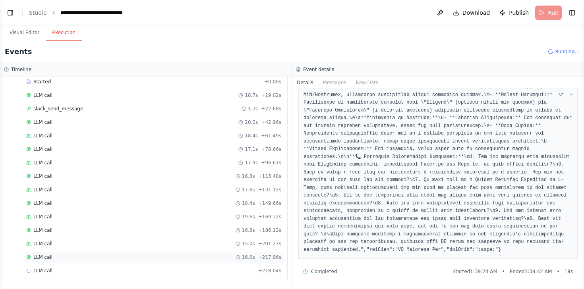
click at [84, 258] on div "LLM call 16.6s + 217.96s" at bounding box center [153, 257] width 255 height 6
click at [94, 271] on div "LLM call 17.1s + 235.12s" at bounding box center [153, 271] width 255 height 6
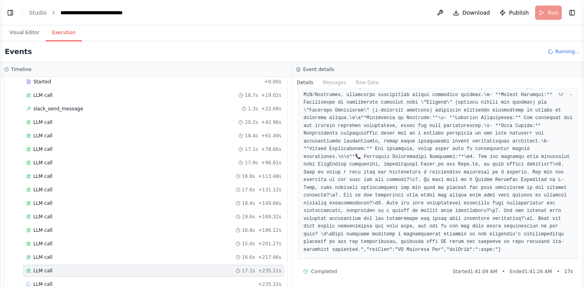
scroll to position [792, 0]
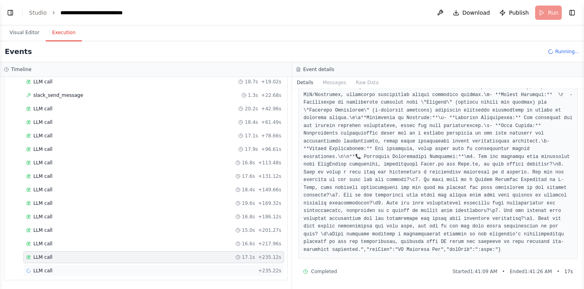
click at [71, 269] on div "LLM call + 235.22s" at bounding box center [153, 271] width 255 height 6
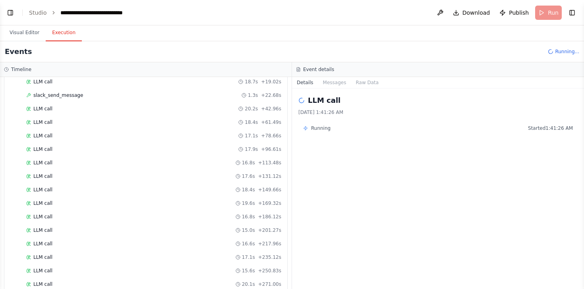
scroll to position [860, 0]
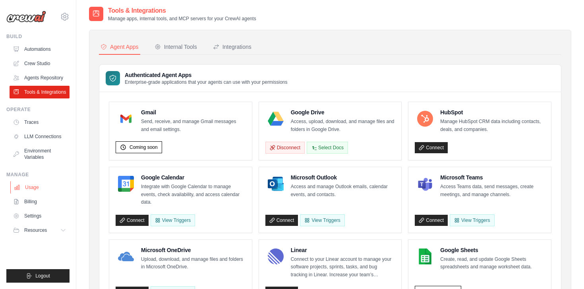
click at [36, 194] on link "Usage" at bounding box center [40, 187] width 60 height 13
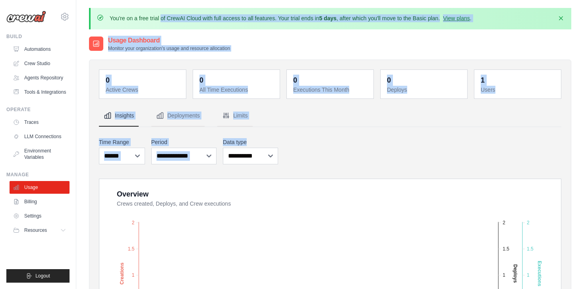
drag, startPoint x: 367, startPoint y: 156, endPoint x: 367, endPoint y: -11, distance: 167.2
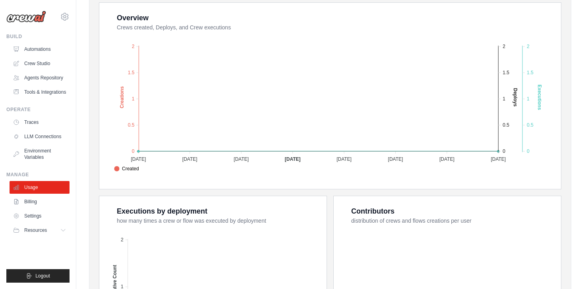
scroll to position [89, 0]
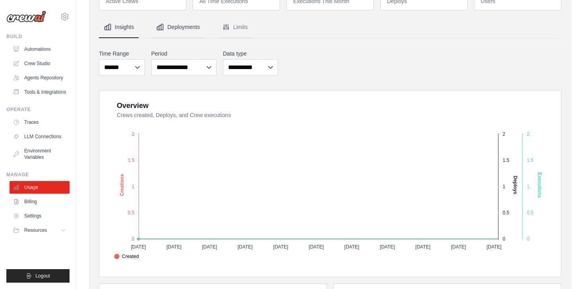
click at [189, 30] on button "Deployments" at bounding box center [177, 27] width 53 height 21
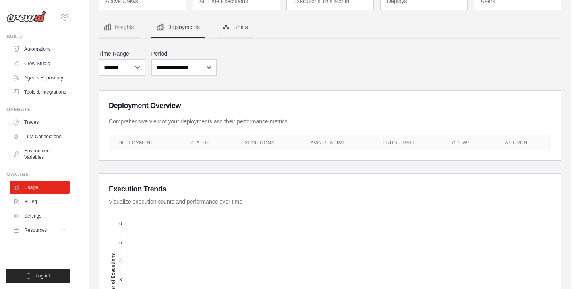
click at [235, 34] on button "Limits" at bounding box center [234, 27] width 35 height 21
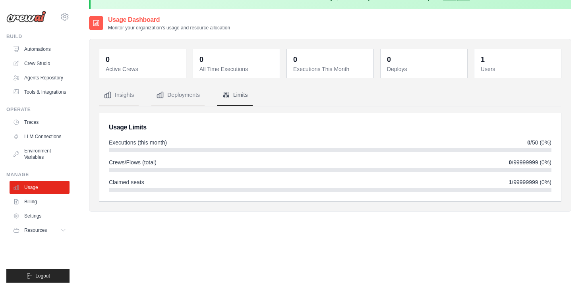
scroll to position [0, 0]
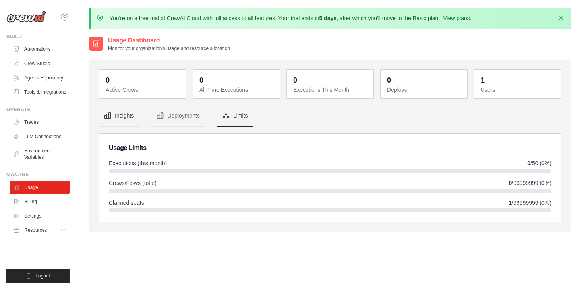
click at [129, 117] on button "Insights" at bounding box center [119, 115] width 40 height 21
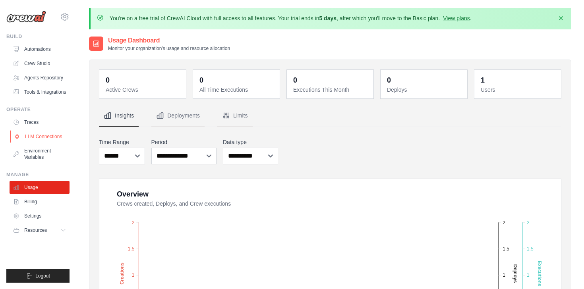
click at [49, 138] on link "LLM Connections" at bounding box center [40, 136] width 60 height 13
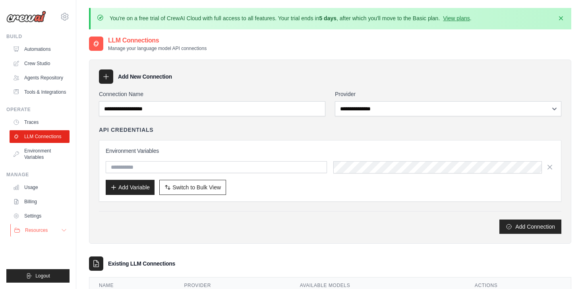
click at [36, 234] on span "Resources" at bounding box center [36, 230] width 23 height 6
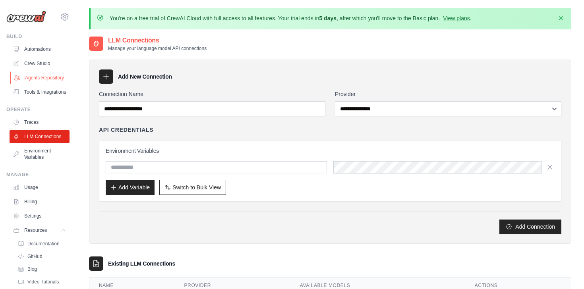
click at [41, 76] on link "Agents Repository" at bounding box center [40, 77] width 60 height 13
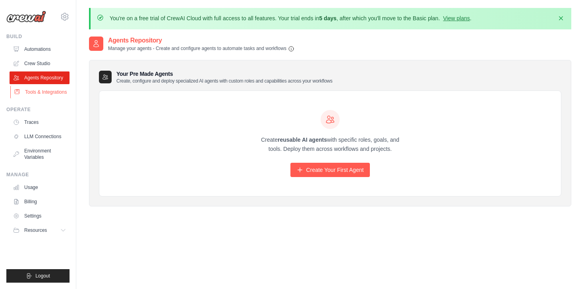
click at [39, 99] on link "Tools & Integrations" at bounding box center [40, 92] width 60 height 13
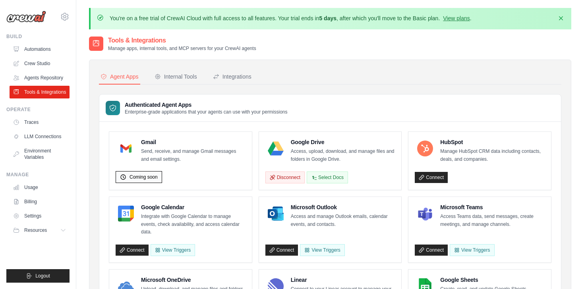
click at [152, 175] on span "Coming soon" at bounding box center [143, 177] width 28 height 6
click at [193, 74] on div "Internal Tools" at bounding box center [176, 77] width 43 height 8
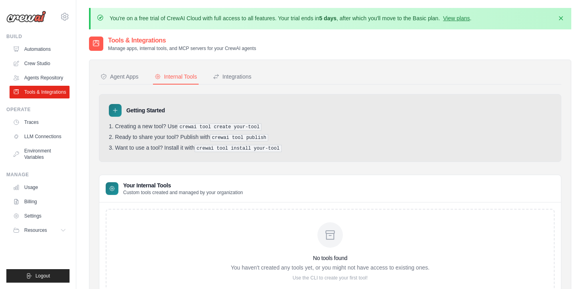
scroll to position [43, 0]
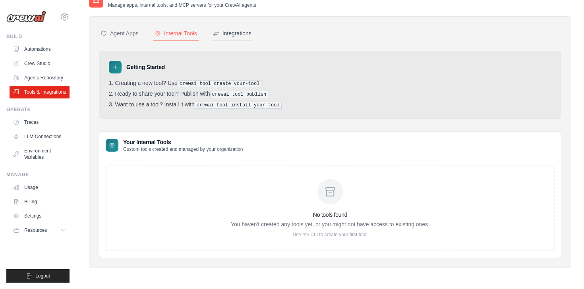
click at [228, 31] on div "Integrations" at bounding box center [232, 33] width 39 height 8
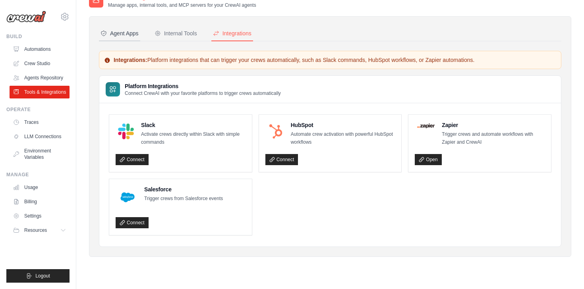
click at [114, 32] on div "Agent Apps" at bounding box center [119, 33] width 38 height 8
